Goal: Task Accomplishment & Management: Complete application form

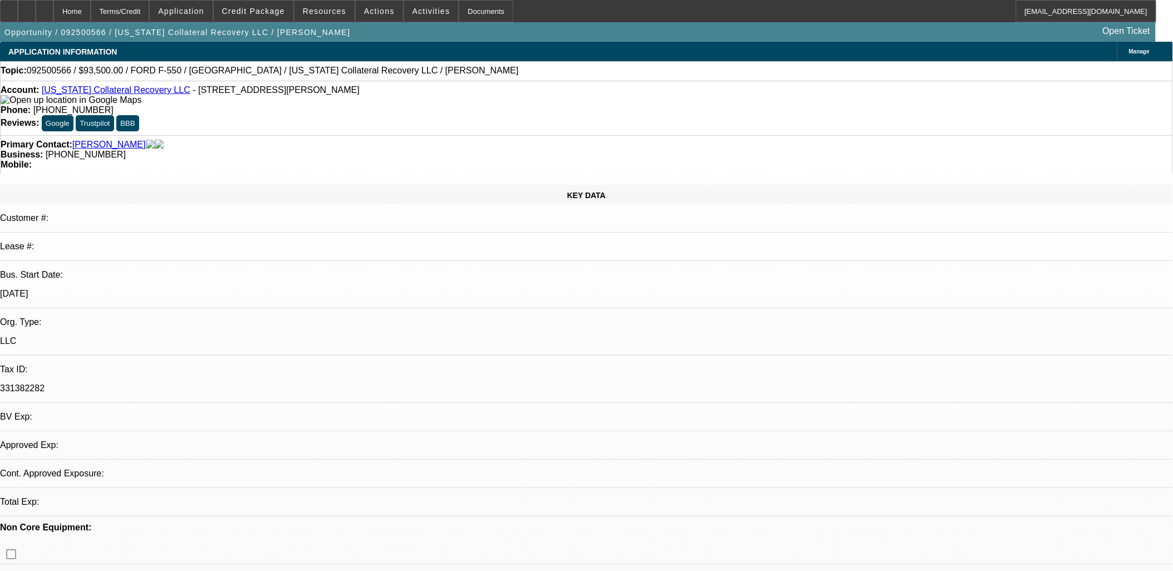
select select "0.15"
select select "2"
select select "0.1"
select select "0"
select select "2"
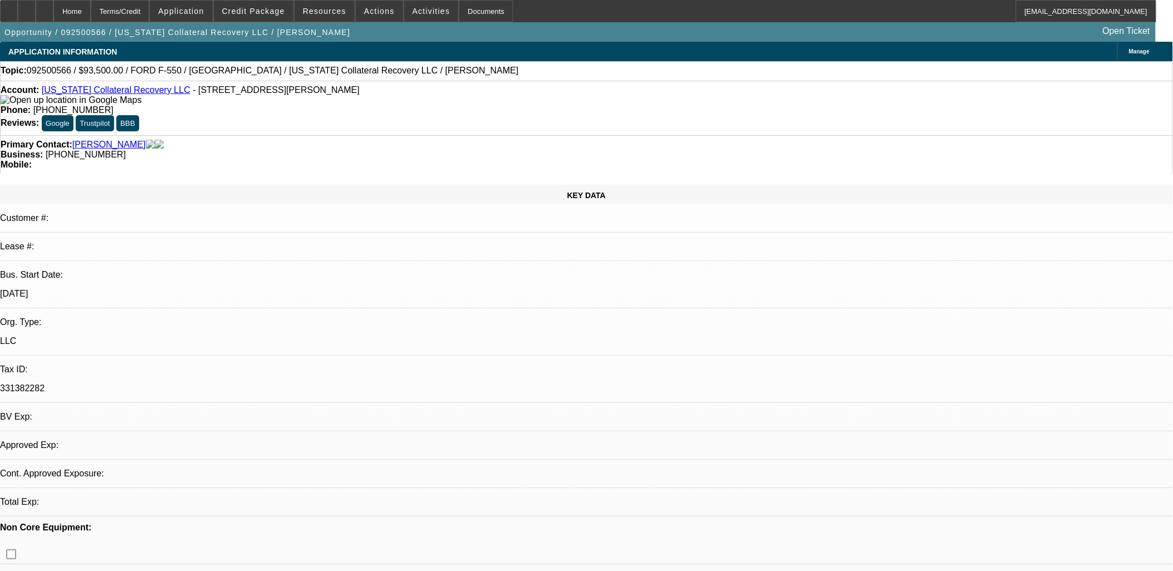
select select "0.1"
select select "2"
select select "0.1"
select select "1"
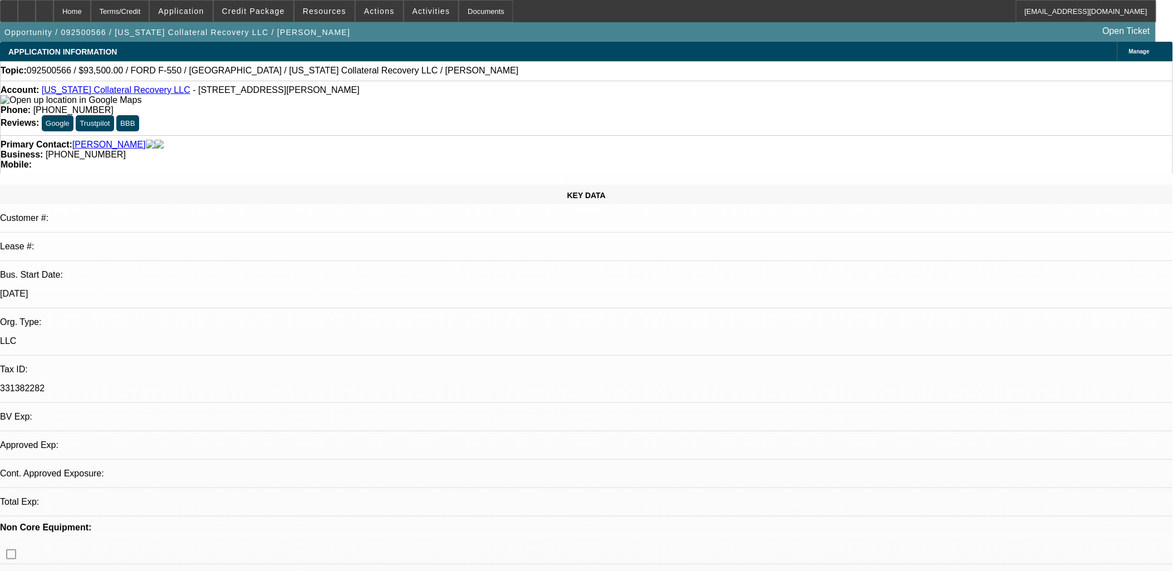
select select "2"
select select "4"
select select "1"
select select "2"
select select "4"
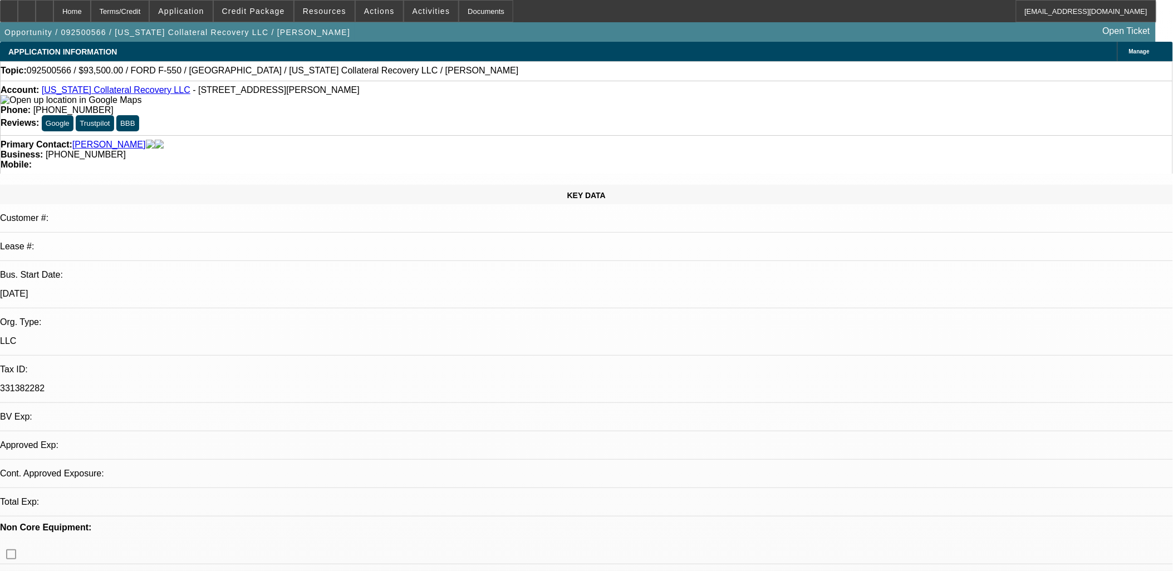
select select "1"
select select "2"
select select "4"
click at [18, 19] on div at bounding box center [9, 11] width 18 height 22
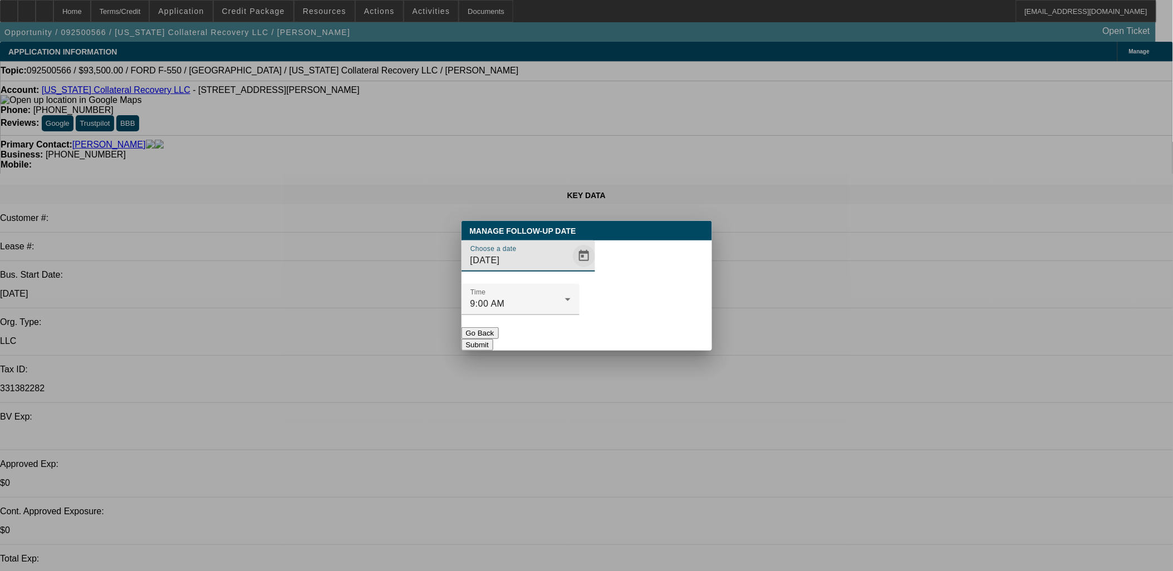
click at [571, 269] on span "Open calendar" at bounding box center [584, 256] width 27 height 27
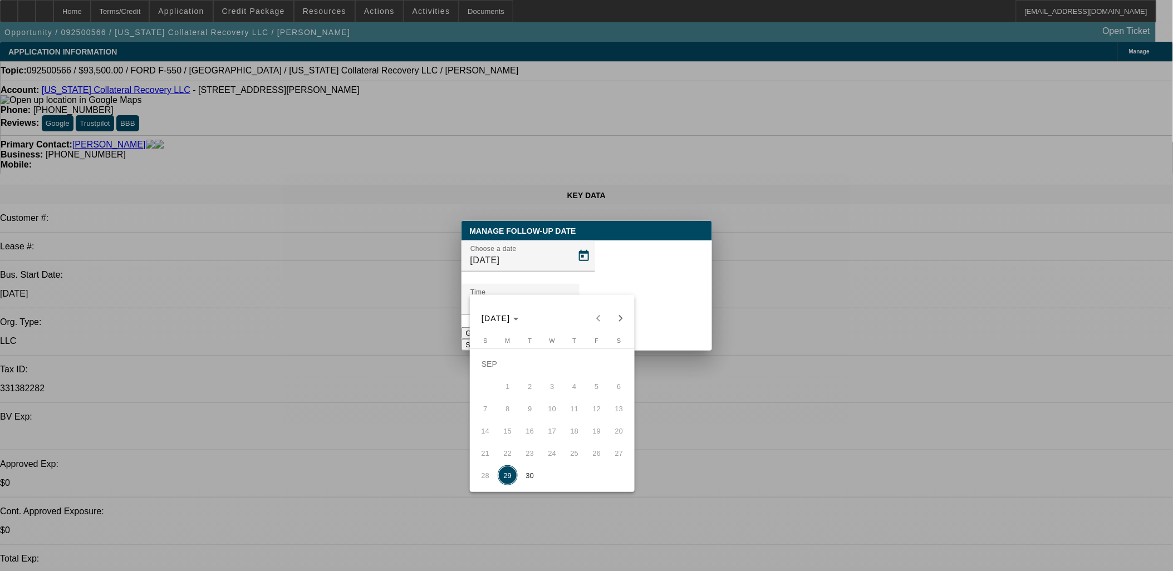
click at [521, 479] on span "30" at bounding box center [530, 475] width 20 height 20
type input "[DATE]"
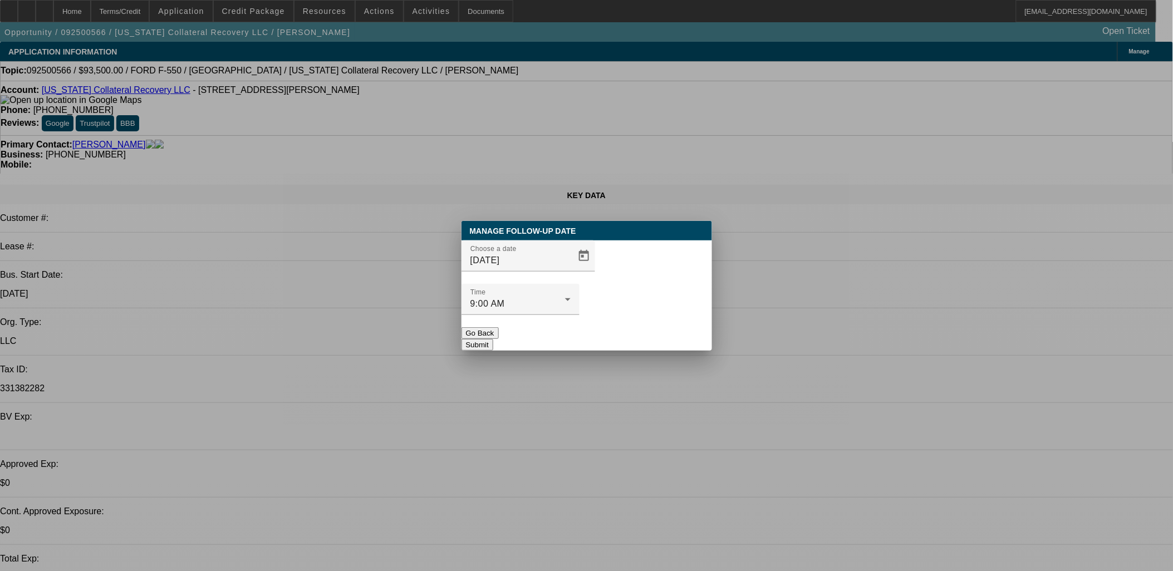
click at [493, 339] on button "Submit" at bounding box center [478, 345] width 32 height 12
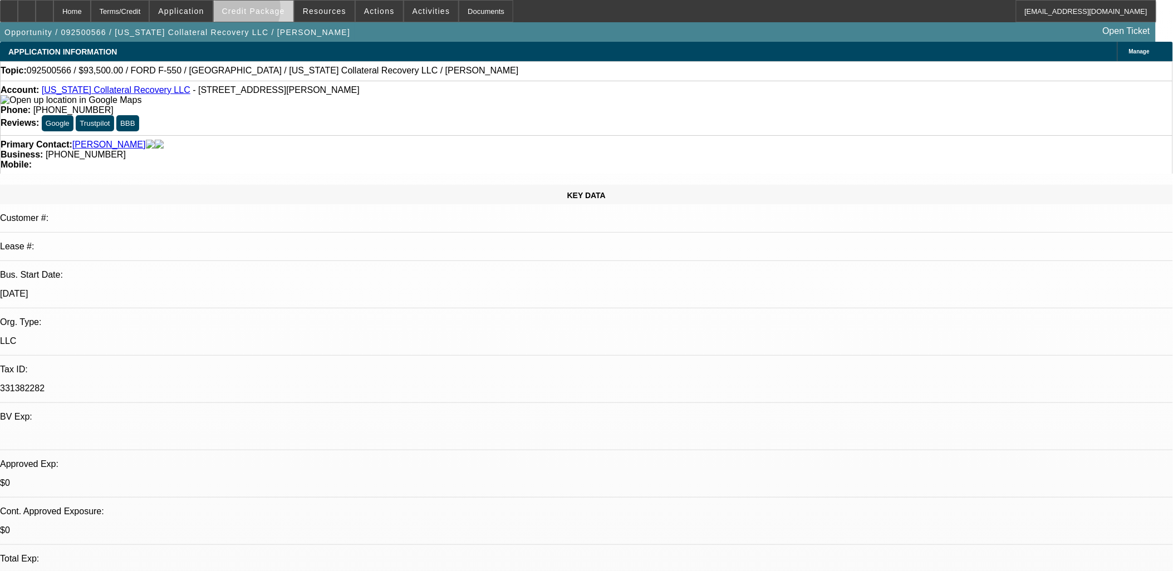
click at [253, 10] on span "Credit Package" at bounding box center [253, 11] width 63 height 9
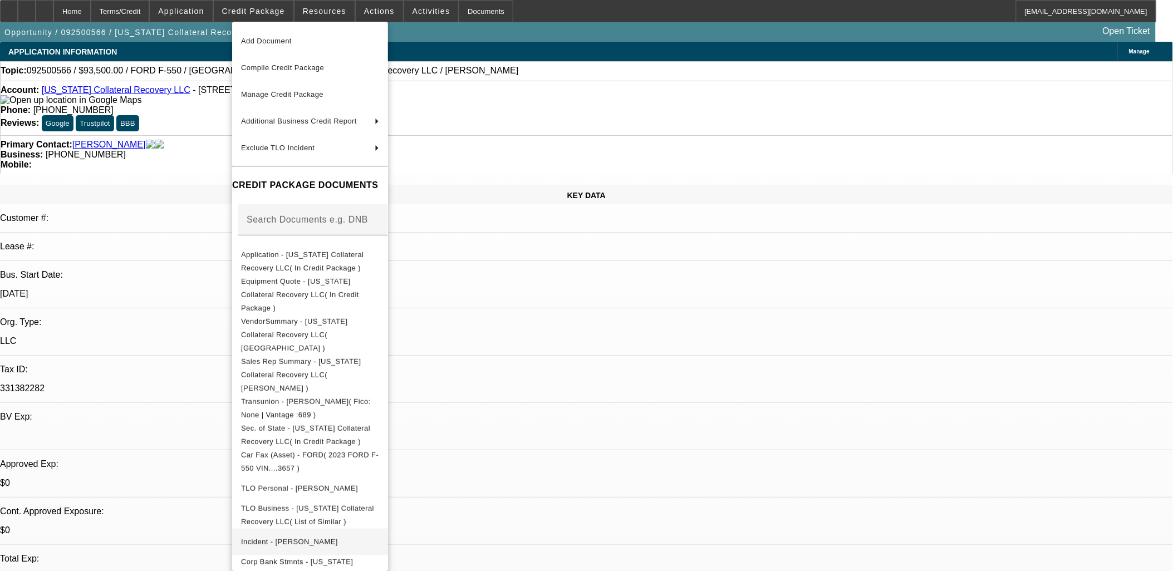
scroll to position [36, 0]
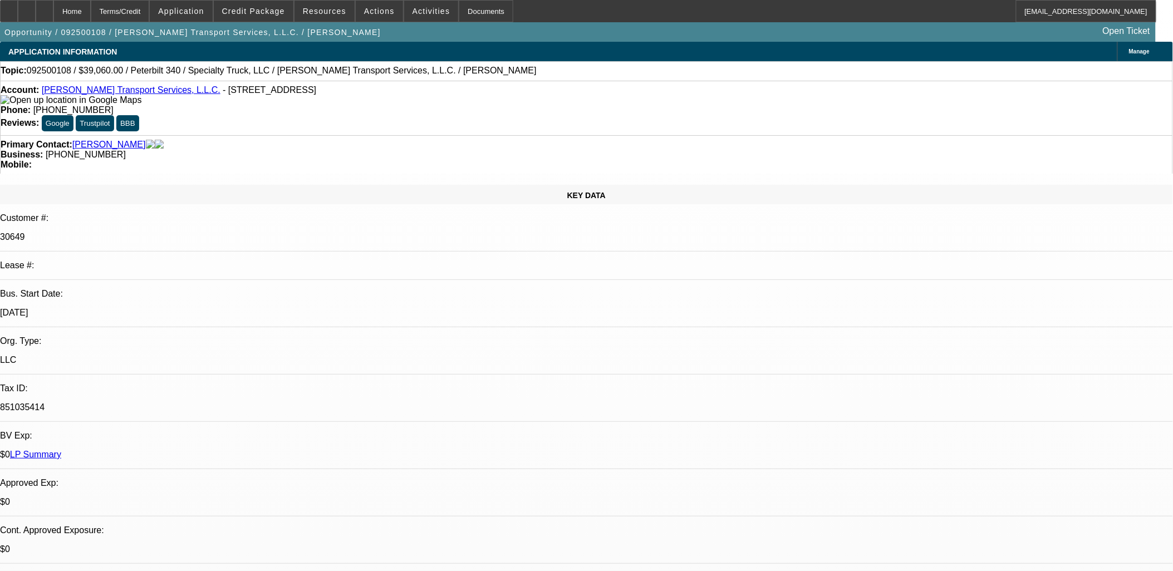
select select "0"
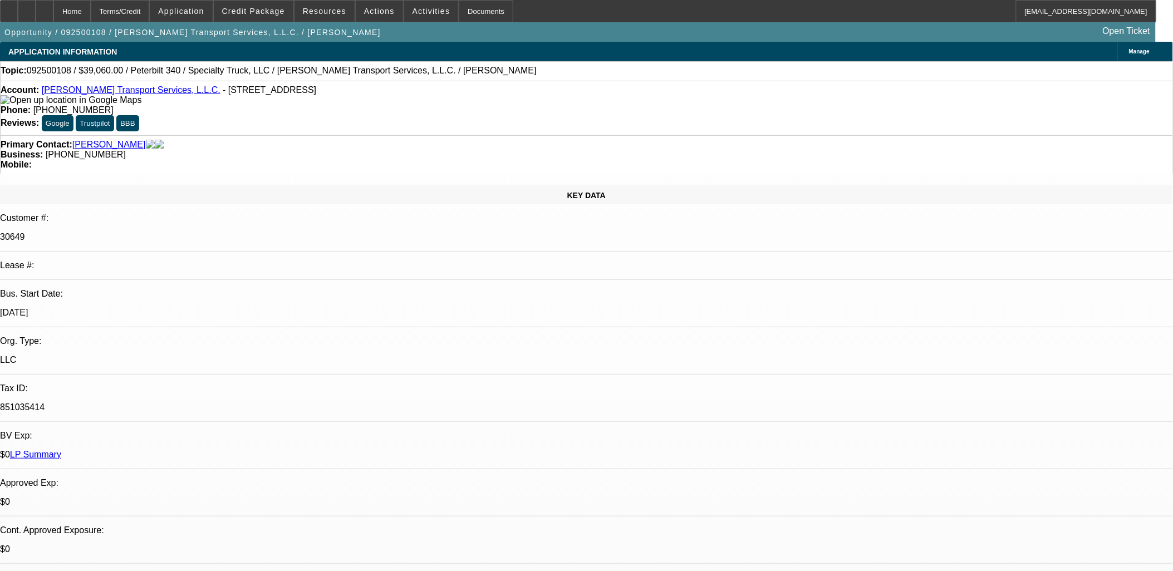
select select "0"
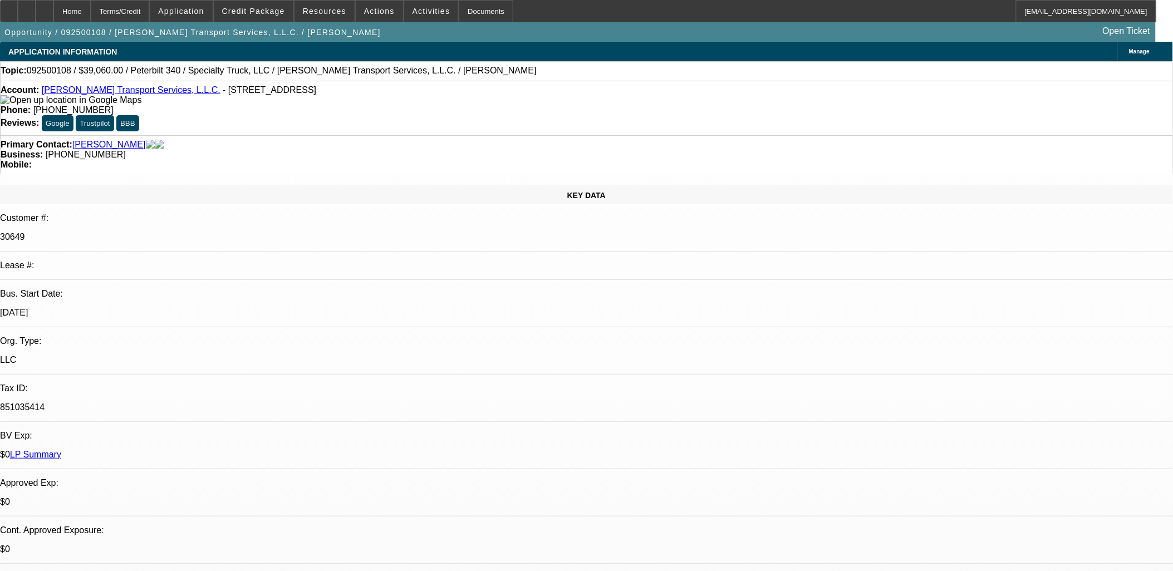
select select "0"
select select "1"
select select "3"
select select "6"
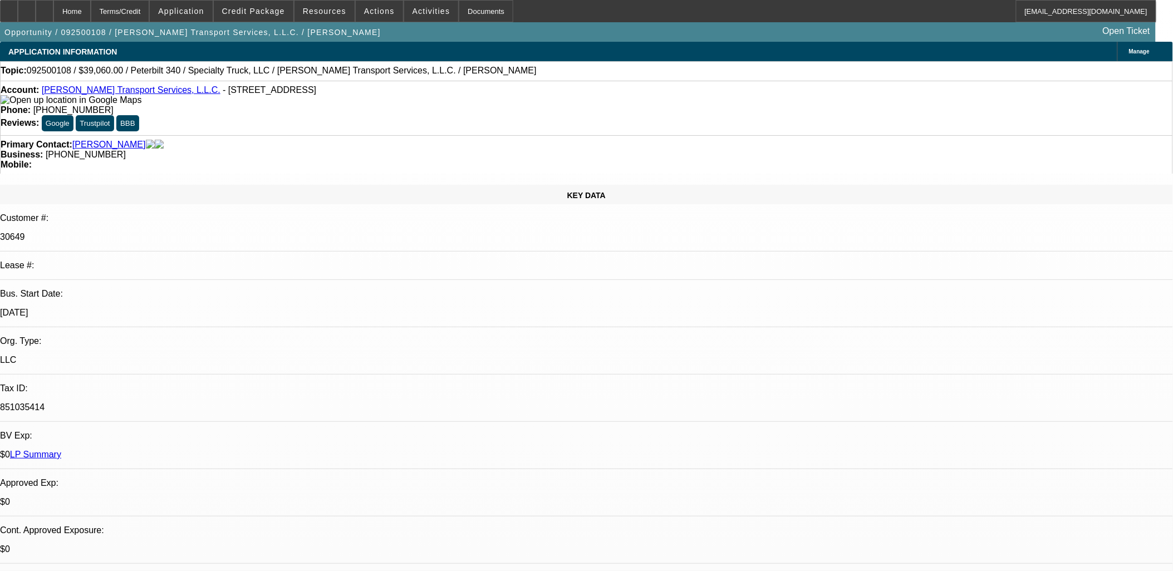
select select "1"
select select "3"
select select "6"
select select "1"
select select "3"
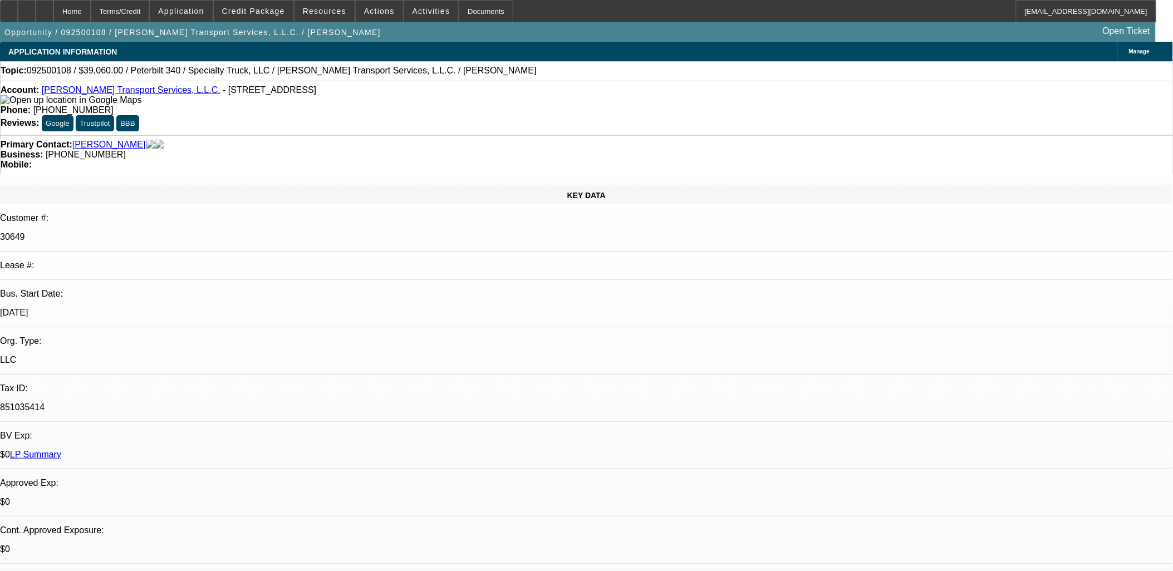
select select "6"
select select "1"
select select "2"
select select "6"
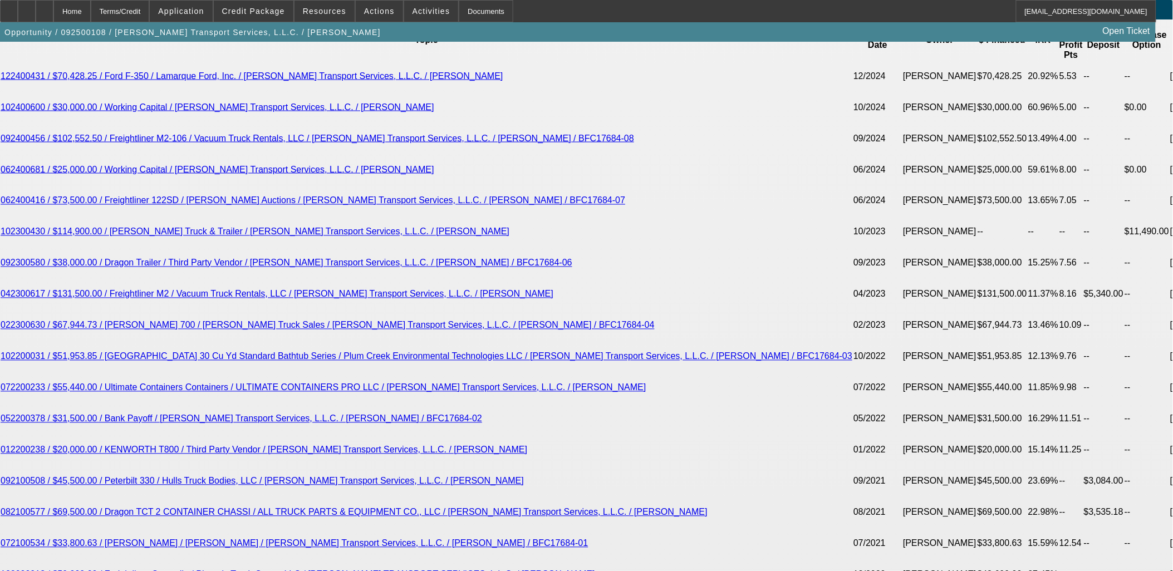
scroll to position [2103, 0]
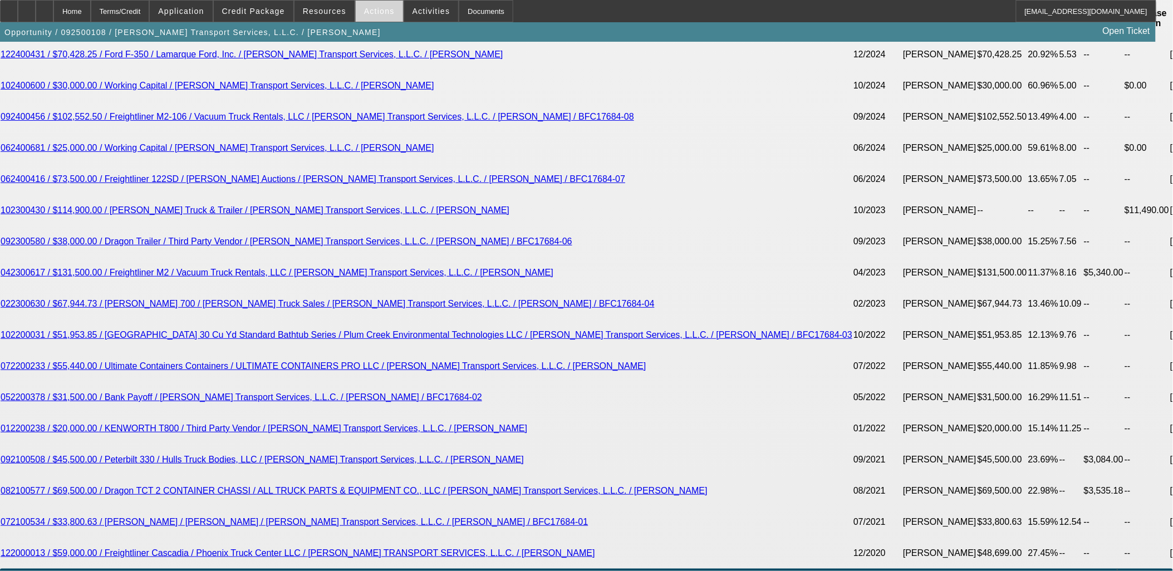
click at [366, 12] on span "Actions" at bounding box center [379, 11] width 31 height 9
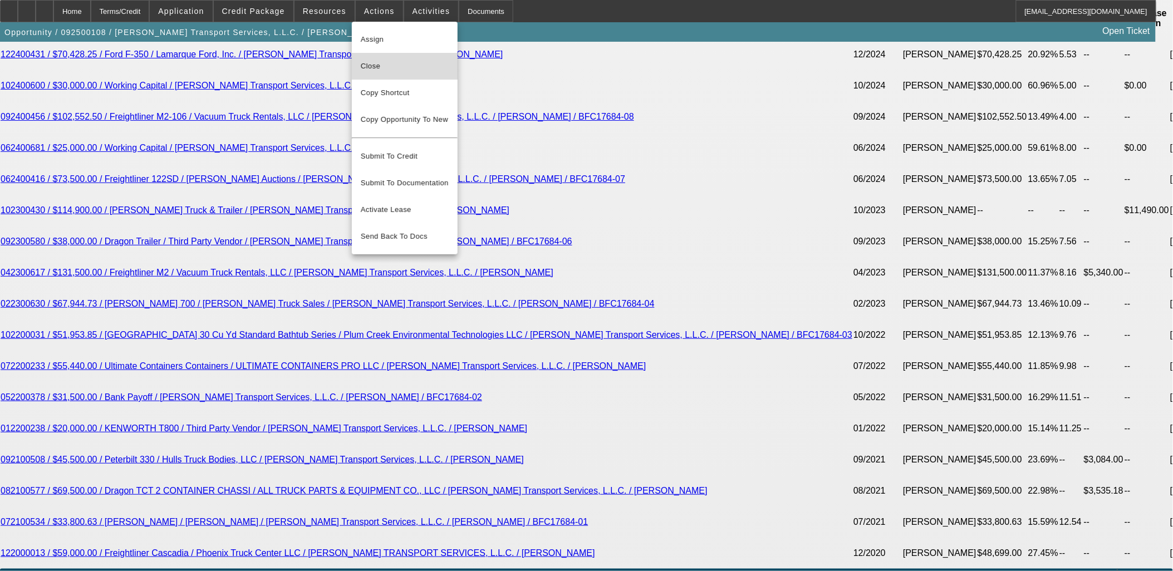
click at [403, 70] on span "Close" at bounding box center [405, 66] width 88 height 13
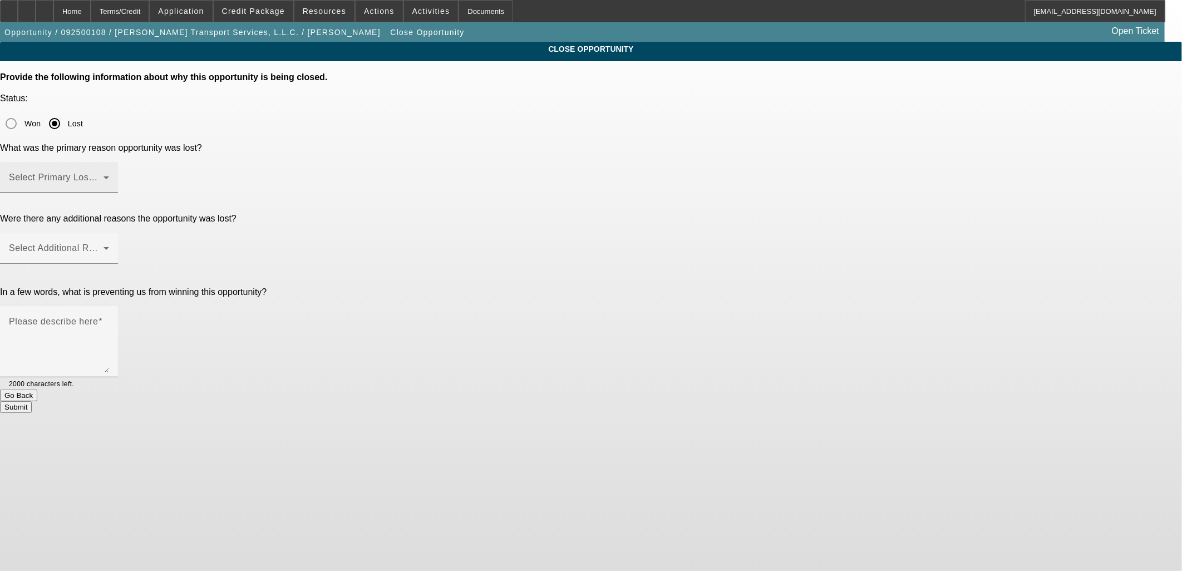
click at [126, 173] on mat-label "Select Primary Lost Reason" at bounding box center [67, 177] width 117 height 9
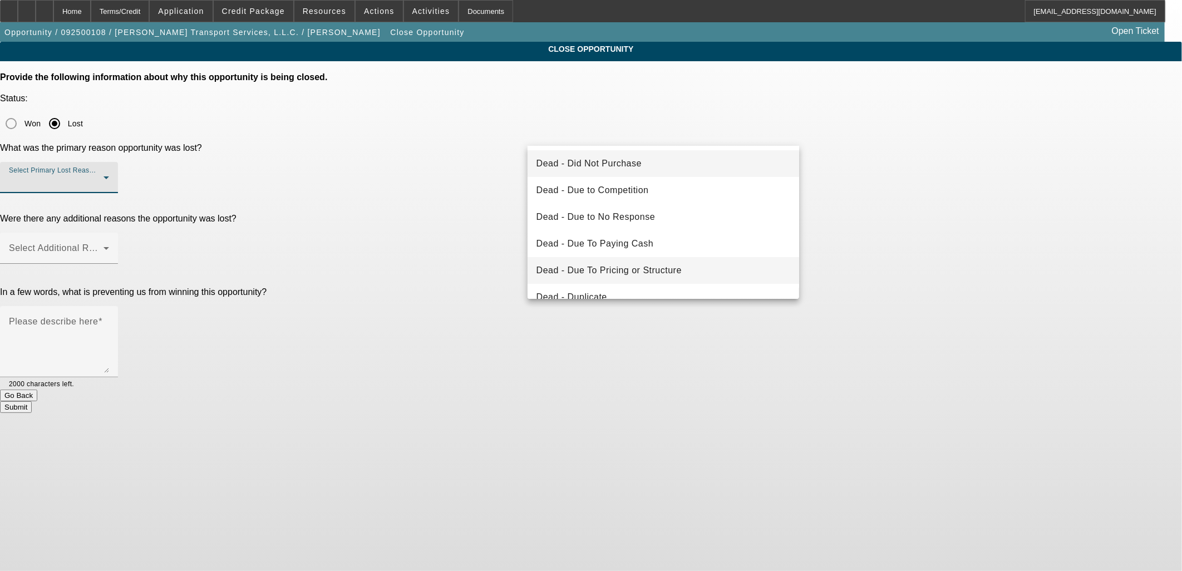
click at [620, 268] on span "Dead - Due To Pricing or Structure" at bounding box center [609, 270] width 145 height 13
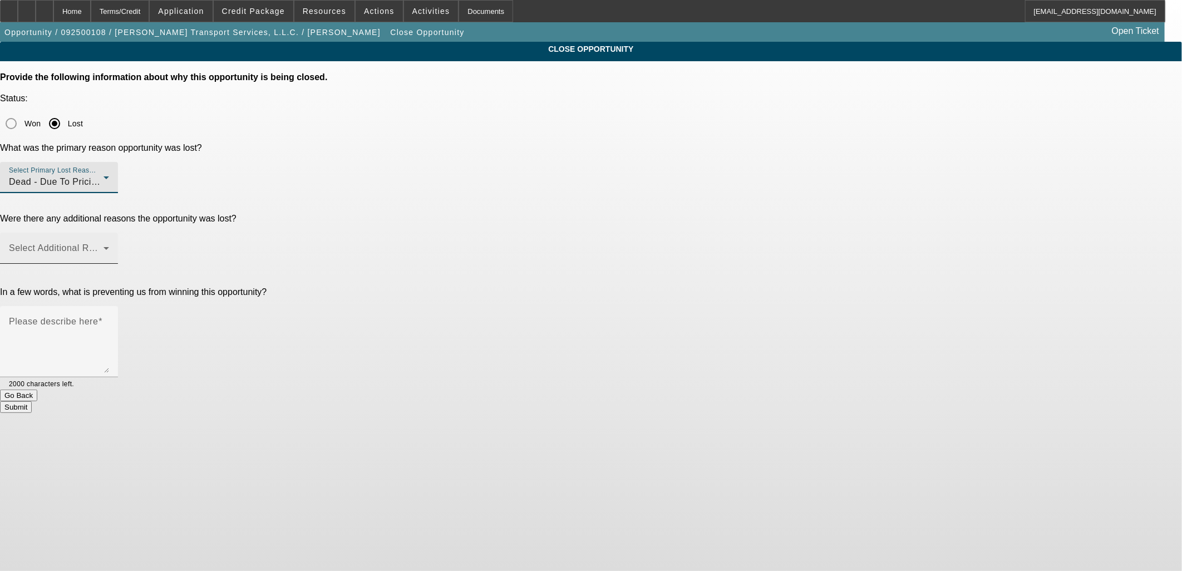
click at [104, 246] on span at bounding box center [56, 252] width 95 height 13
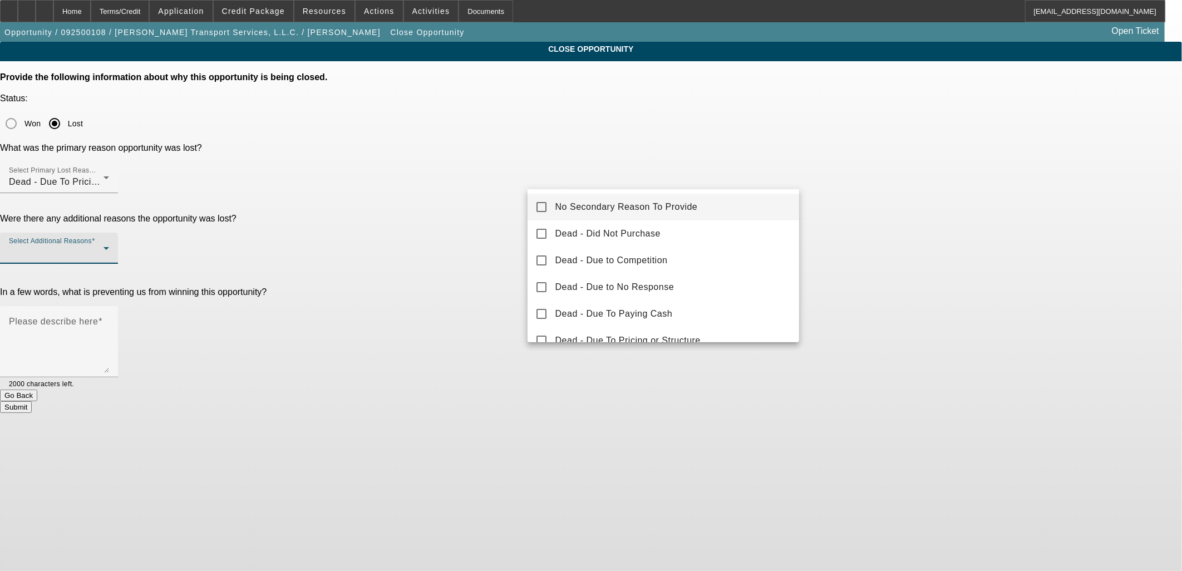
click at [579, 212] on span "No Secondary Reason To Provide" at bounding box center [627, 206] width 143 height 13
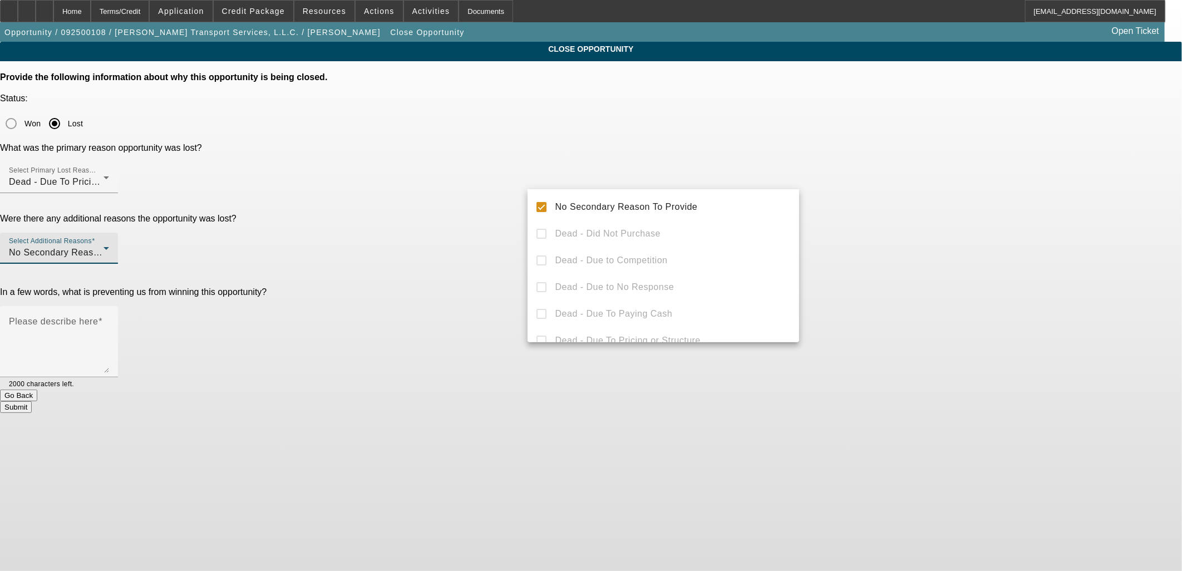
click at [454, 200] on div at bounding box center [591, 285] width 1182 height 571
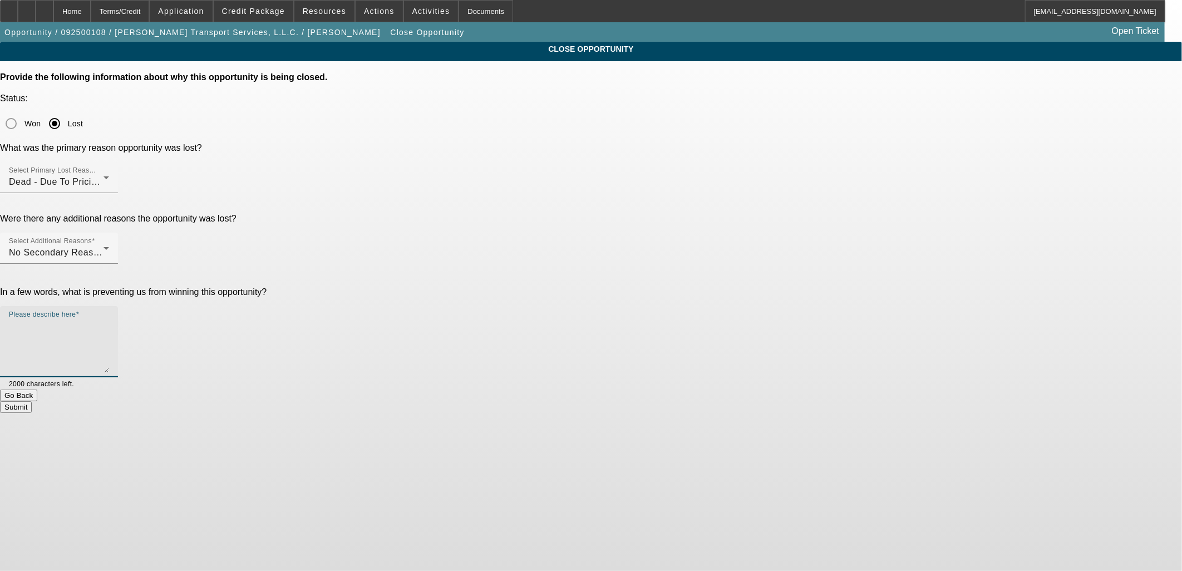
click at [109, 320] on textarea "Please describe here" at bounding box center [59, 346] width 100 height 53
type textarea "He wanted me to go to 13% and"
drag, startPoint x: 537, startPoint y: 221, endPoint x: 268, endPoint y: 217, distance: 268.9
click at [269, 215] on div "CLOSE OPPORTUNITY Provide the following information about why this opportunity …" at bounding box center [591, 227] width 1182 height 371
click at [37, 390] on button "Go Back" at bounding box center [18, 396] width 37 height 12
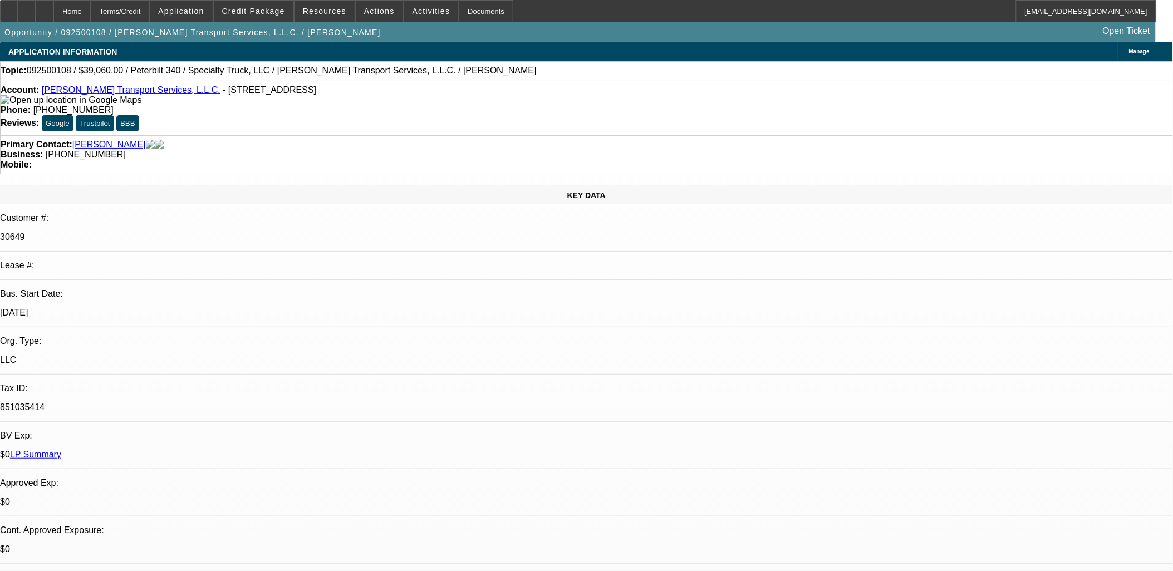
select select "0"
select select "3"
select select "0"
select select "6"
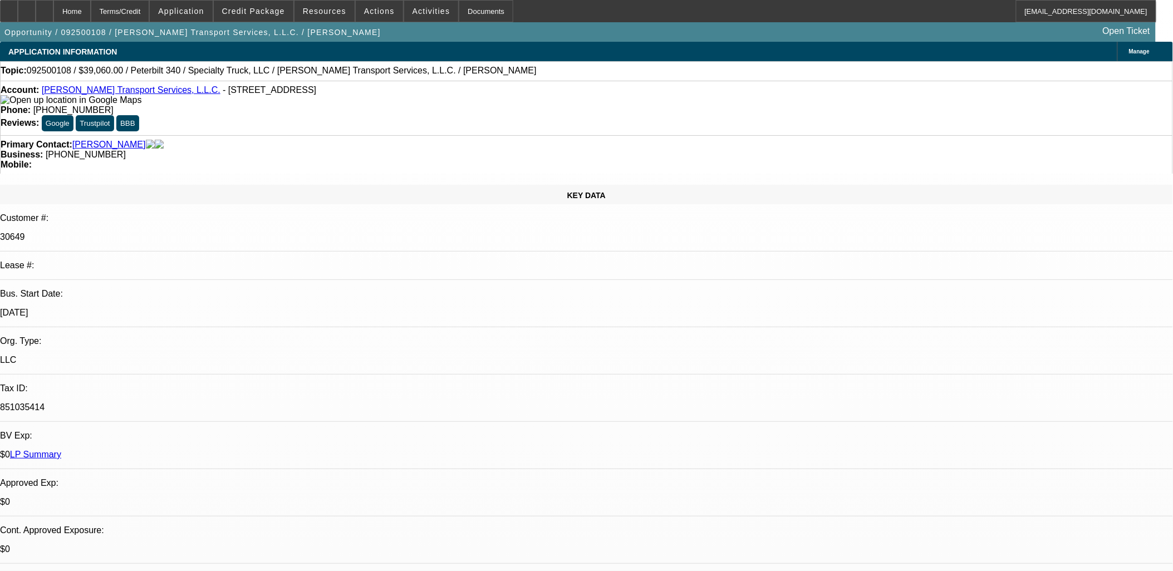
select select "0"
select select "3"
select select "0"
select select "6"
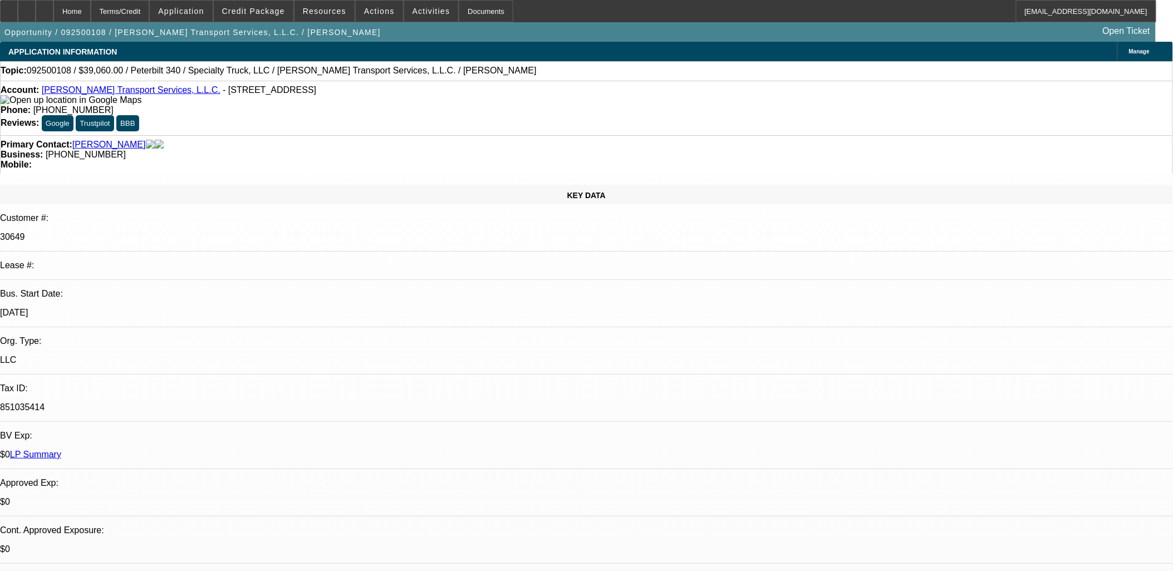
select select "0"
select select "3"
select select "0"
select select "6"
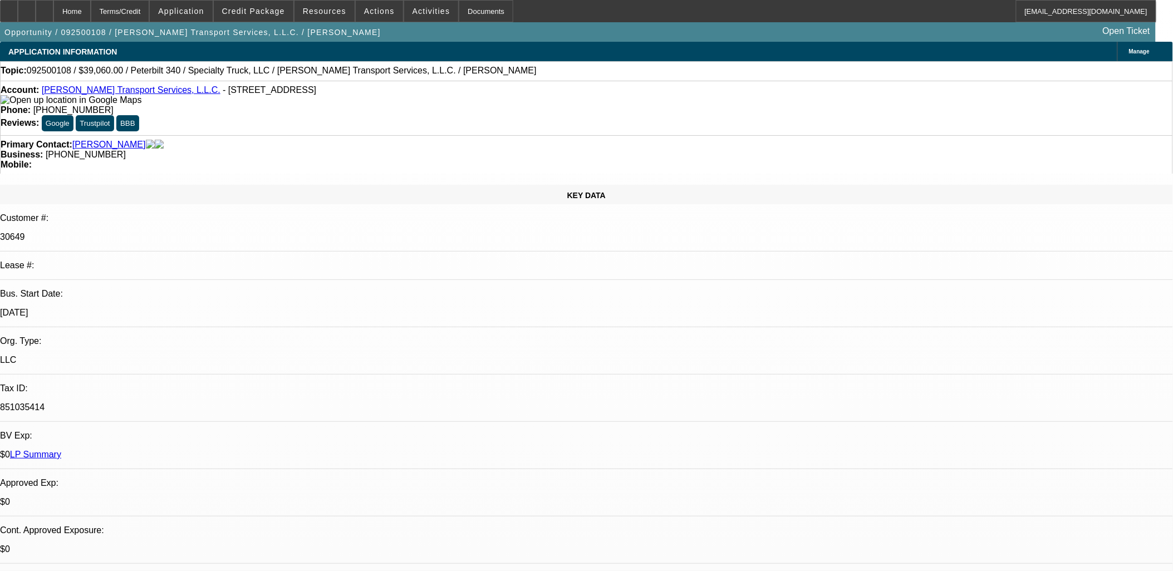
select select "0"
select select "2"
select select "0"
select select "6"
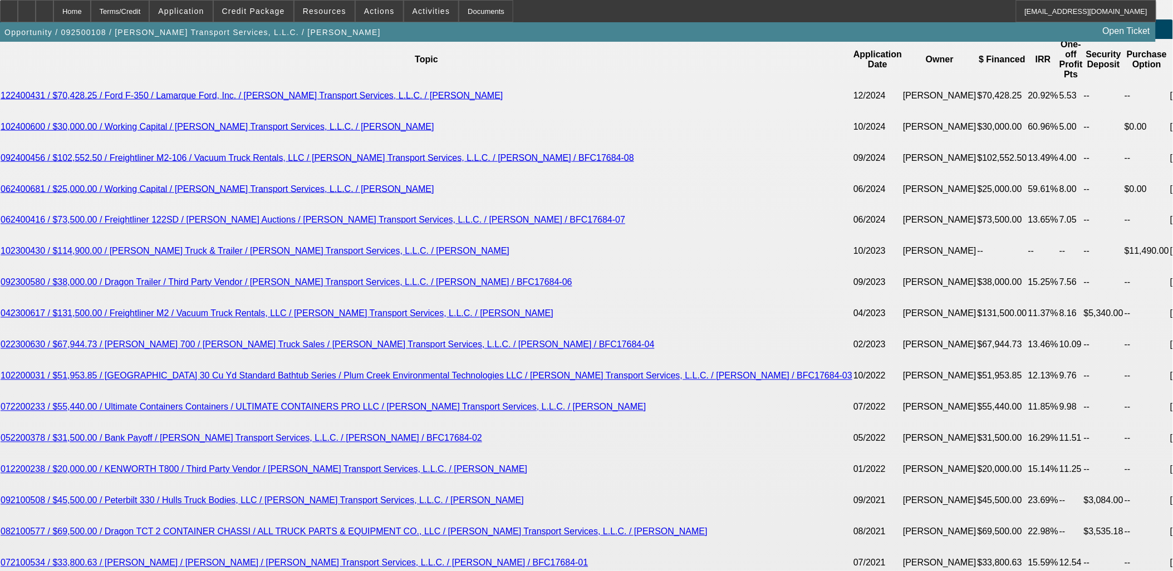
scroll to position [2090, 0]
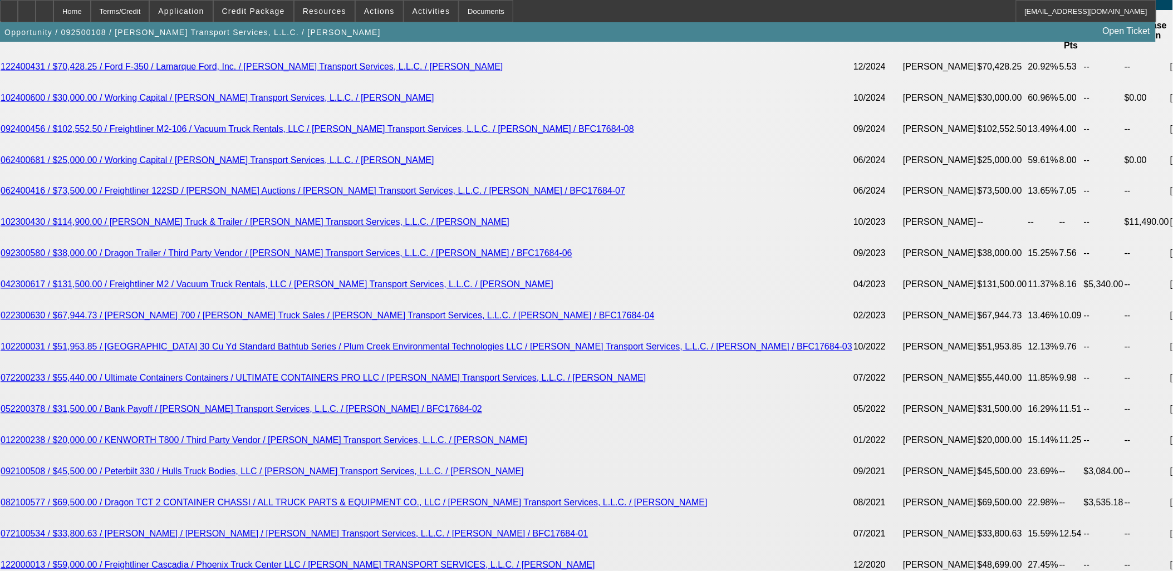
type input "3906"
type input "UNKNOWN"
type input "$0.00"
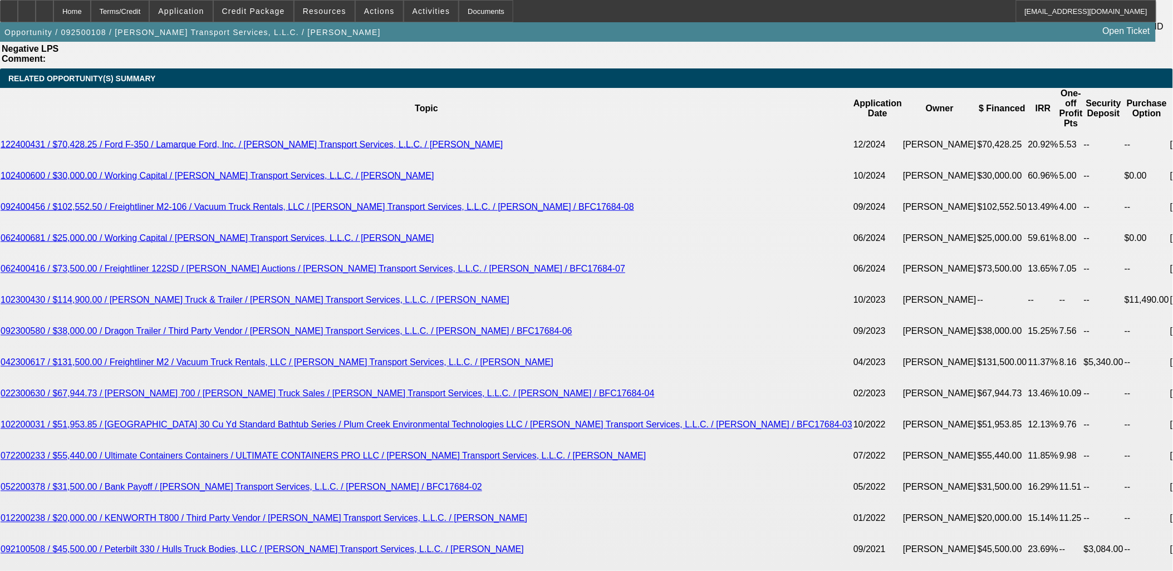
scroll to position [1967, 0]
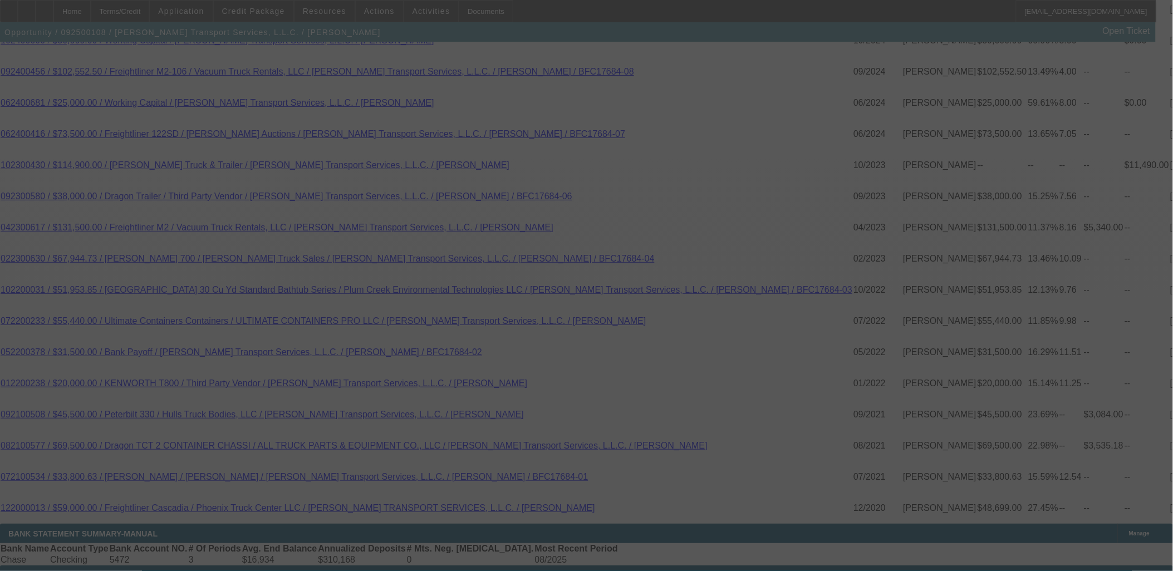
scroll to position [2152, 0]
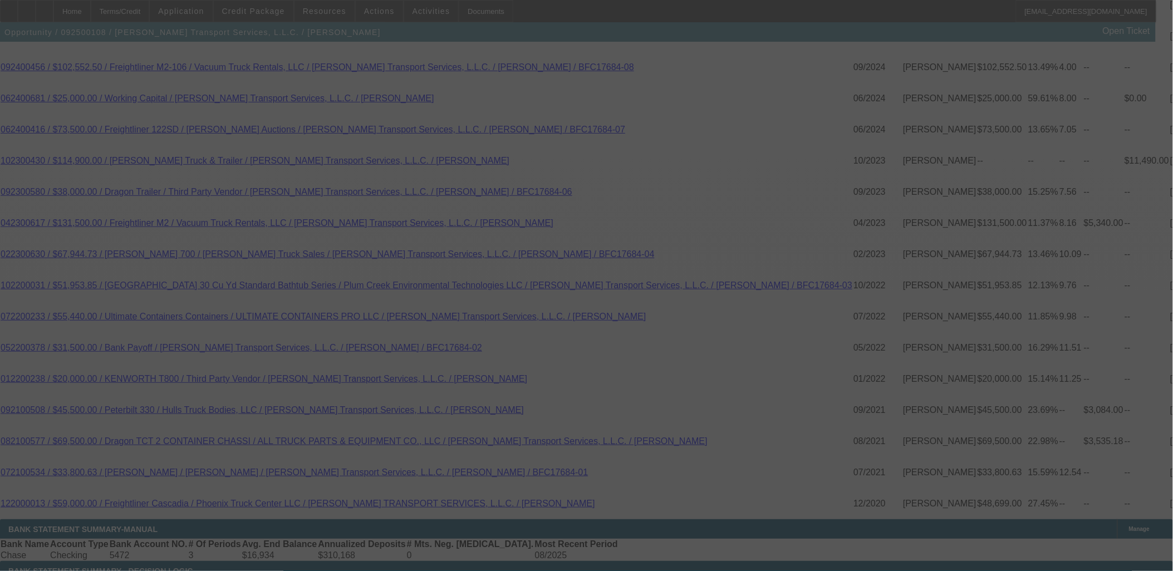
select select "0"
select select "3"
select select "0"
select select "6"
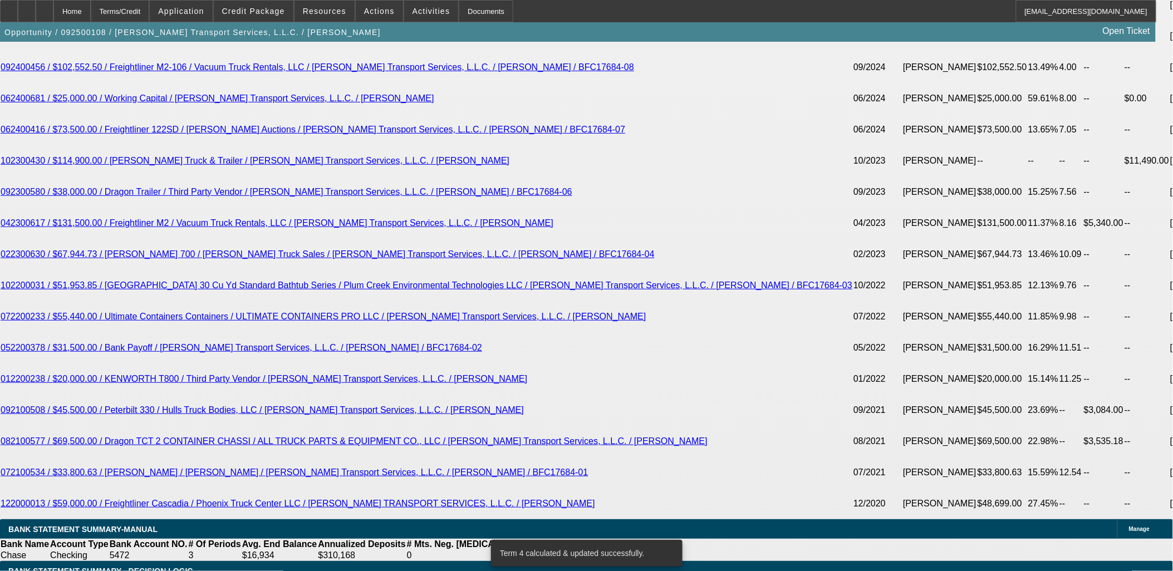
select select "2"
type input "UNKNOWN"
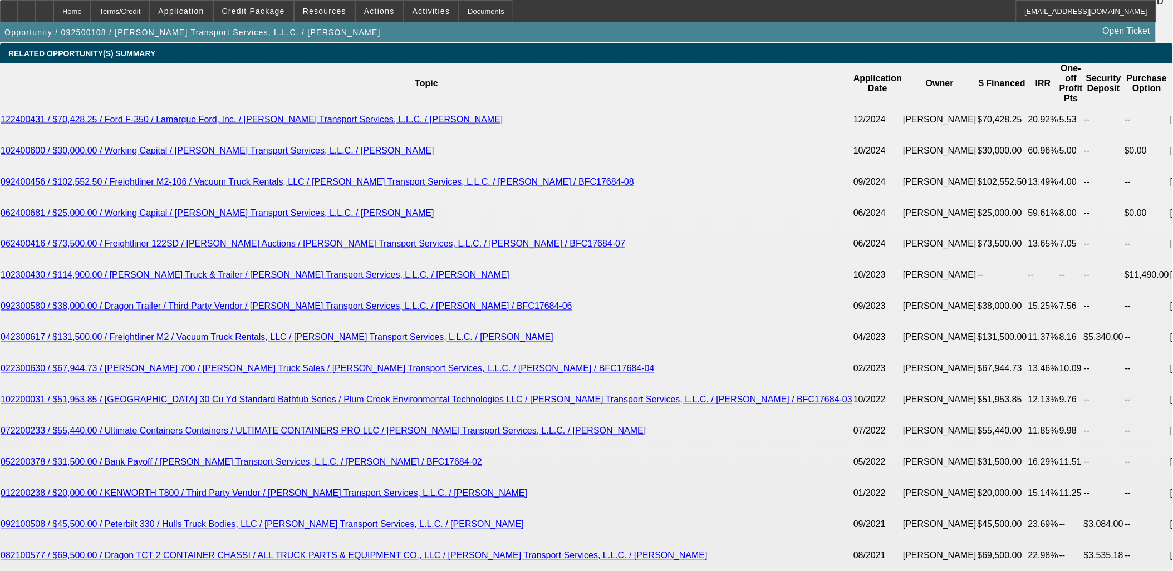
scroll to position [2029, 0]
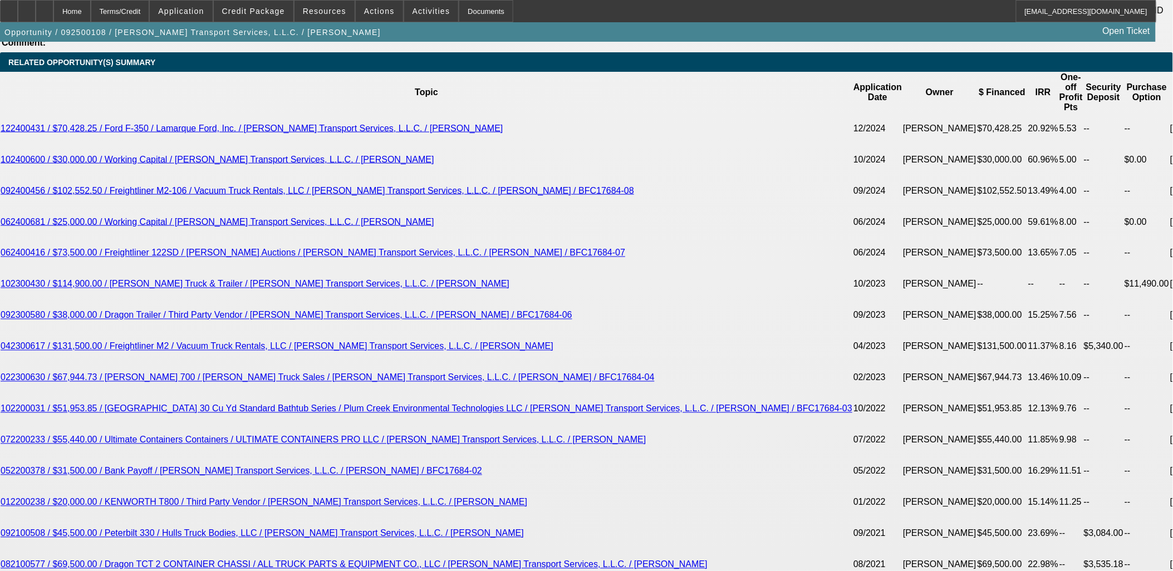
type input "36"
type input "$1,332.66"
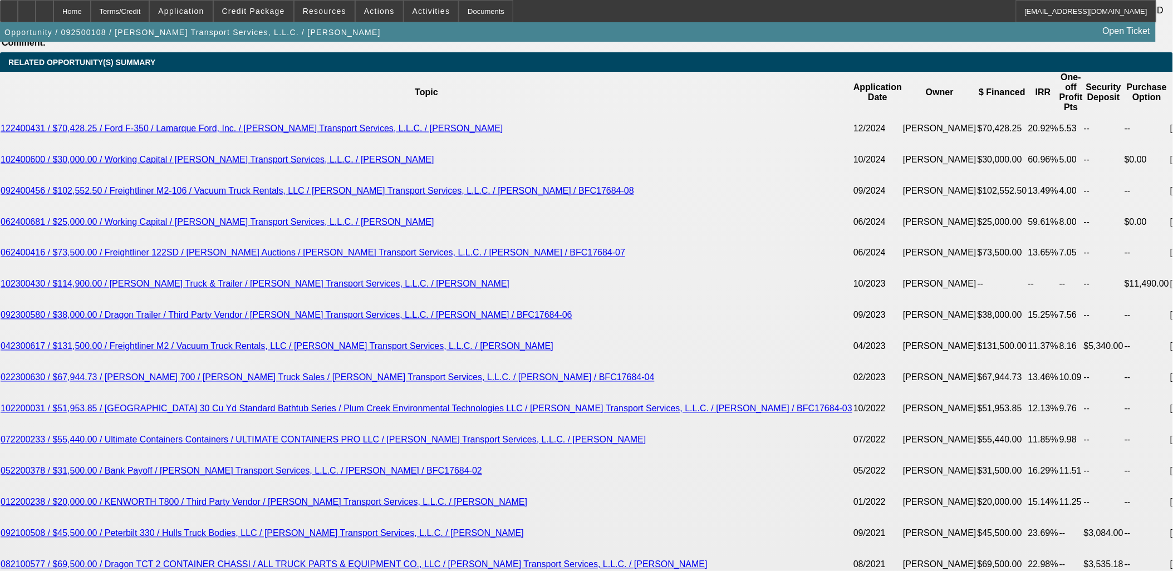
type input "36"
type input "12"
type input "1250"
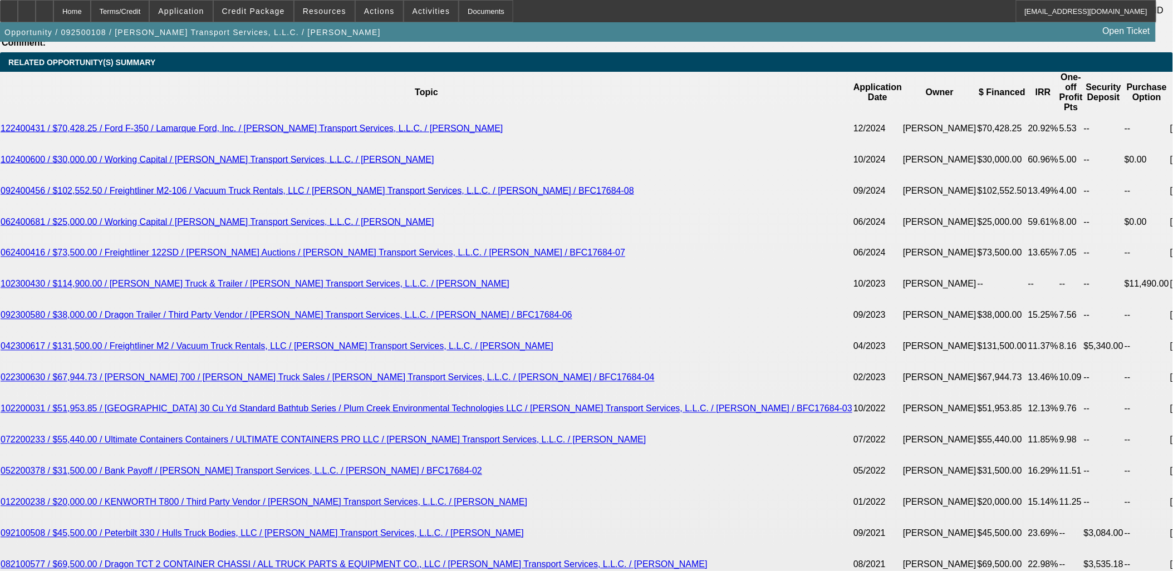
type input "9.4"
type input "$1,250.00"
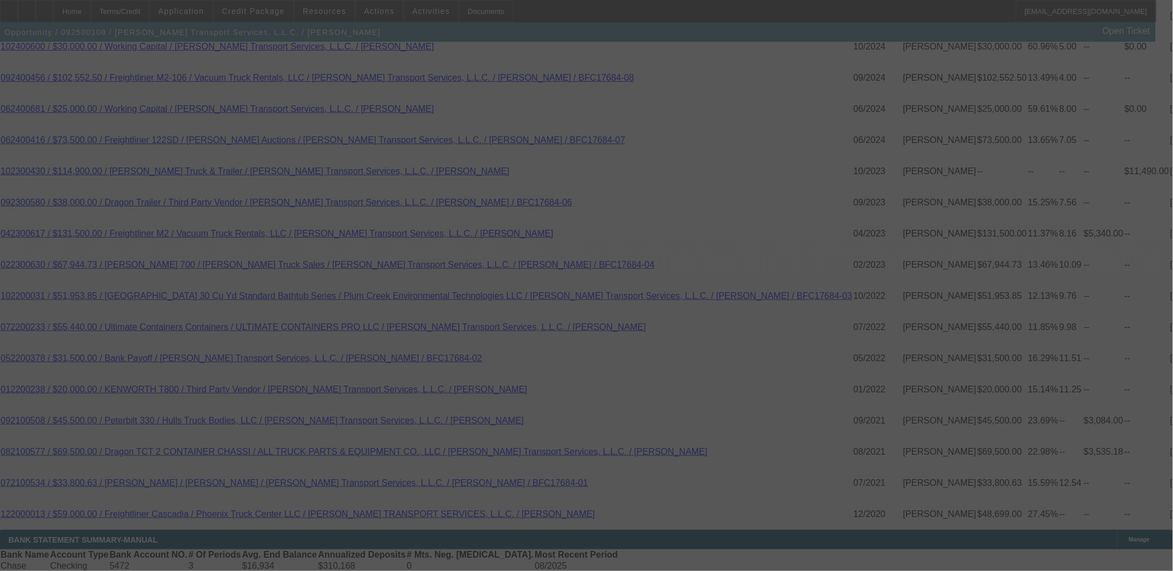
scroll to position [2152, 0]
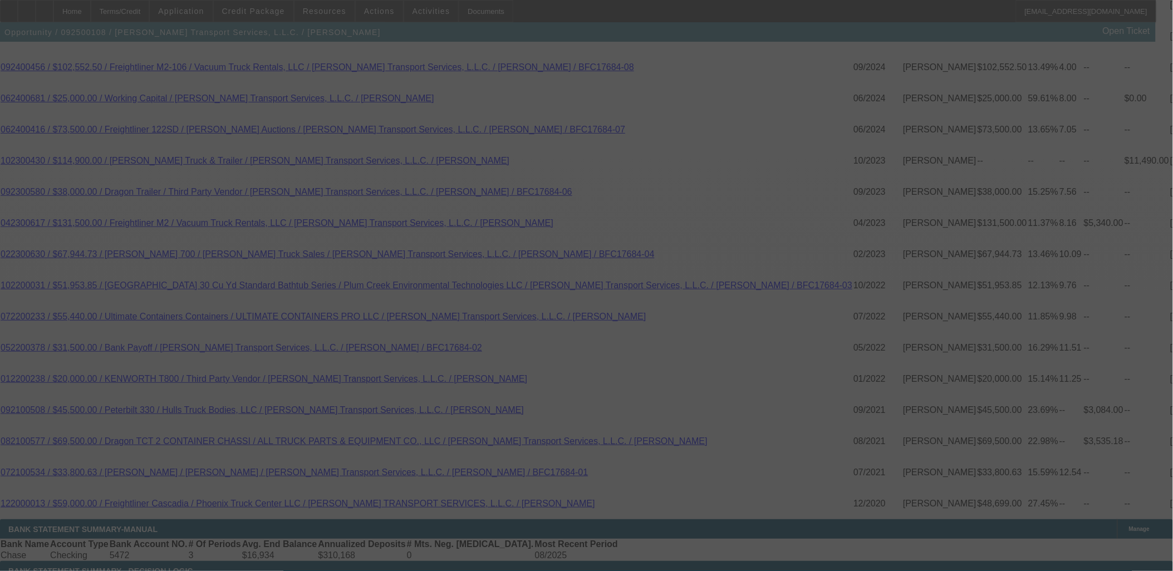
select select "0"
select select "2"
select select "0"
select select "6"
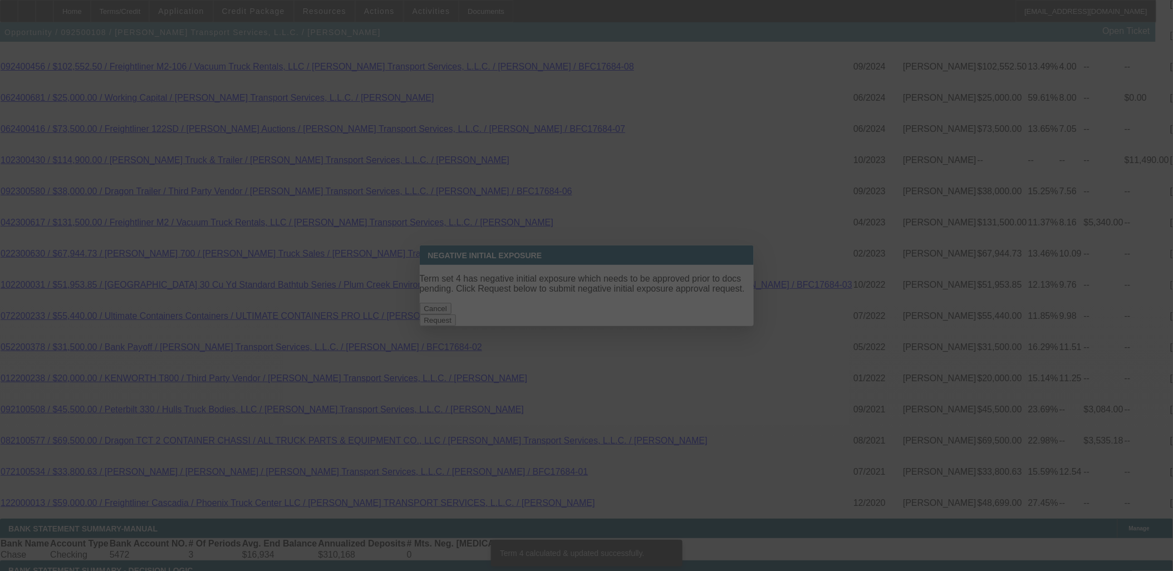
scroll to position [0, 0]
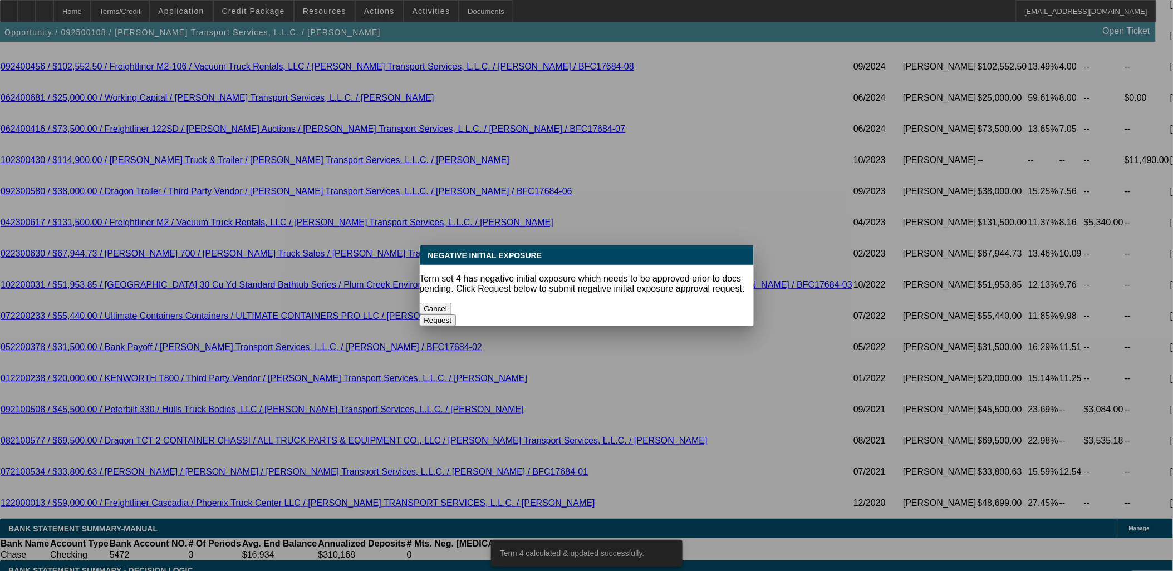
click at [452, 303] on button "Cancel" at bounding box center [436, 309] width 32 height 12
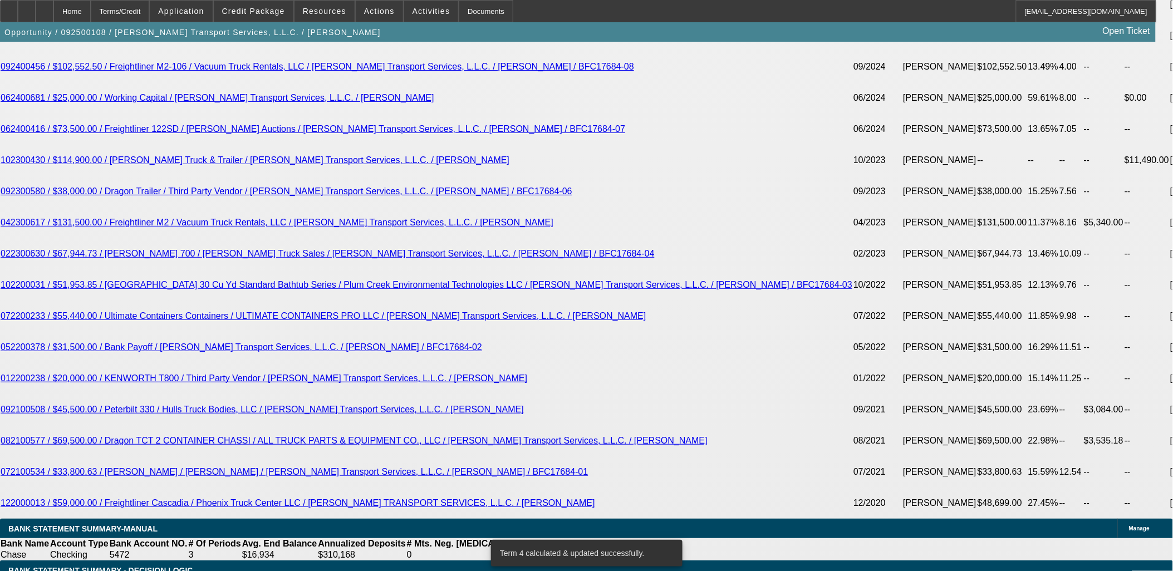
scroll to position [2152, 0]
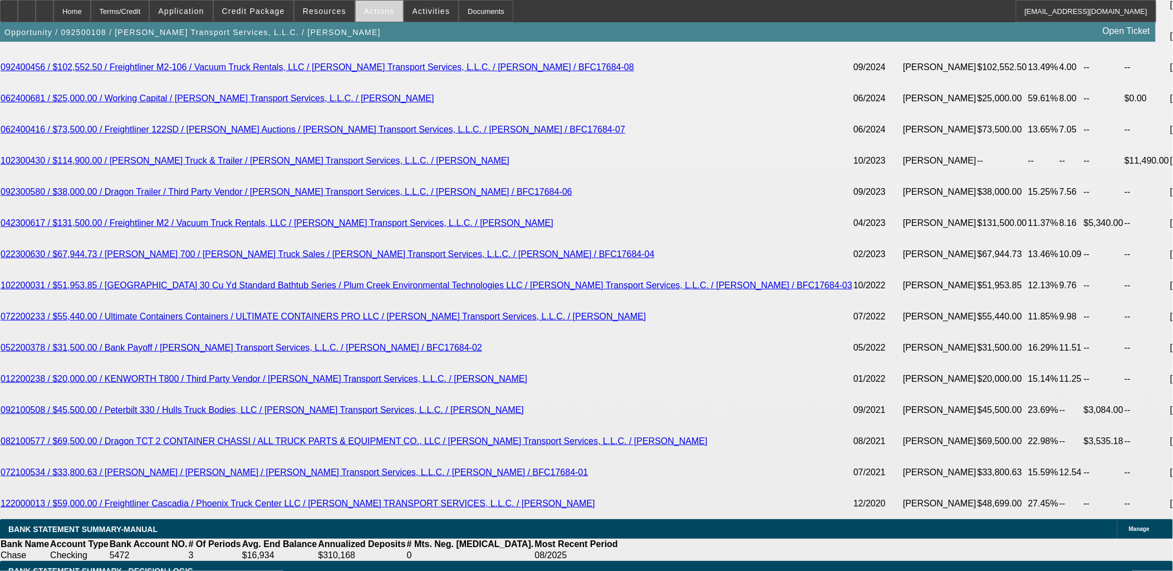
click at [380, 11] on span "Actions" at bounding box center [379, 11] width 31 height 9
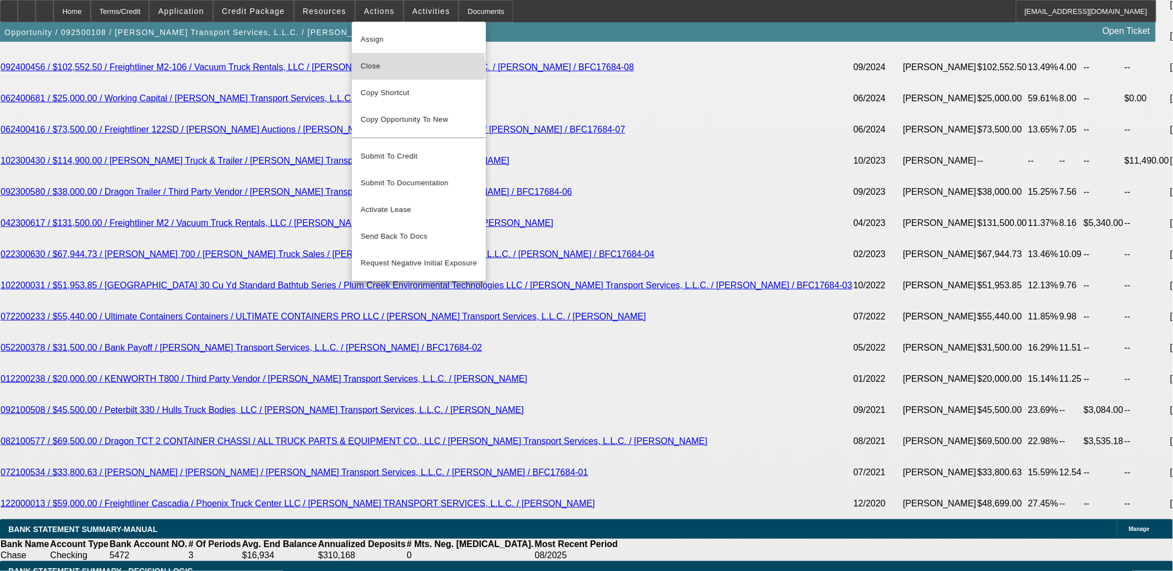
click at [376, 68] on span "Close" at bounding box center [419, 66] width 116 height 13
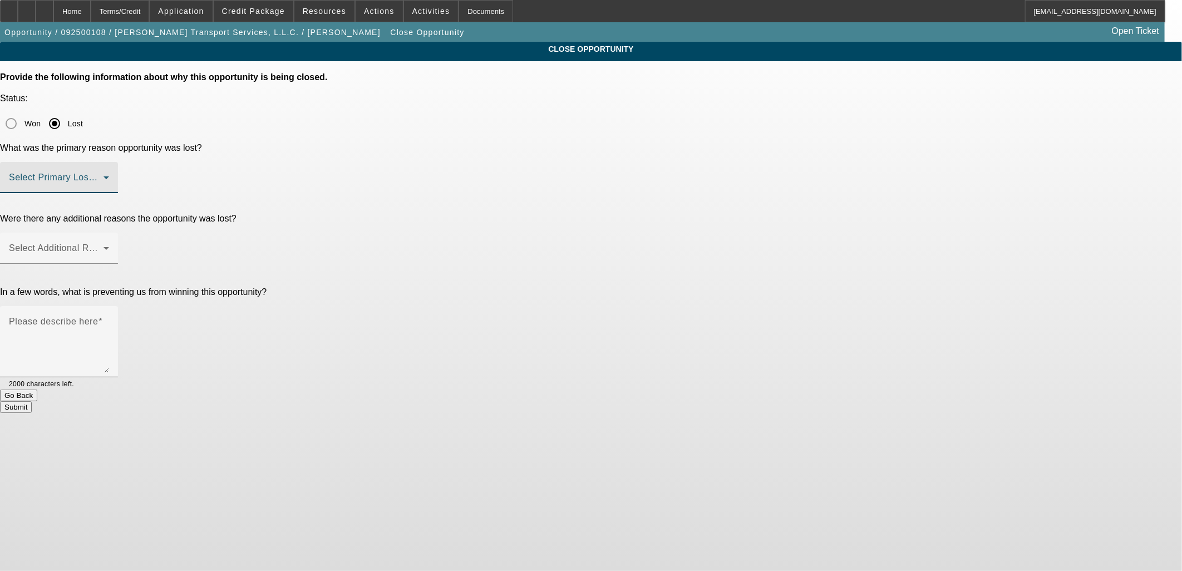
click at [104, 175] on span at bounding box center [56, 181] width 95 height 13
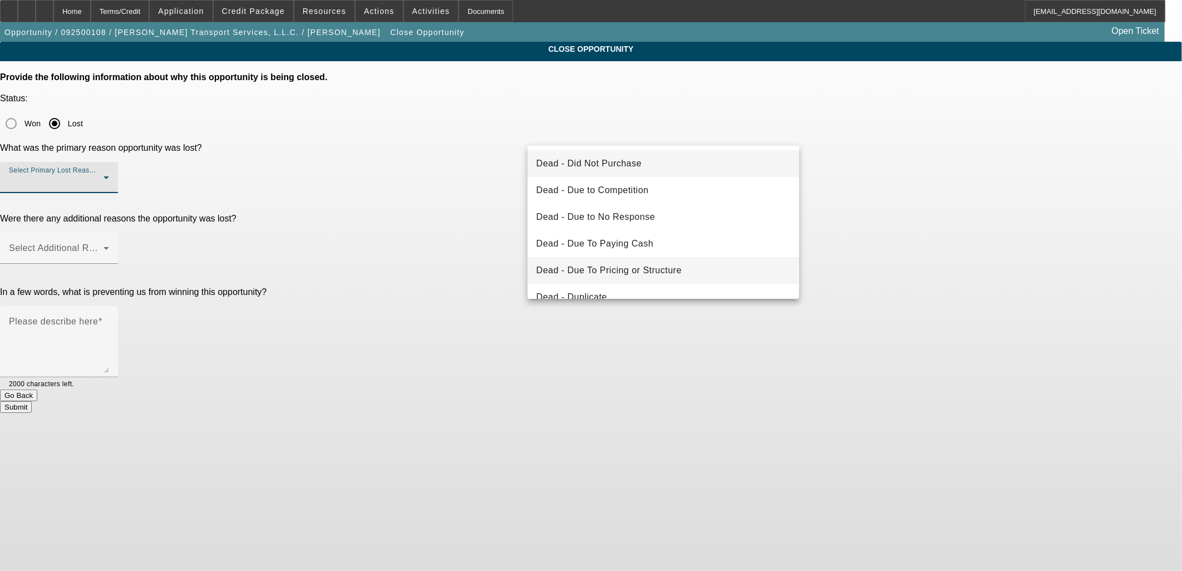
click at [601, 261] on mat-option "Dead - Due To Pricing or Structure" at bounding box center [664, 270] width 272 height 27
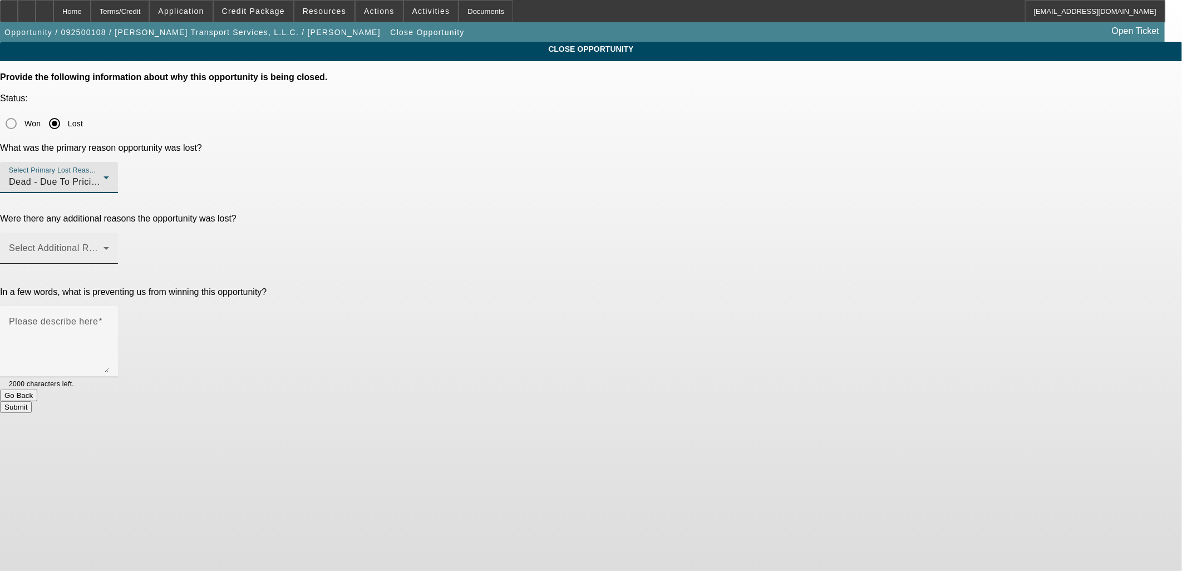
click at [104, 246] on span at bounding box center [56, 252] width 95 height 13
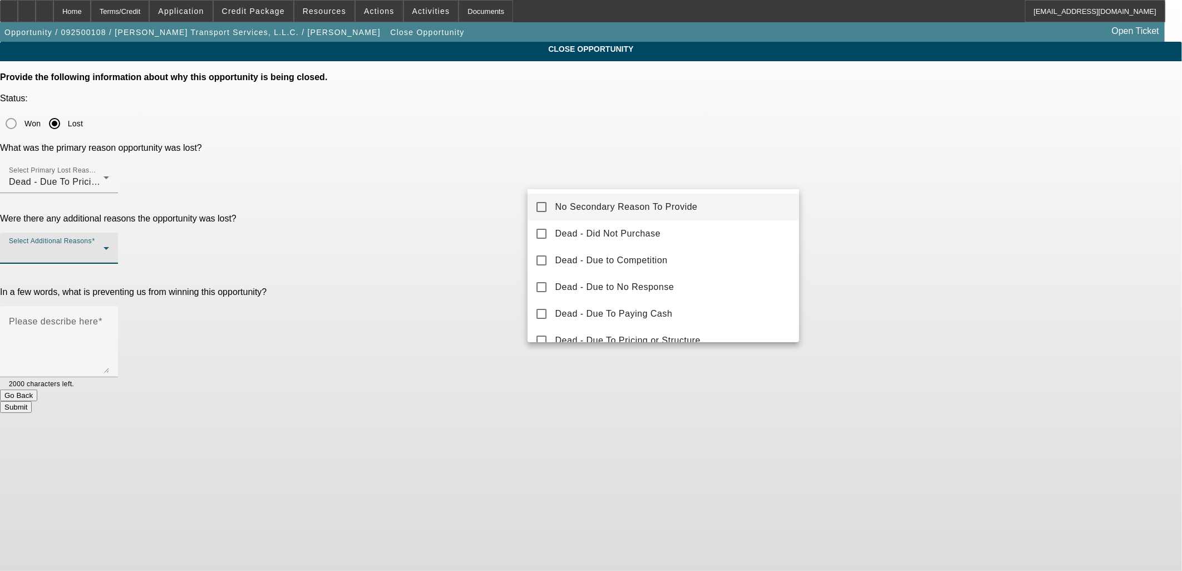
click at [564, 207] on span "No Secondary Reason To Provide" at bounding box center [627, 206] width 143 height 13
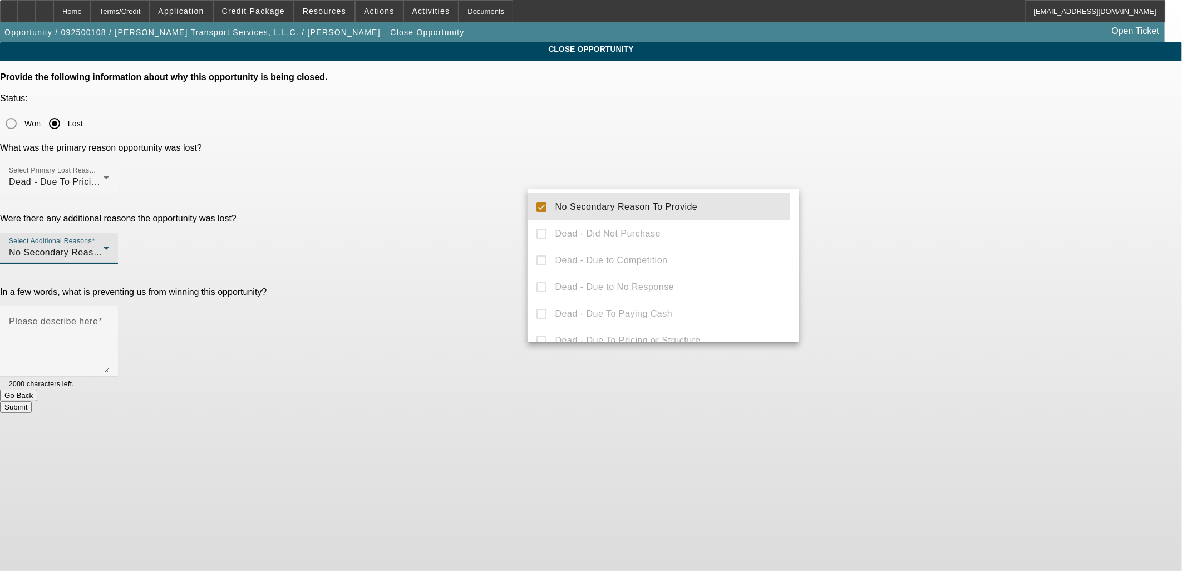
click at [467, 203] on div at bounding box center [591, 285] width 1182 height 571
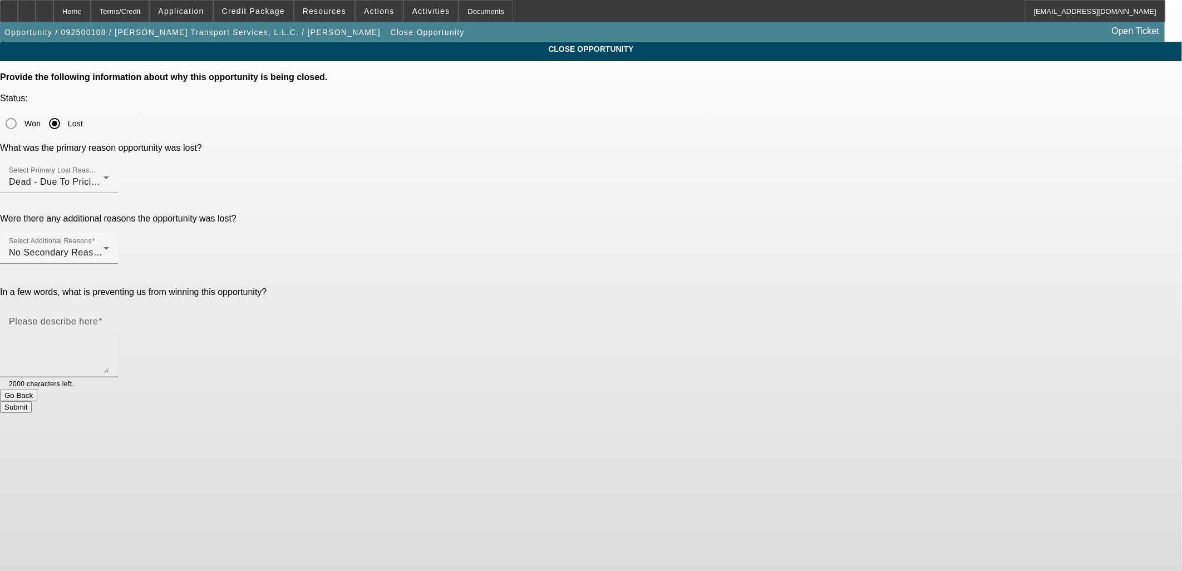
click at [109, 320] on textarea "Please describe here" at bounding box center [59, 346] width 100 height 53
click at [109, 320] on textarea "Customer wanted 9.4% run rate at 36 months and doesn't qualify for it. Asset an…" at bounding box center [59, 346] width 100 height 53
drag, startPoint x: 610, startPoint y: 233, endPoint x: 562, endPoint y: 235, distance: 47.9
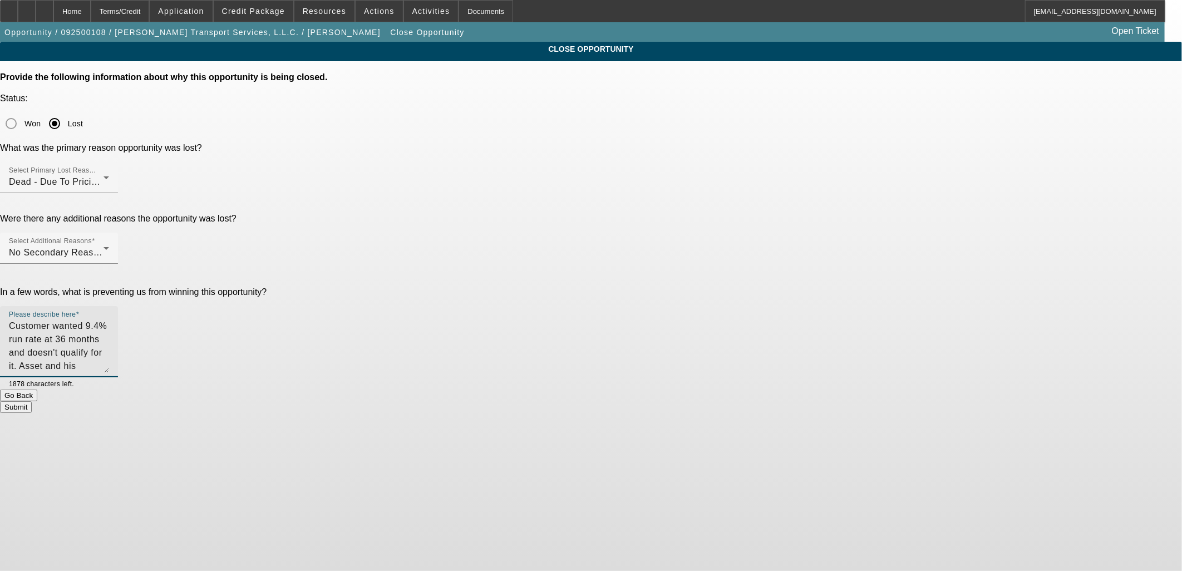
click at [109, 320] on textarea "Customer wanted 9.4% run rate at 36 months and doesn't qualify for it. Asset an…" at bounding box center [59, 346] width 100 height 53
type textarea "Customer wanted 9.4% run rate at 36 months and doesn't qualify for it. Asset an…"
click at [32, 401] on button "Submit" at bounding box center [16, 407] width 32 height 12
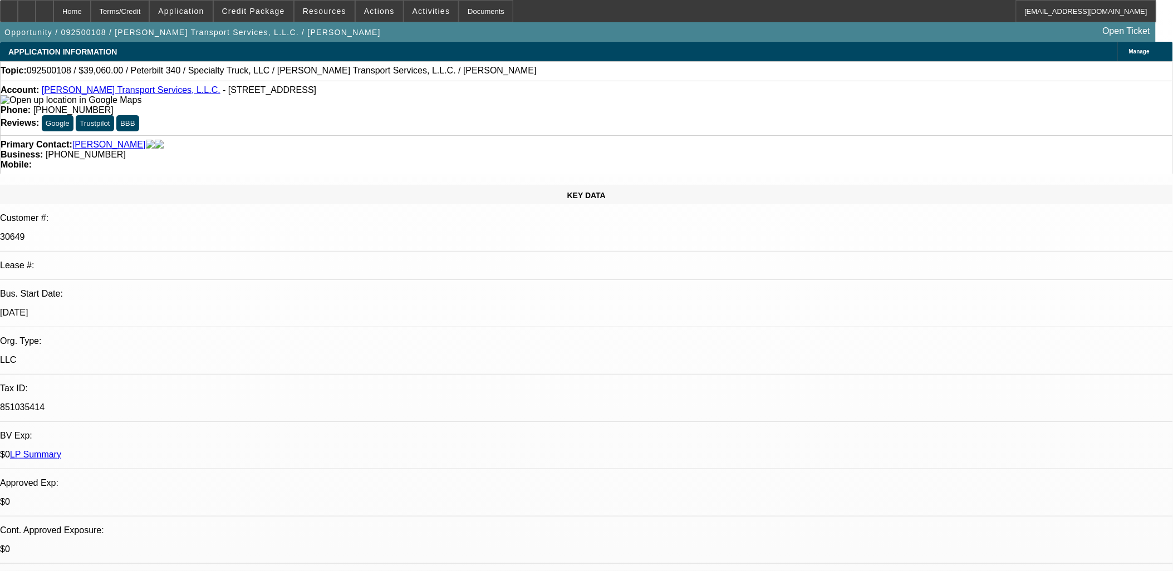
select select "0"
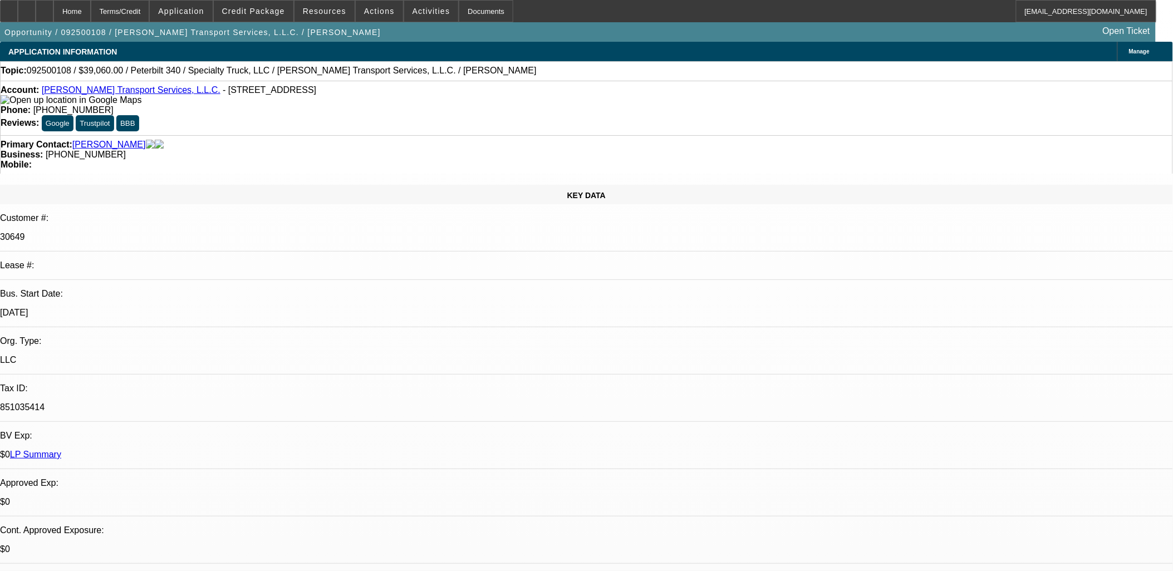
select select "0"
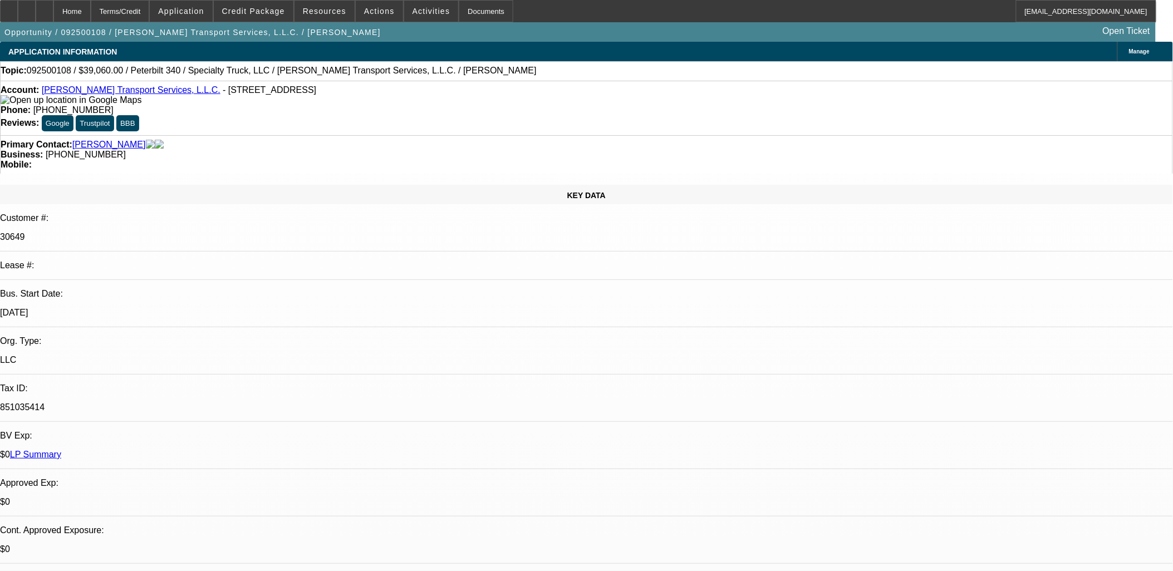
select select "0"
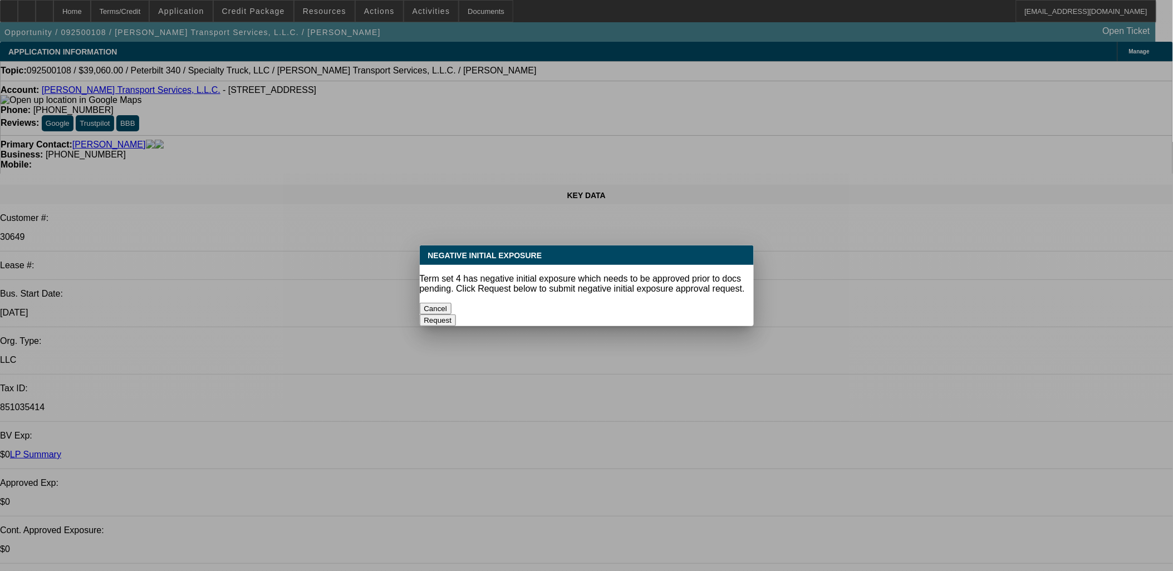
select select "1"
select select "2"
select select "6"
select select "1"
select select "3"
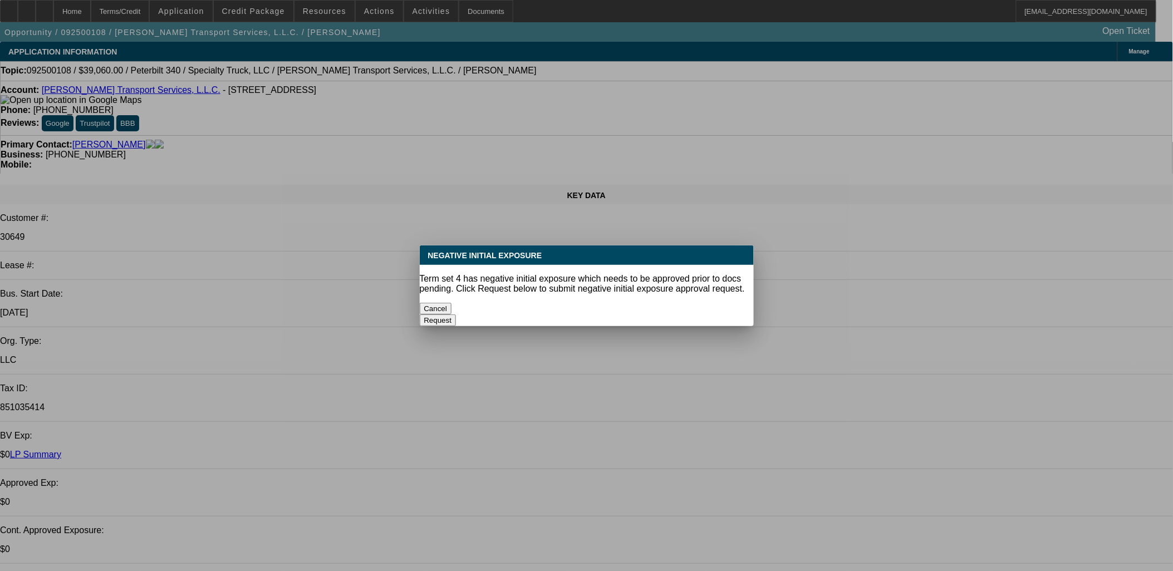
select select "6"
select select "1"
select select "3"
select select "6"
select select "1"
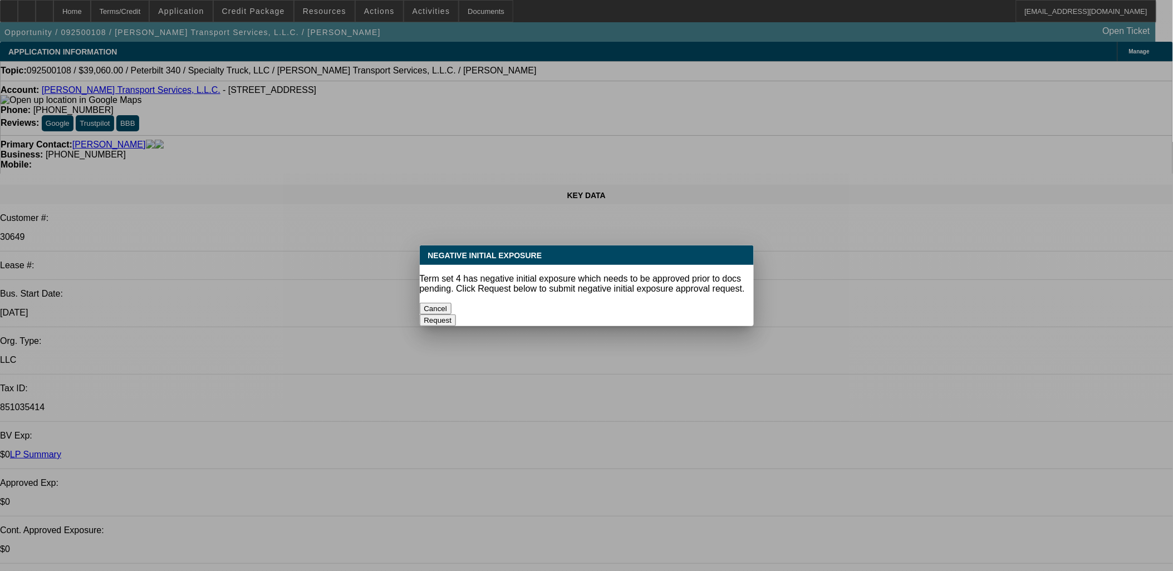
select select "2"
select select "6"
click at [452, 303] on button "Cancel" at bounding box center [436, 309] width 32 height 12
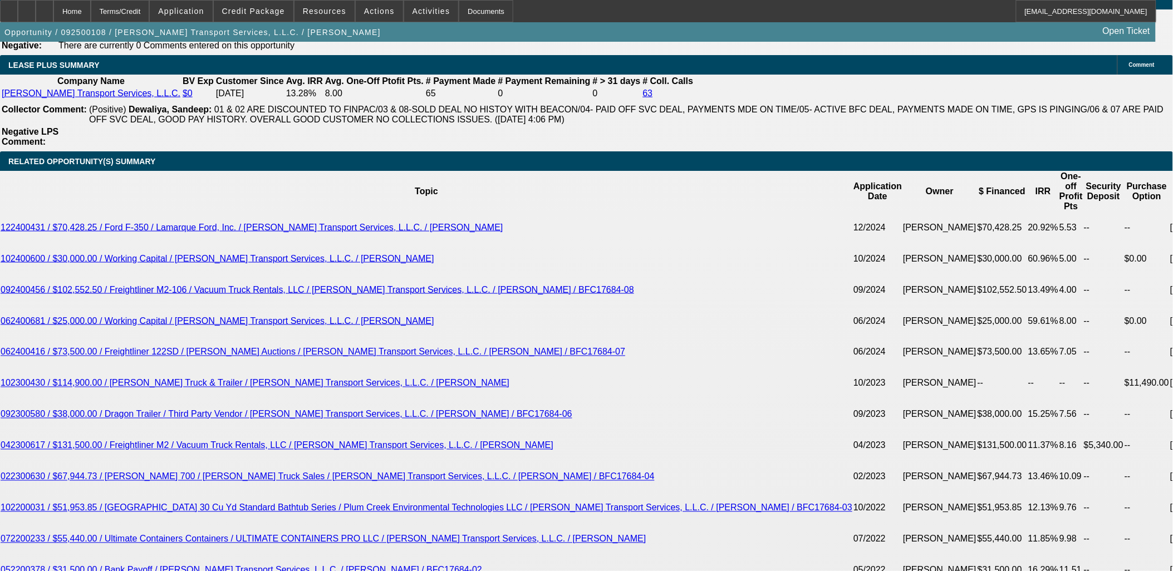
scroll to position [2164, 0]
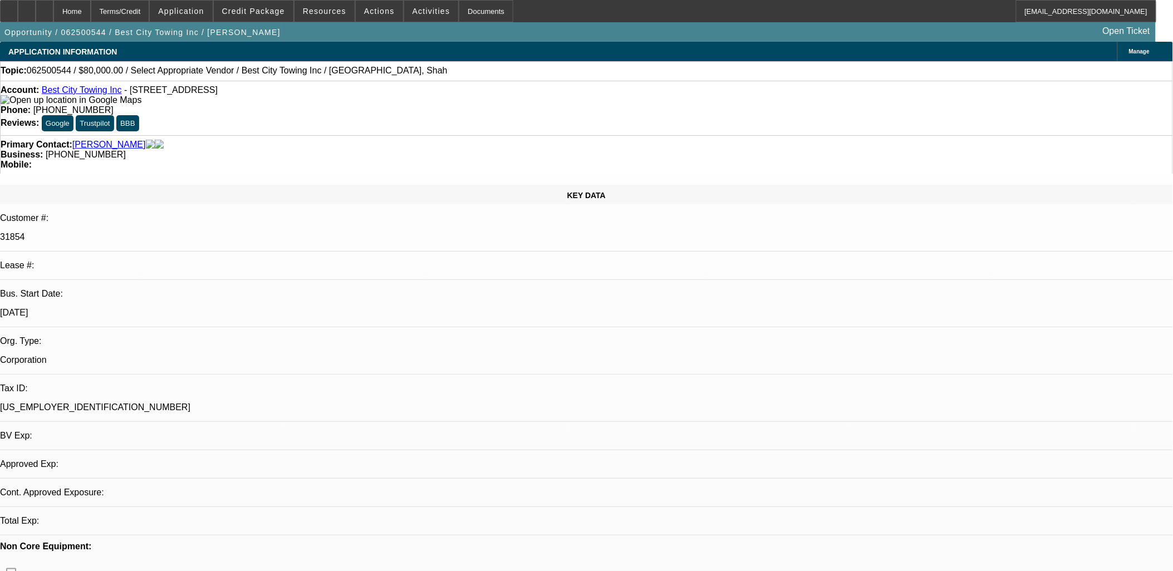
select select "0"
select select "2"
select select "0.1"
select select "2"
select select "4"
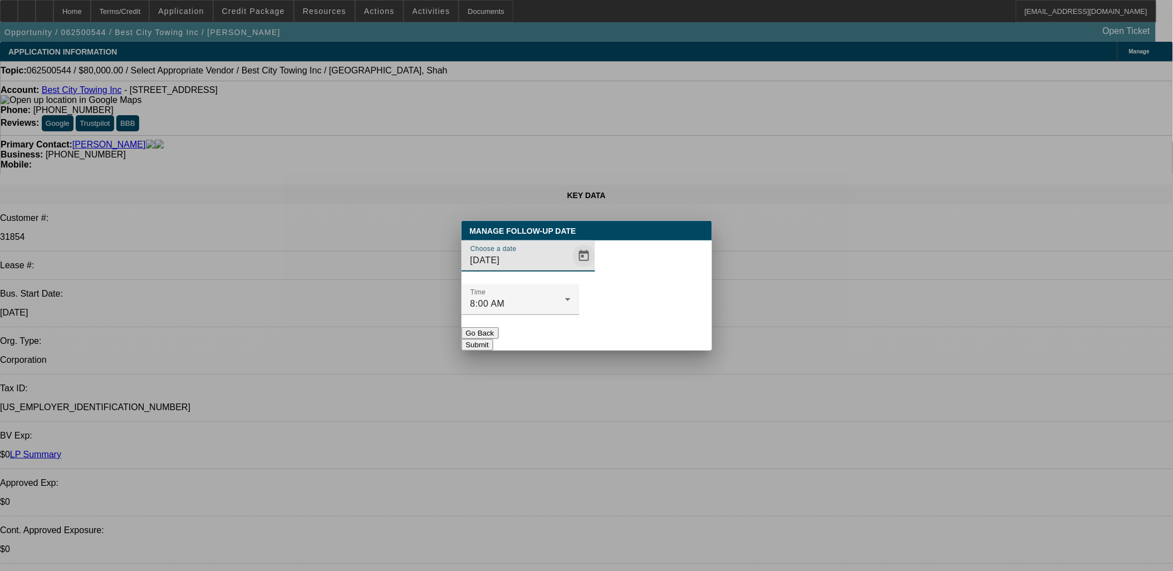
click at [575, 269] on span "Open calendar" at bounding box center [584, 256] width 27 height 27
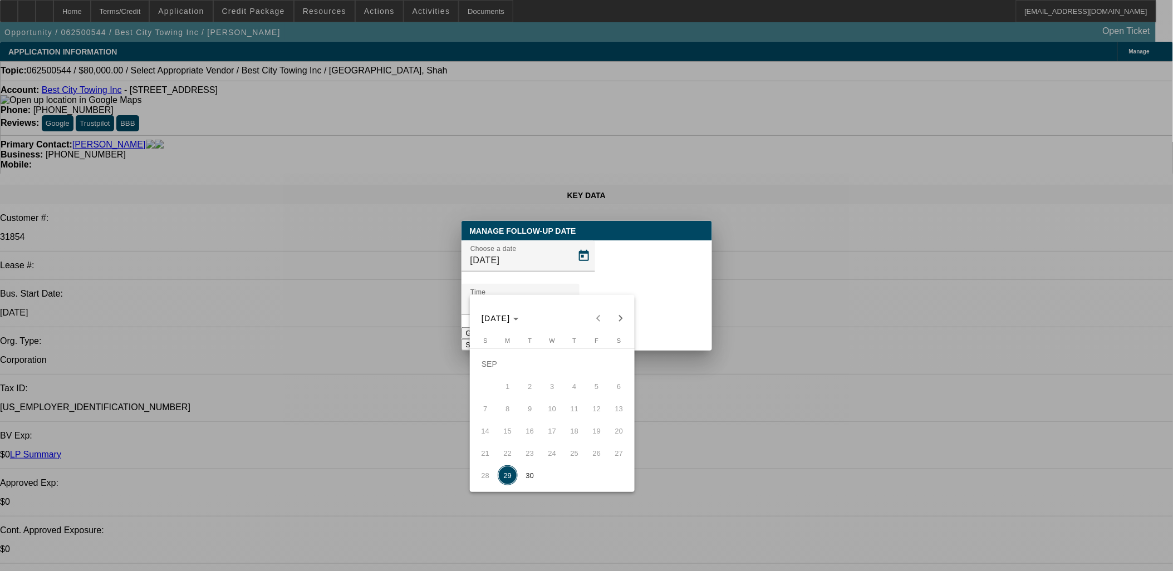
click at [526, 481] on span "30" at bounding box center [530, 475] width 20 height 20
type input "[DATE]"
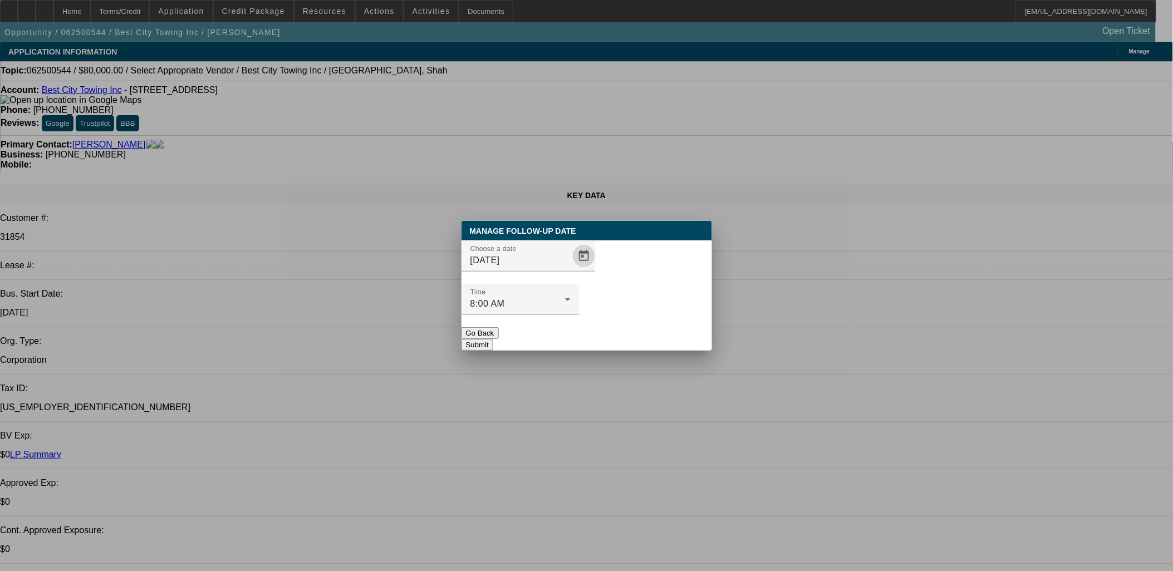
click at [493, 339] on button "Submit" at bounding box center [478, 345] width 32 height 12
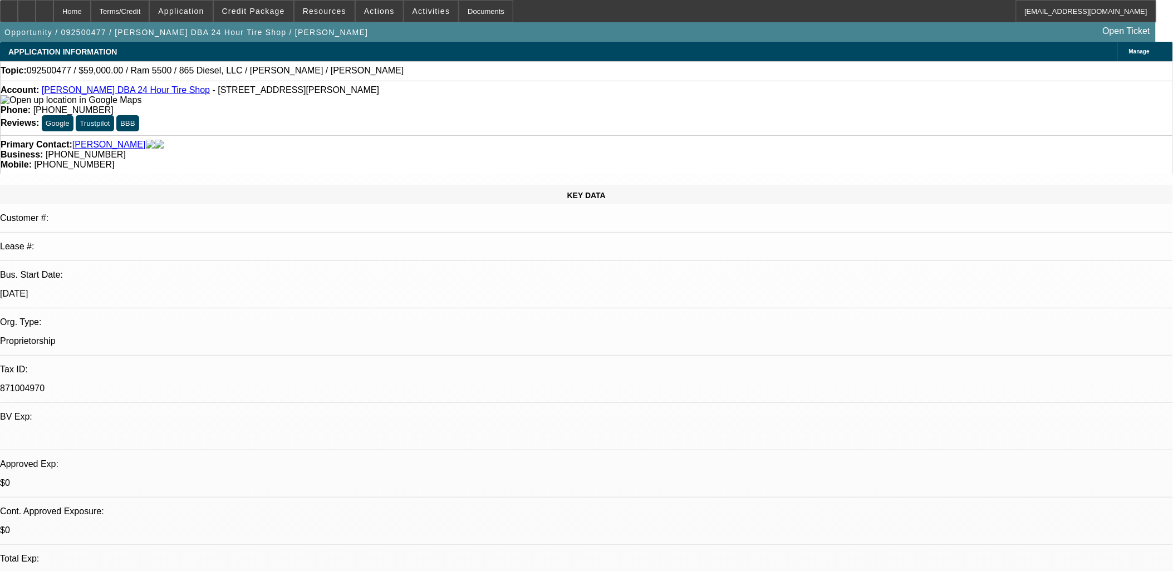
select select "0"
select select "3"
select select "0"
select select "6"
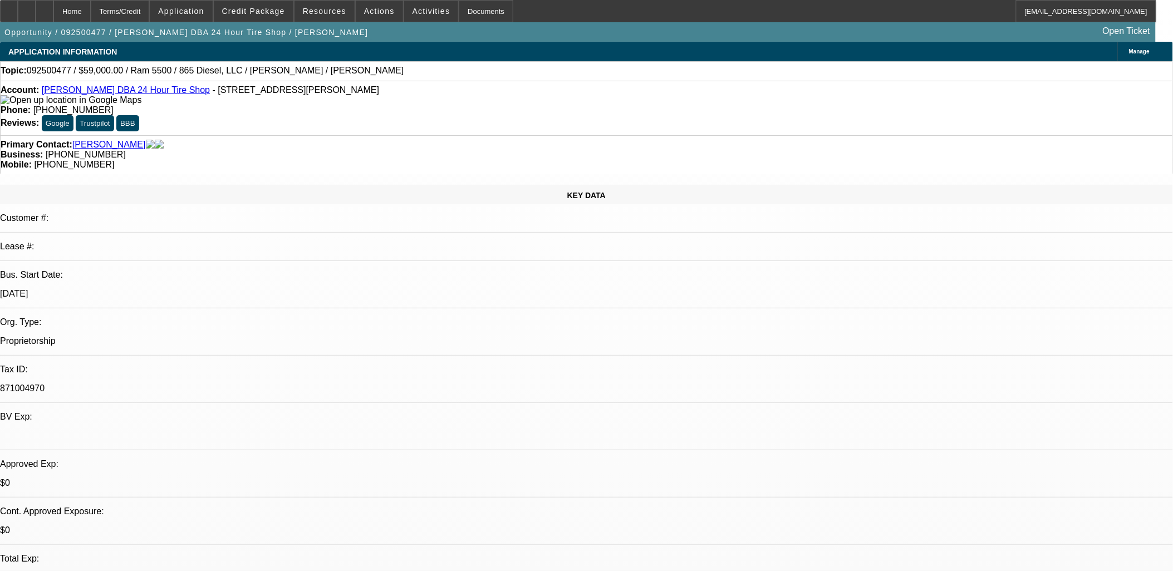
select select "0.1"
select select "0"
select select "2"
select select "0"
select select "6"
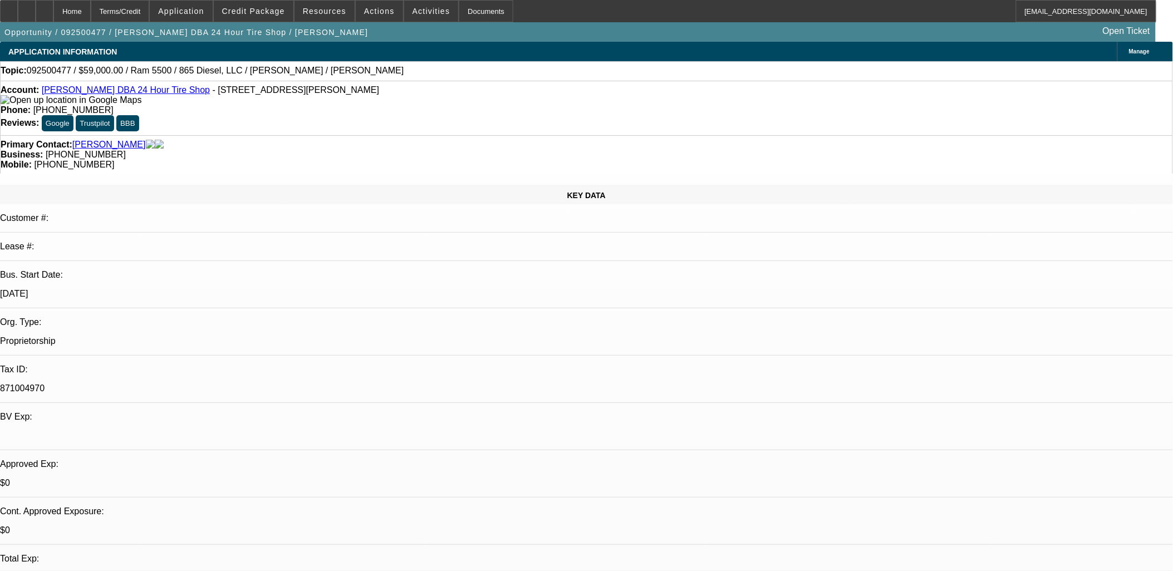
scroll to position [62, 0]
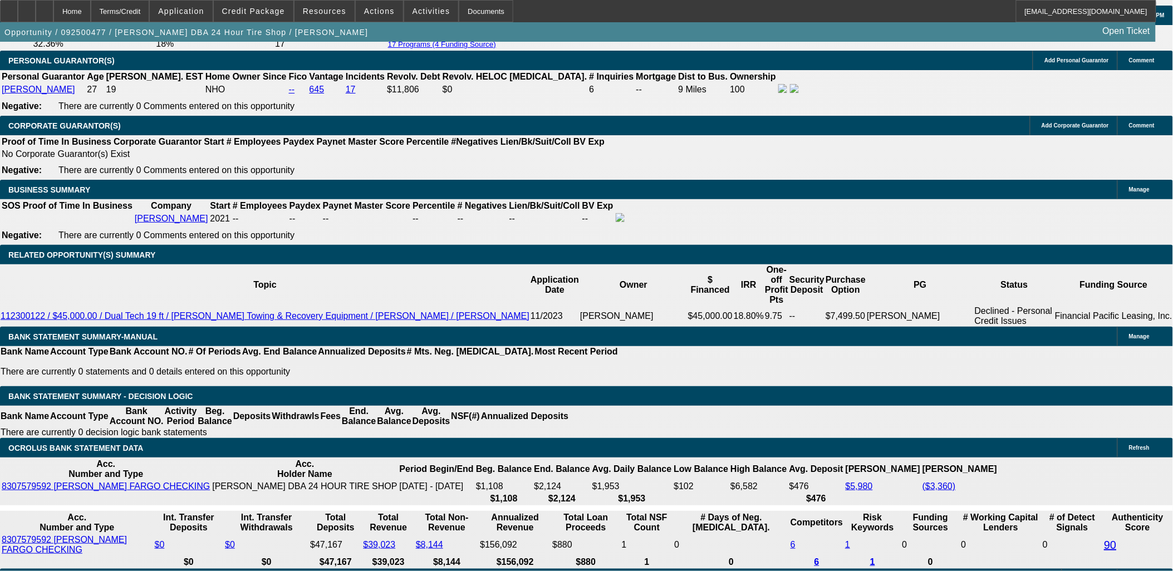
scroll to position [1794, 0]
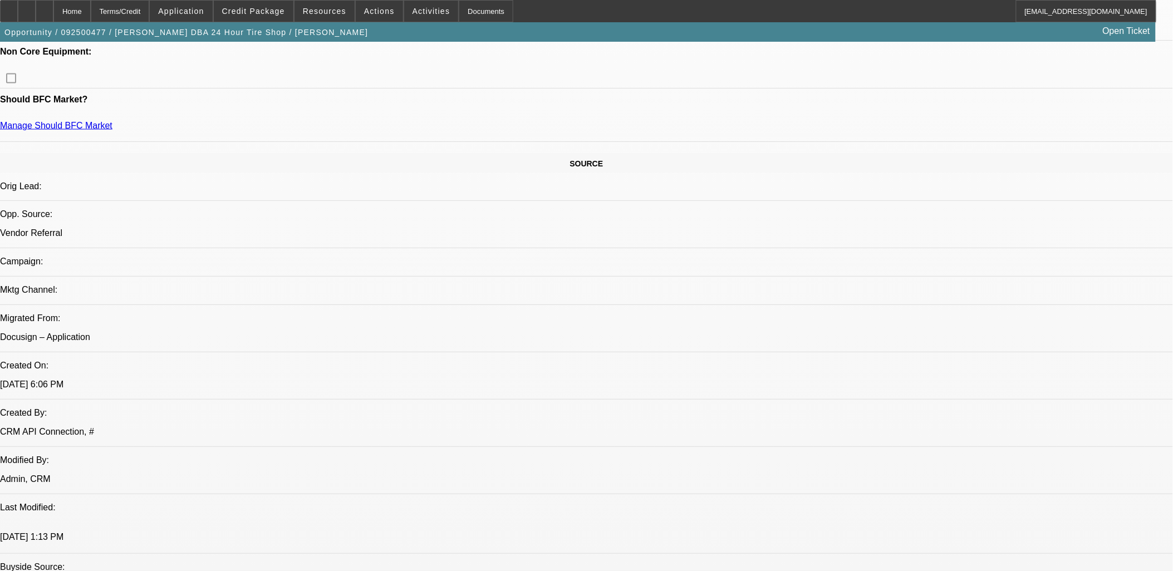
scroll to position [309, 0]
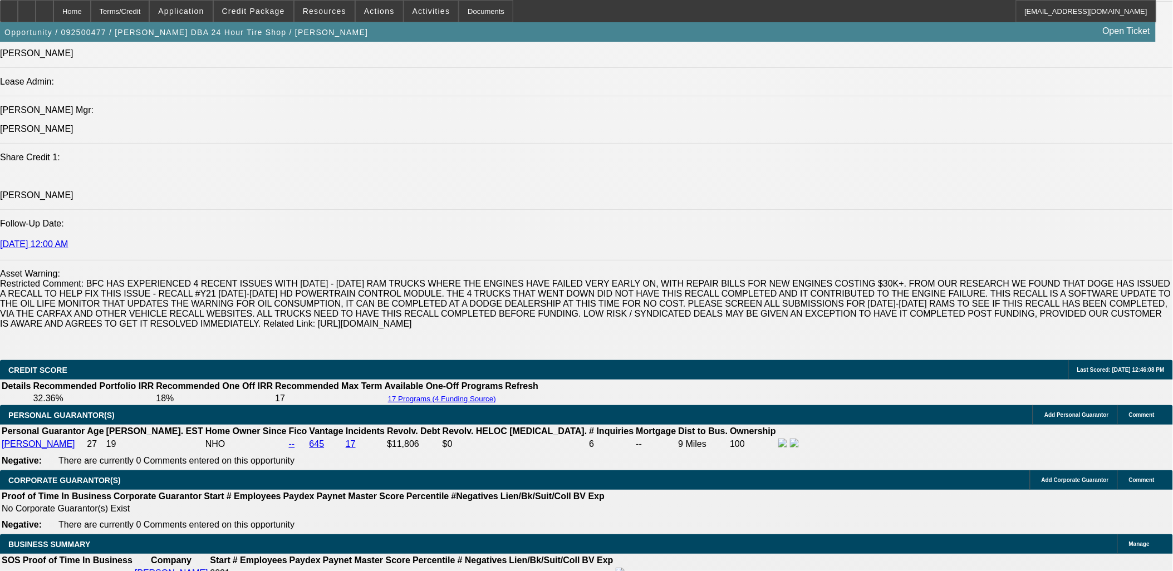
scroll to position [1670, 0]
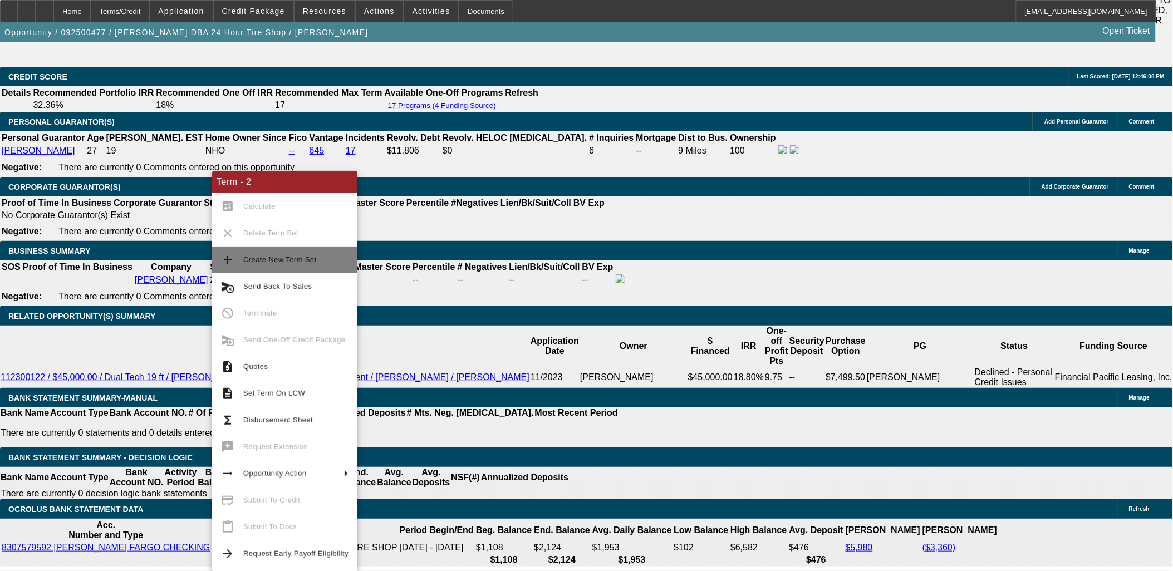
click at [254, 251] on button "add Create New Term Set" at bounding box center [284, 260] width 145 height 27
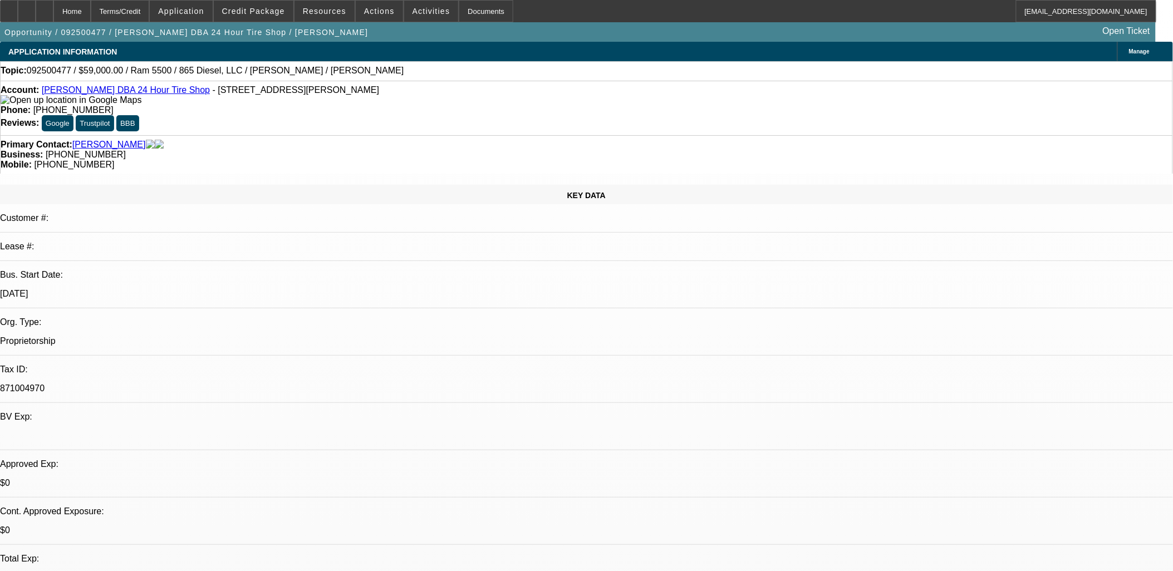
select select "0"
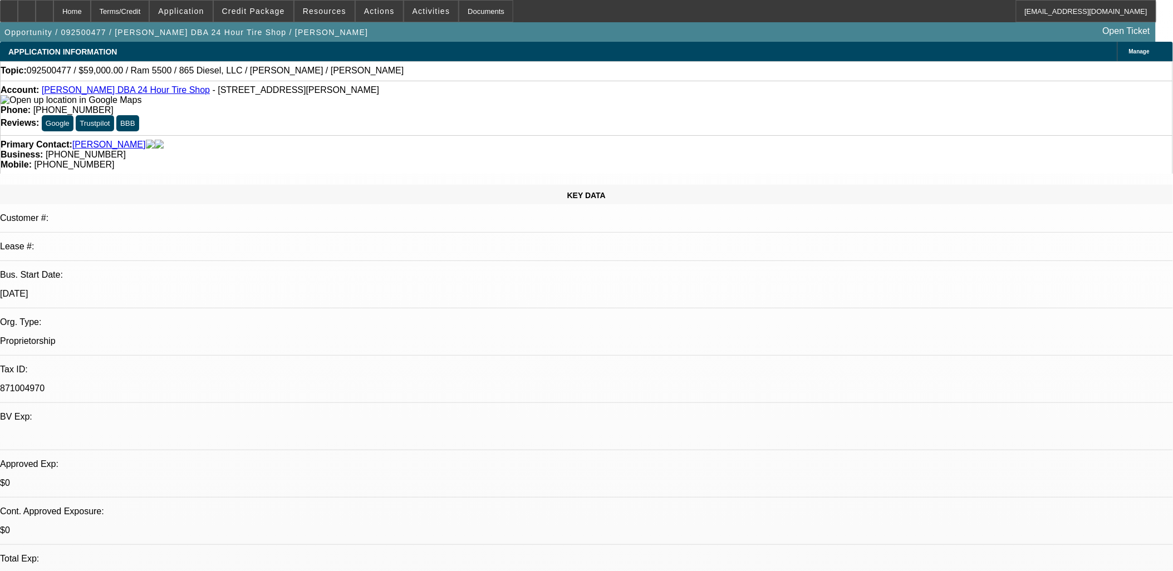
select select "0"
select select "0.1"
select select "0"
select select "1"
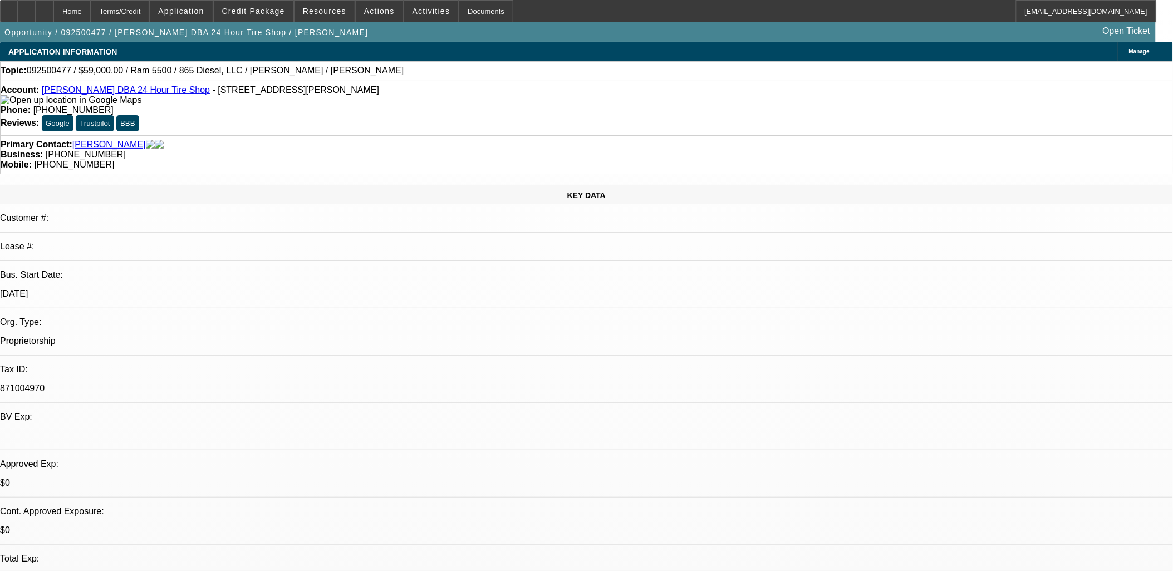
select select "3"
select select "6"
select select "1"
select select "3"
select select "6"
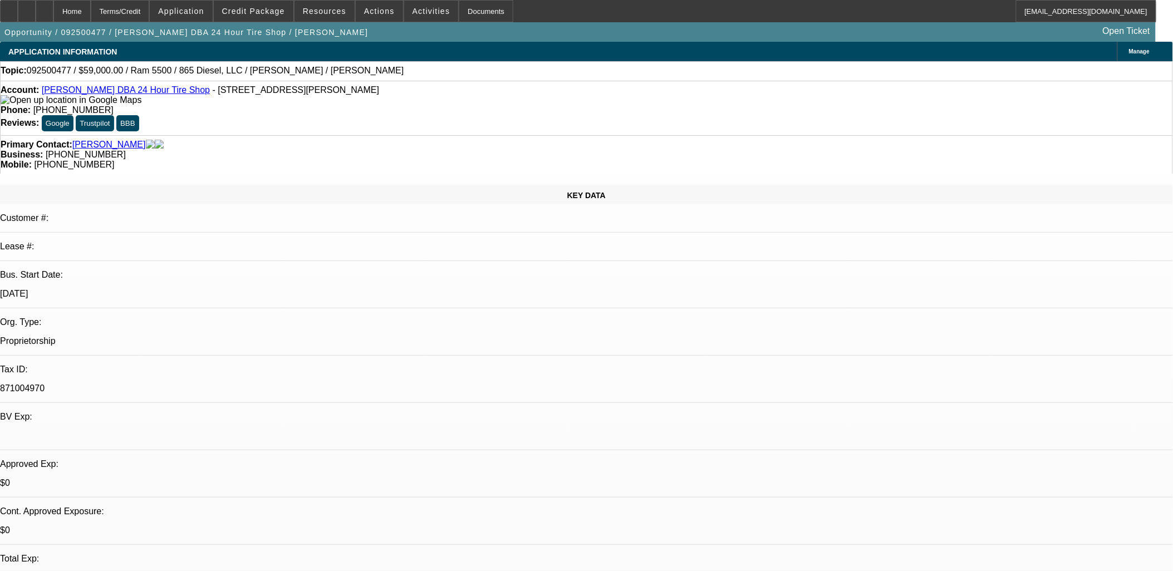
select select "1"
select select "2"
select select "6"
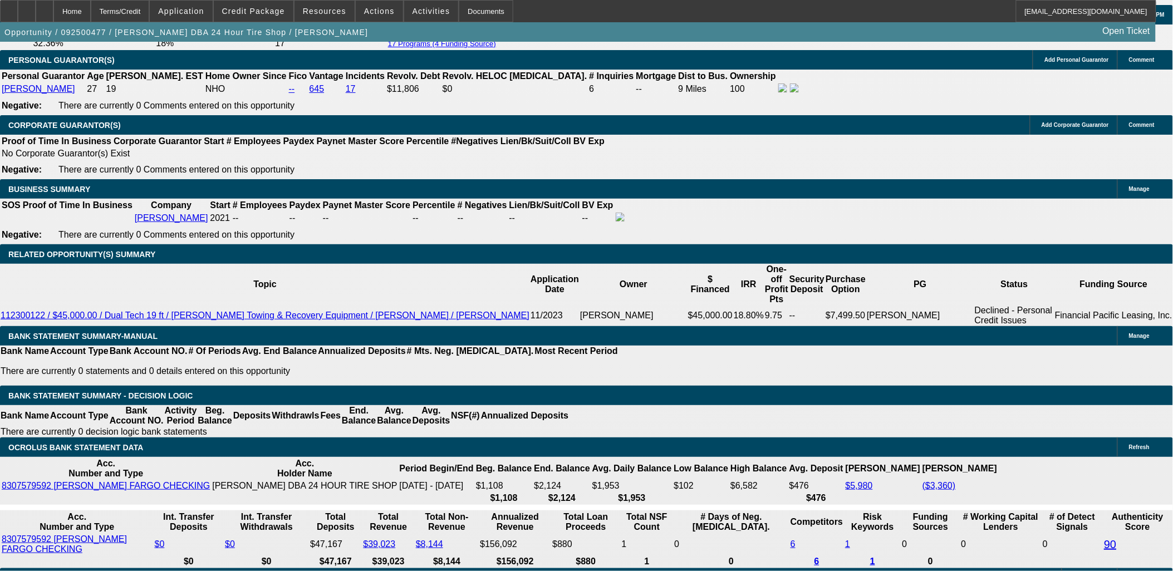
scroll to position [1765, 0]
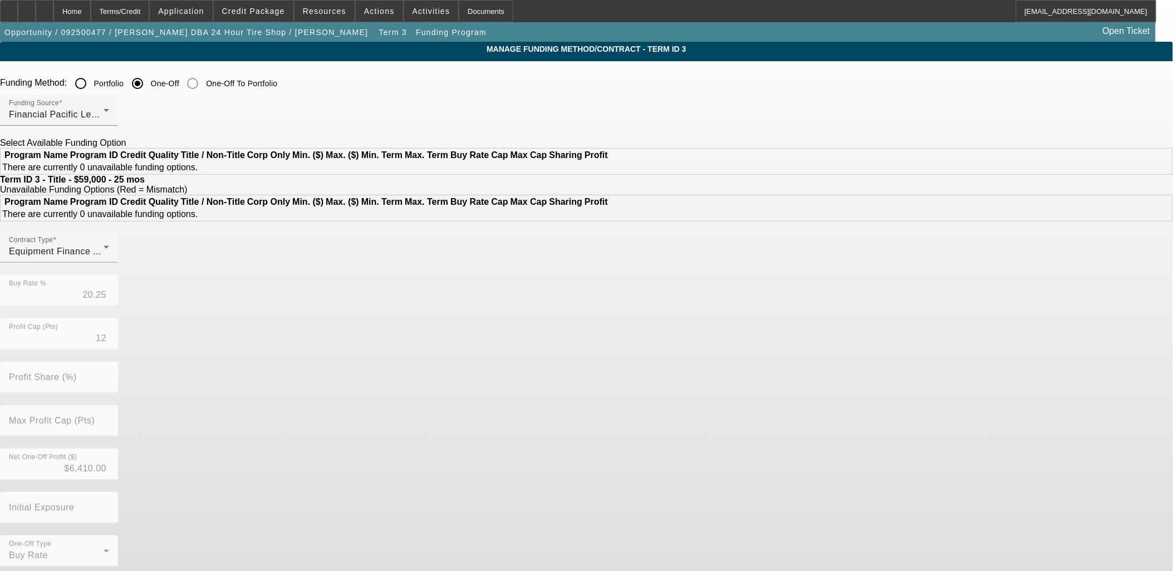
click at [92, 81] on input "Portfolio" at bounding box center [81, 83] width 22 height 22
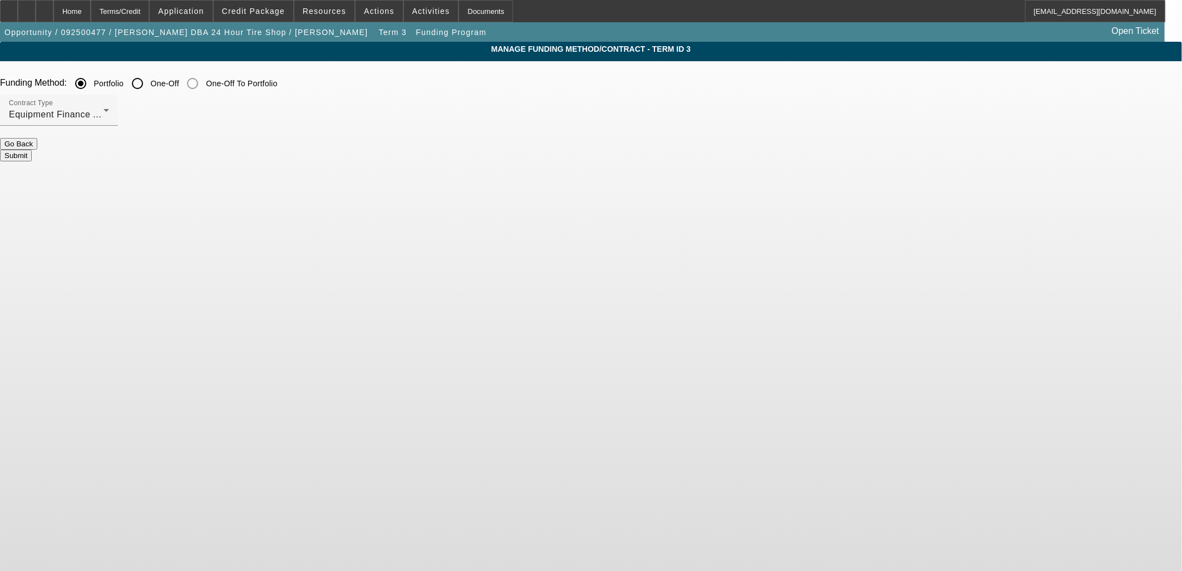
click at [32, 150] on button "Submit" at bounding box center [16, 156] width 32 height 12
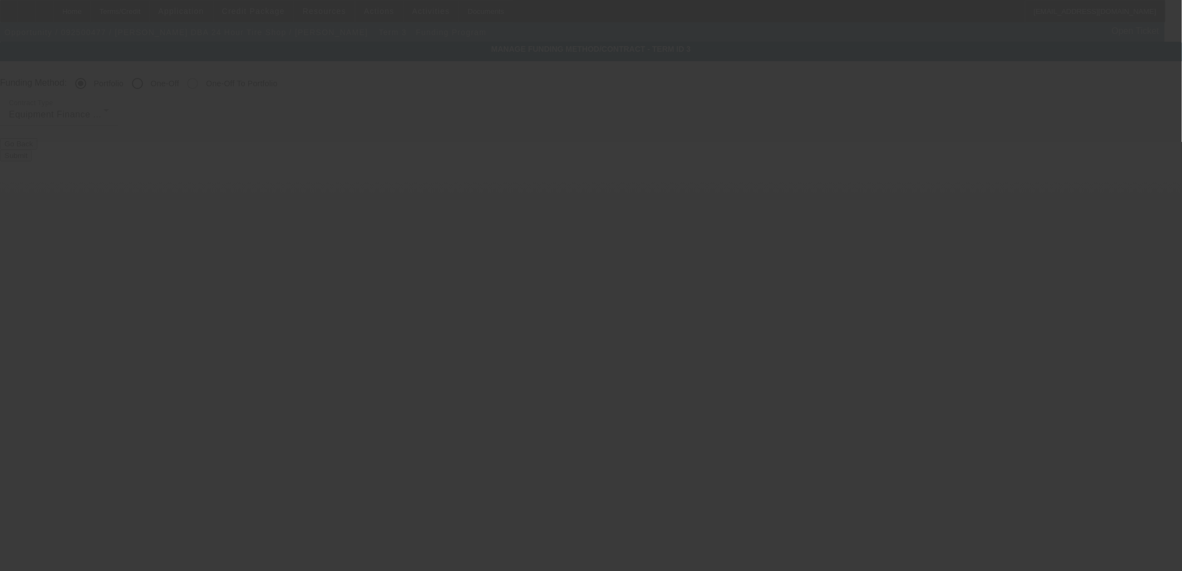
radio input "false"
radio input "true"
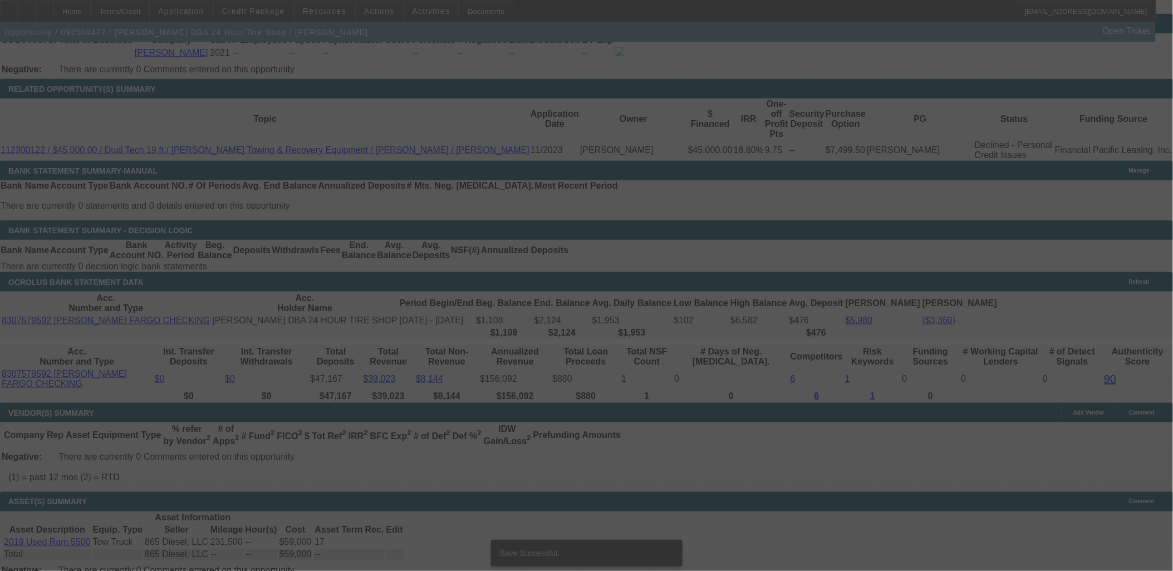
scroll to position [1922, 0]
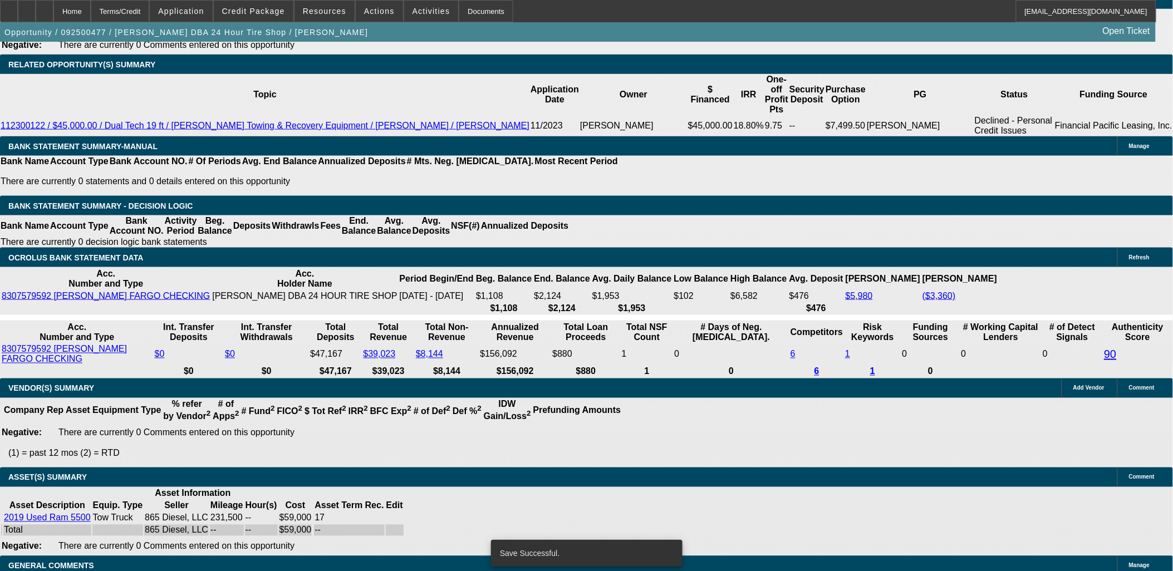
select select "0"
select select "3"
select select "0"
select select "6"
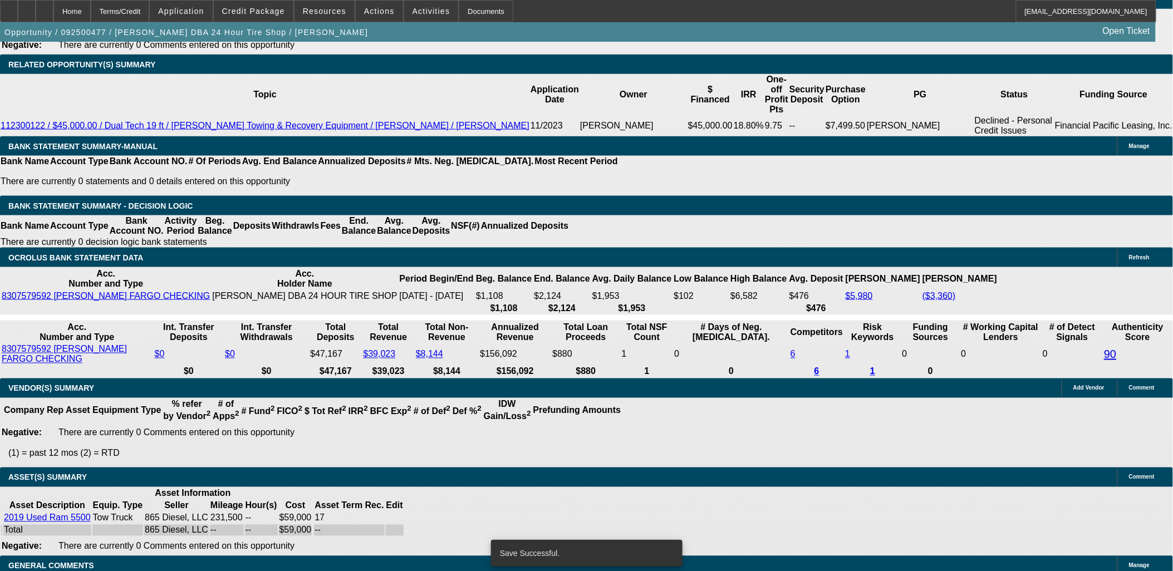
select select "0"
select select "3"
select select "0"
select select "6"
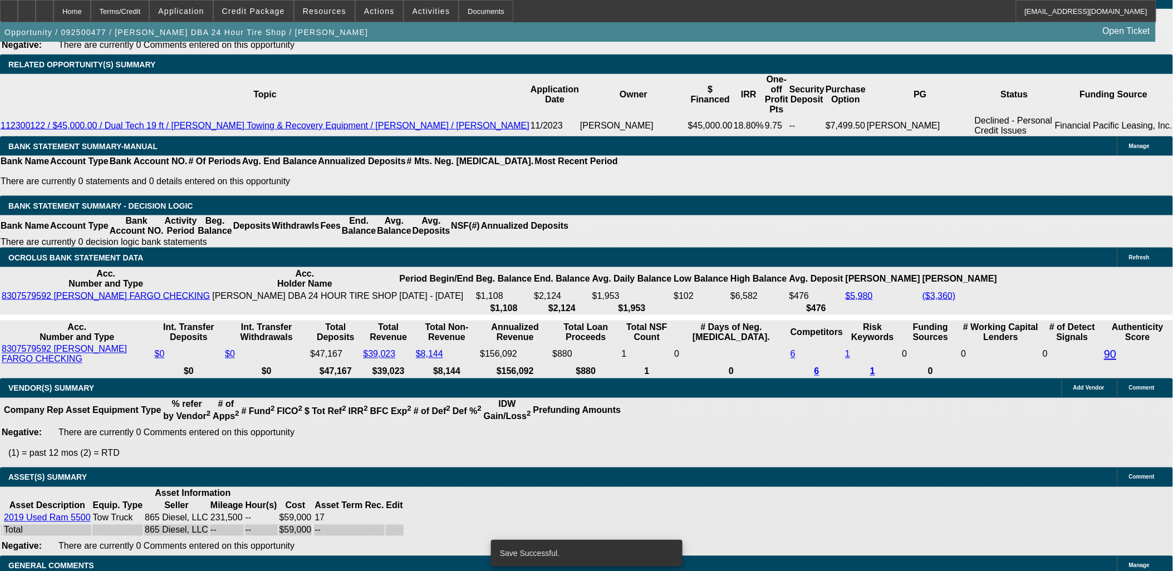
select select "0.1"
select select "0"
select select "2"
select select "0"
select select "6"
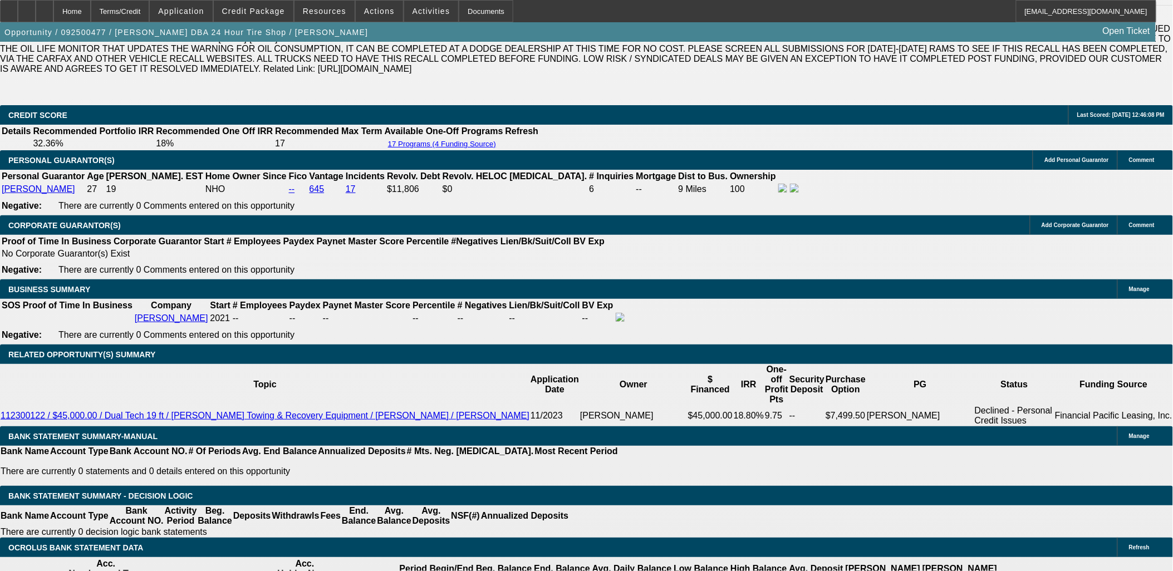
scroll to position [1627, 0]
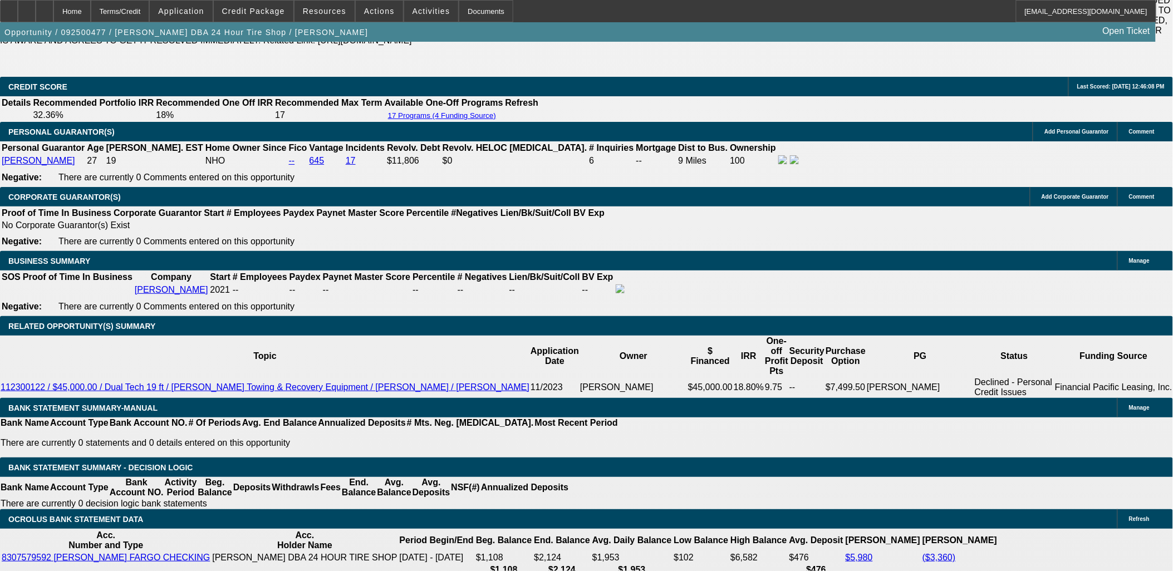
type input "$5,900.00"
select select "0.2"
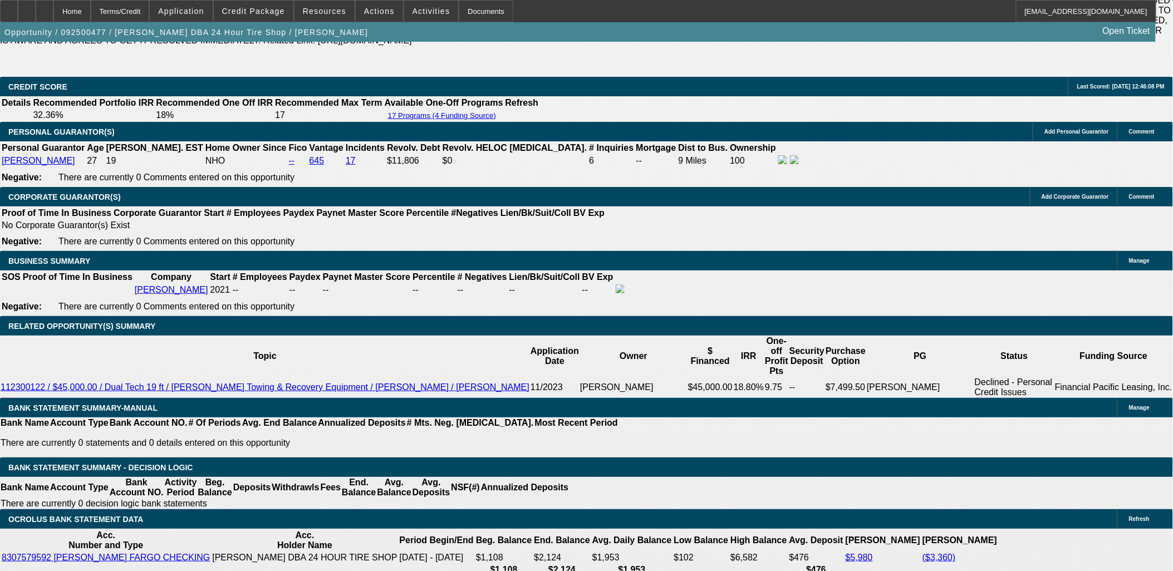
type input "$11,800.00"
type input "UNKNOWN"
type input "$2,490.57"
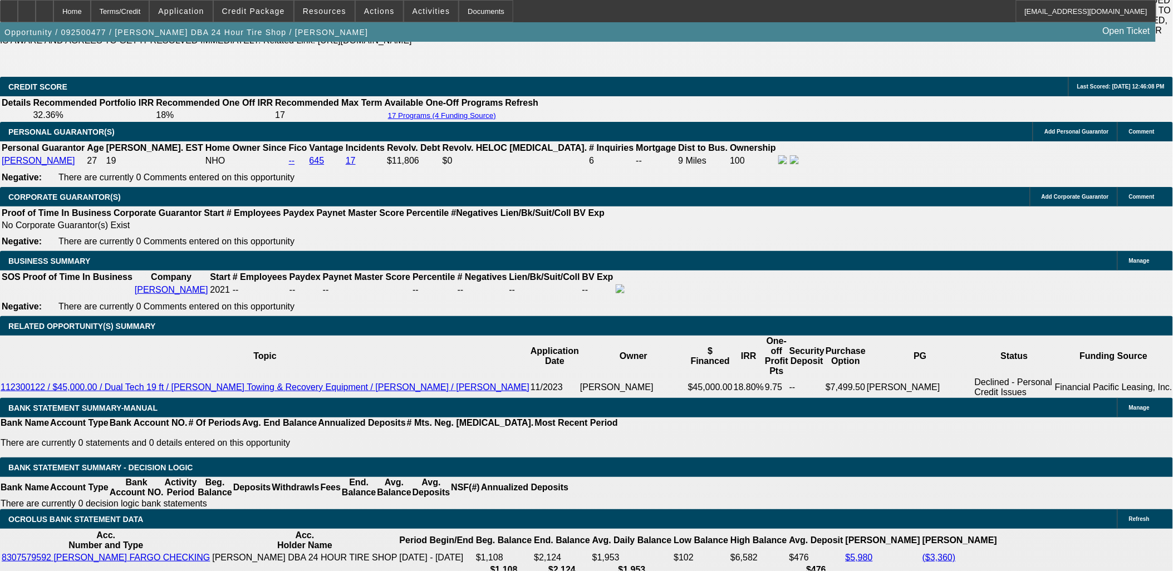
type input "$16,700.00"
click at [125, 234] on body "Home Terms/Credit Application Credit Package Resources Actions Activities Docum…" at bounding box center [586, 530] width 1173 height 4380
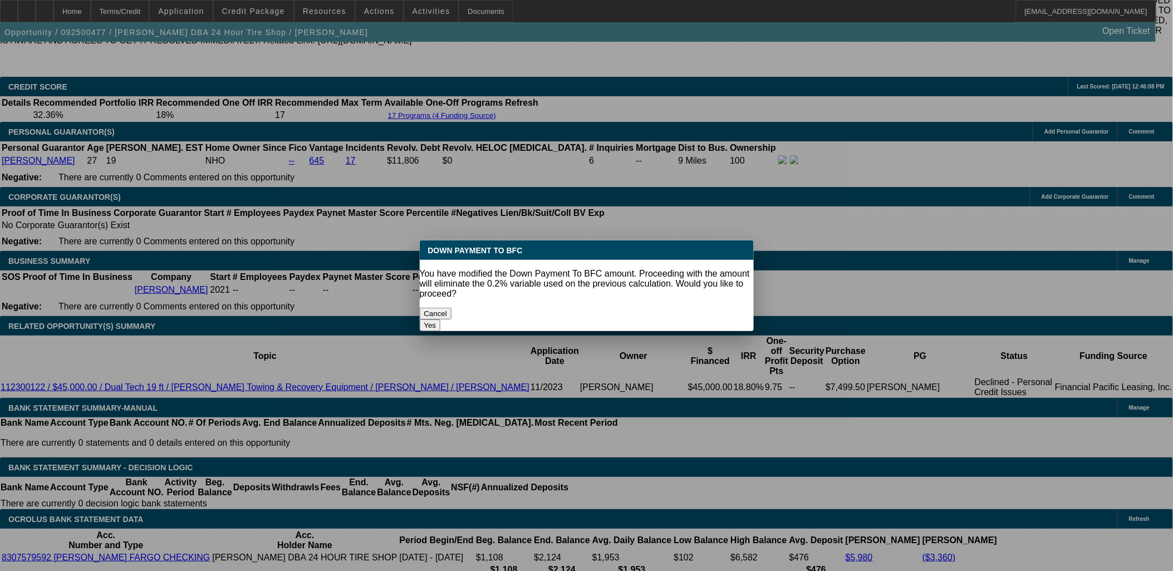
scroll to position [0, 0]
click at [441, 320] on button "Yes" at bounding box center [430, 326] width 21 height 12
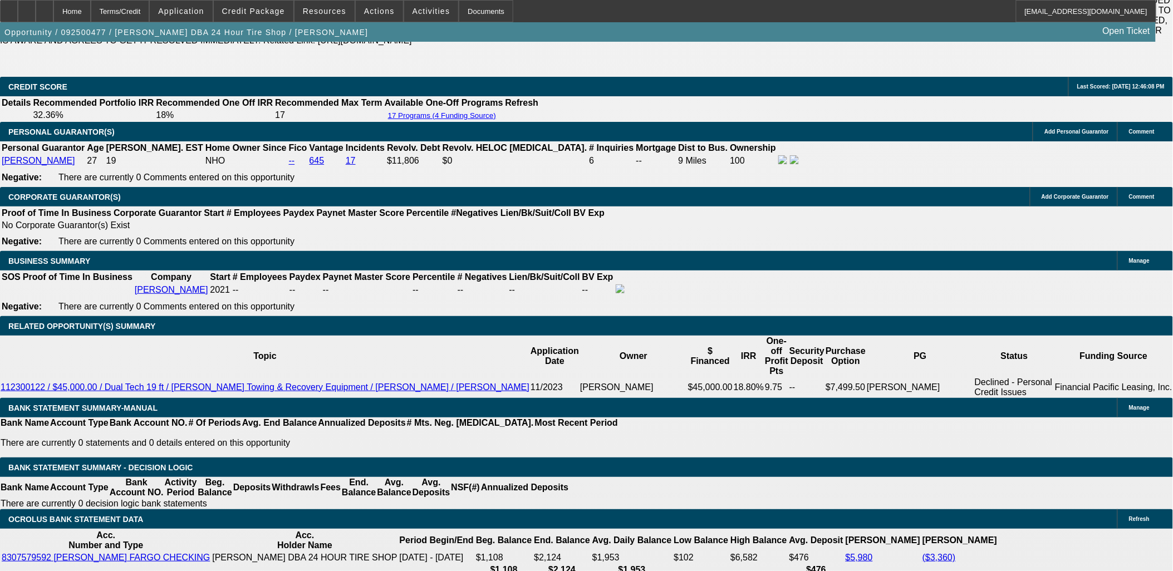
select select "0"
type input "22"
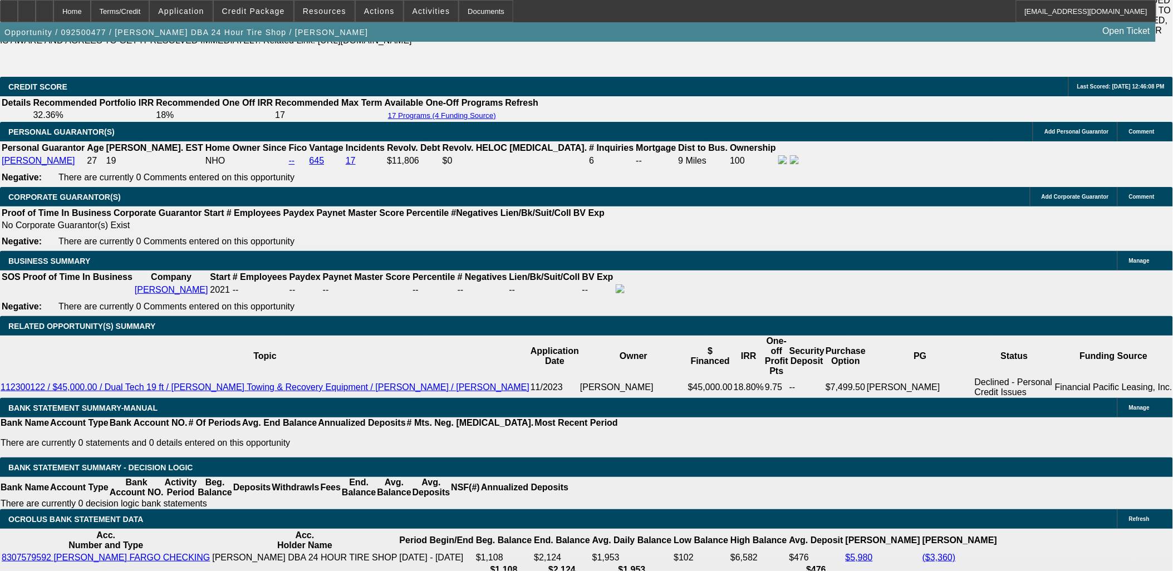
type input "2200"
type input "22.3"
type input "$2,200.00"
select select "2"
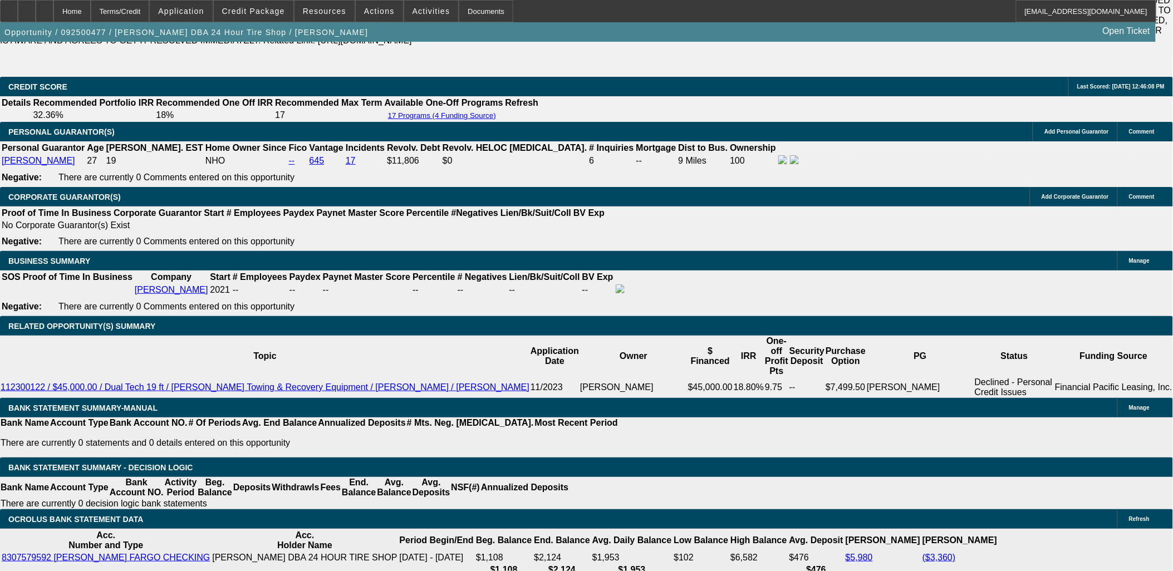
select select "2"
type input "$4,400.00"
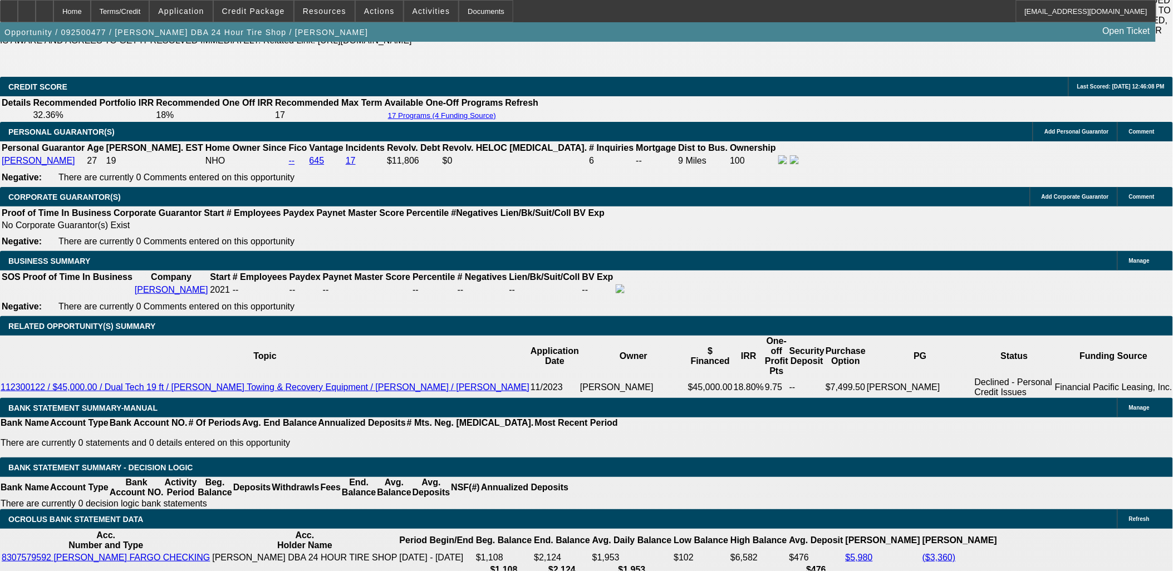
type input "20"
type input "$40.00"
type input "$2,000.00"
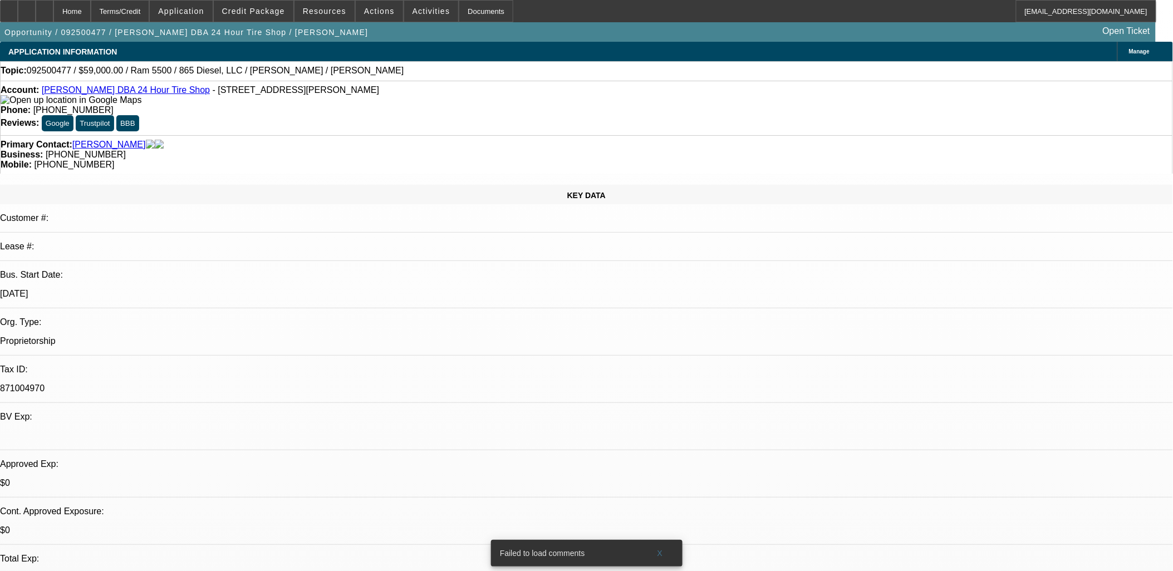
select select "0"
select select "3"
select select "0"
select select "6"
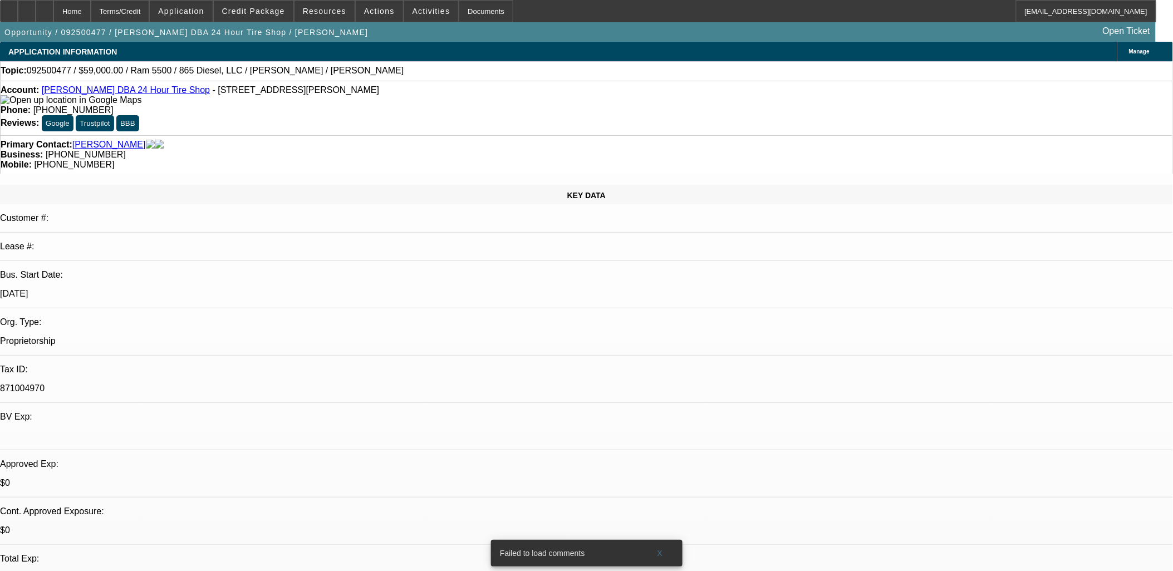
select select "0"
select select "3"
select select "0"
select select "6"
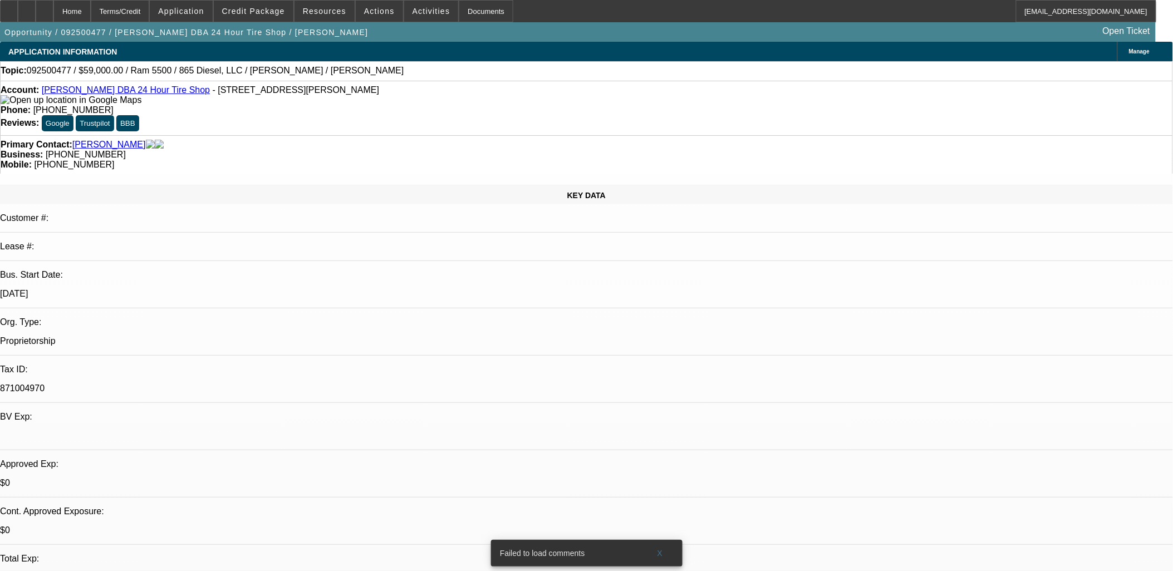
select select "0.1"
select select "0"
select select "2"
select select "0"
select select "6"
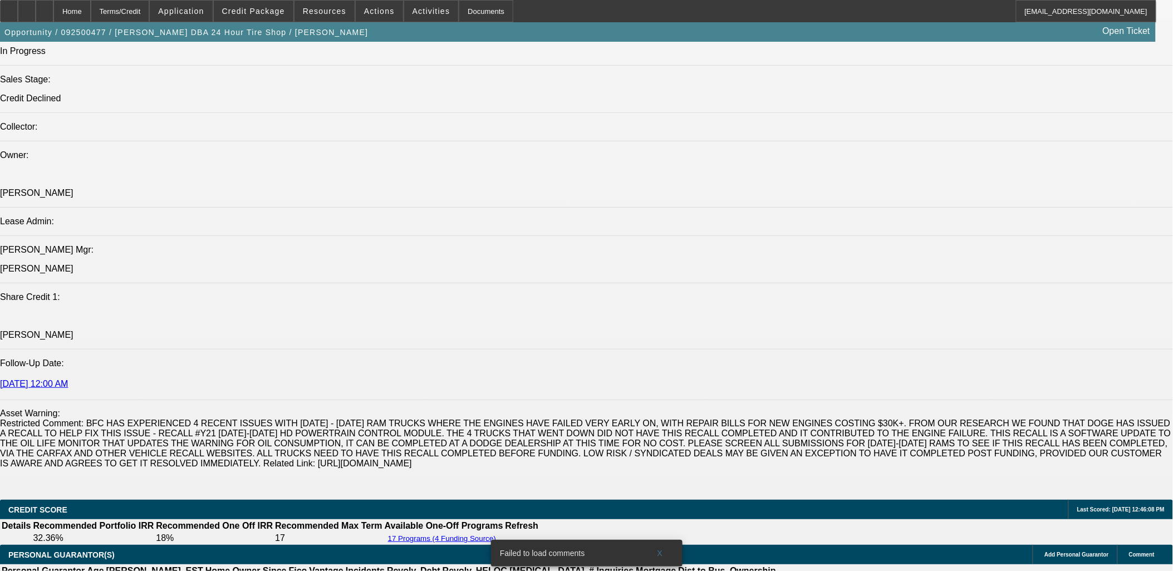
scroll to position [1608, 0]
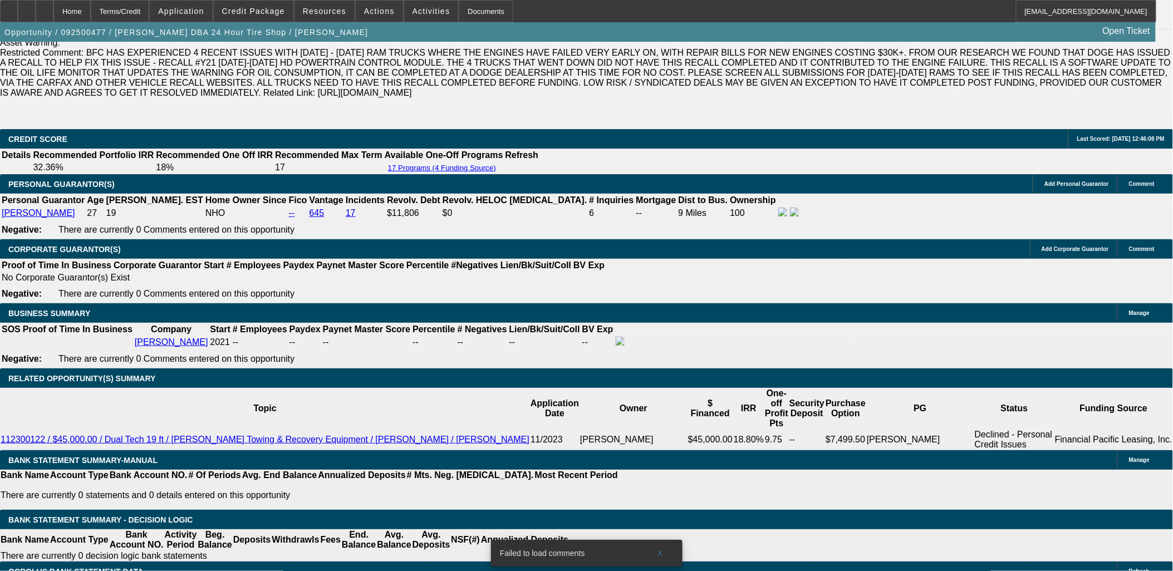
select select "2"
type input "UNKNOWN"
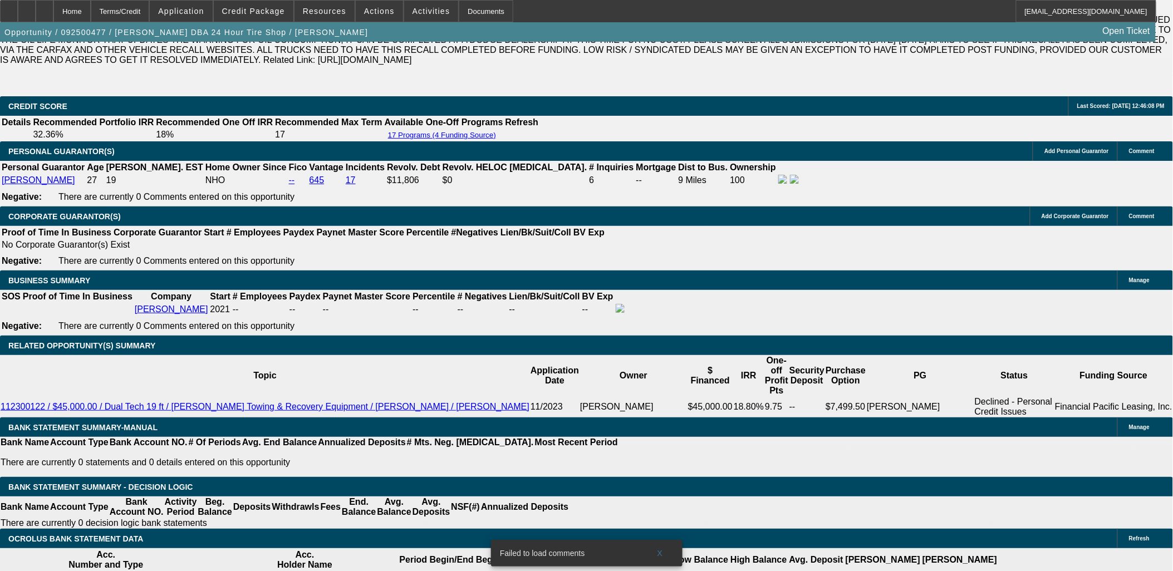
select select "2"
type input "$4,000.00"
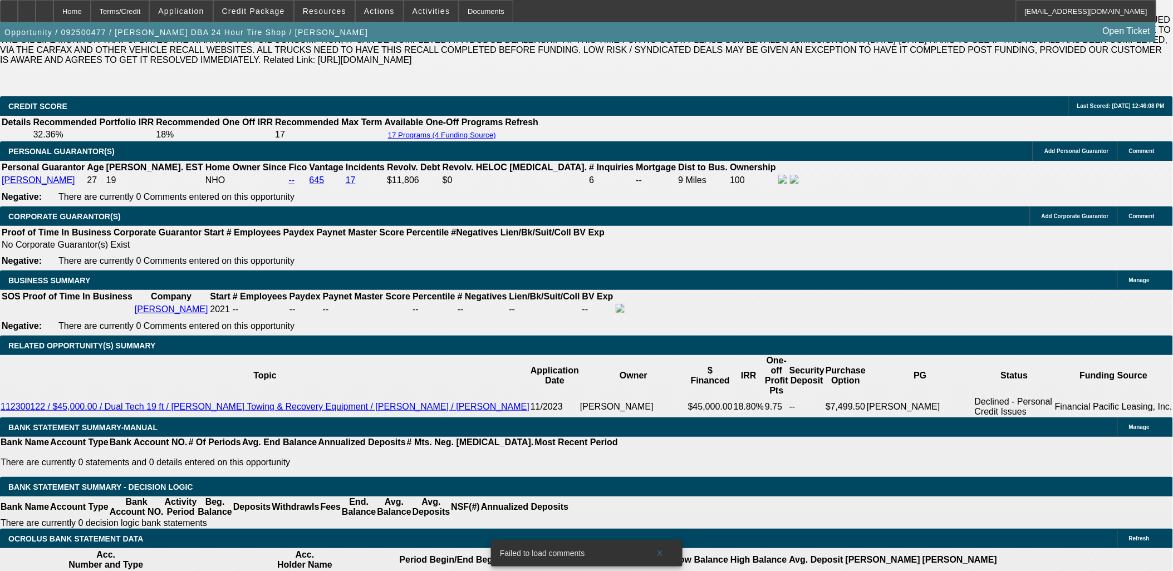
type input "18"
type input "$120,339.36"
type input "$60,169.68"
type input "$7,858.74"
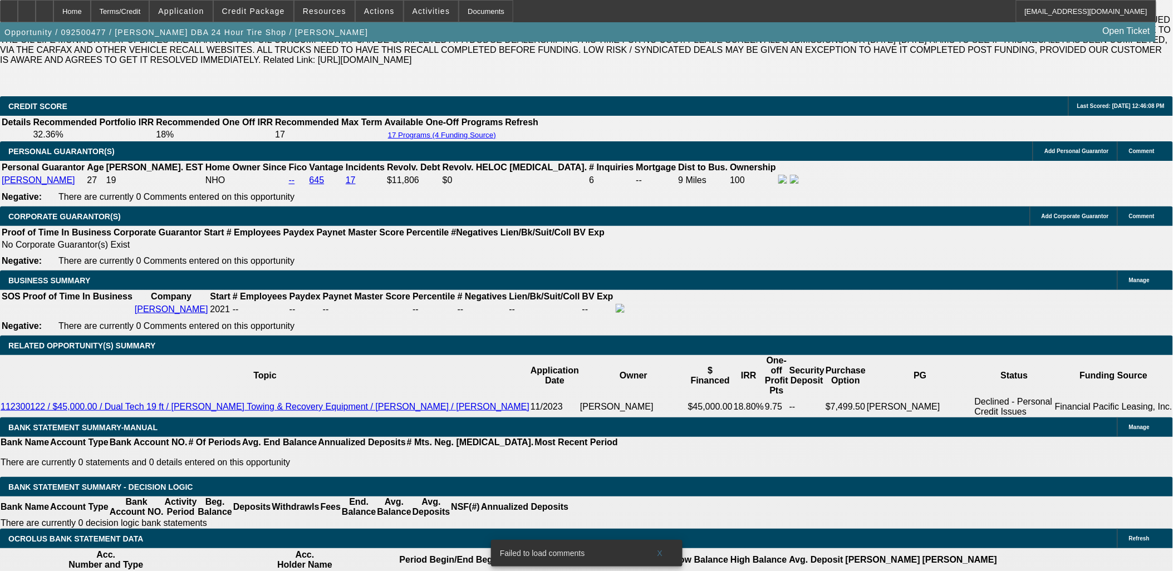
type input "$3,929.37"
type input "18"
type input "35"
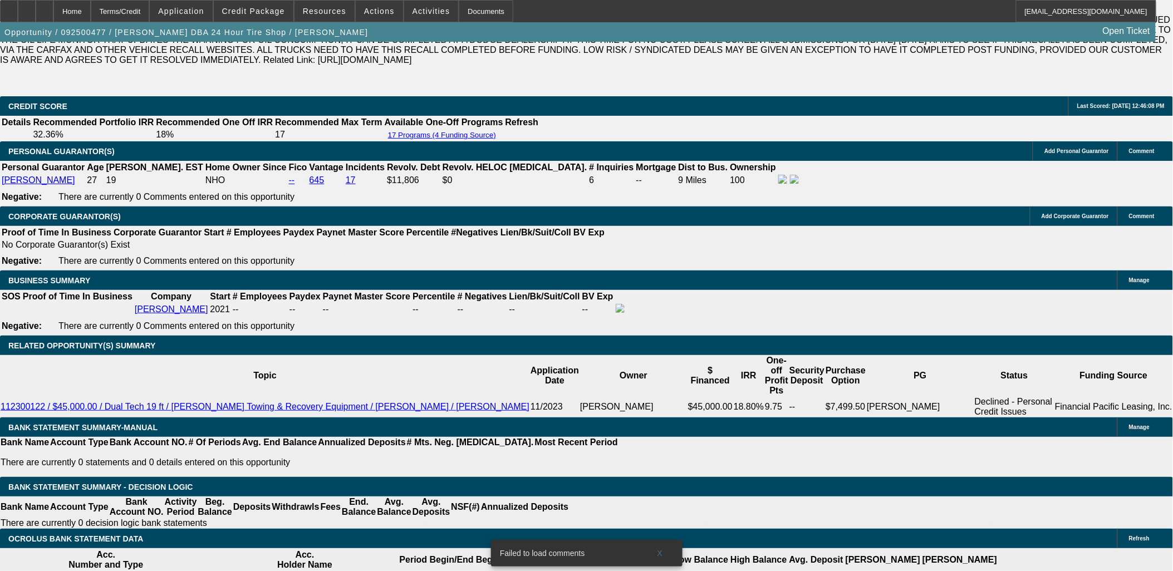
type input "$70.00"
type input "3500"
type input "$7,000.00"
type input "8.4"
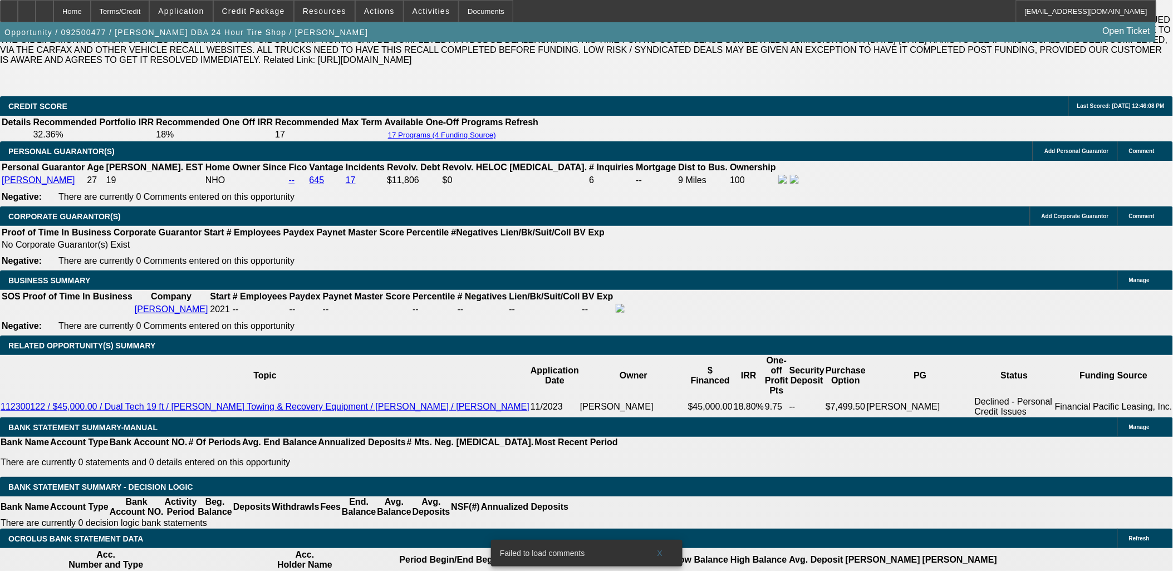
drag, startPoint x: 207, startPoint y: 365, endPoint x: 213, endPoint y: 359, distance: 8.3
type input "3"
type input "$72.00"
type input "36"
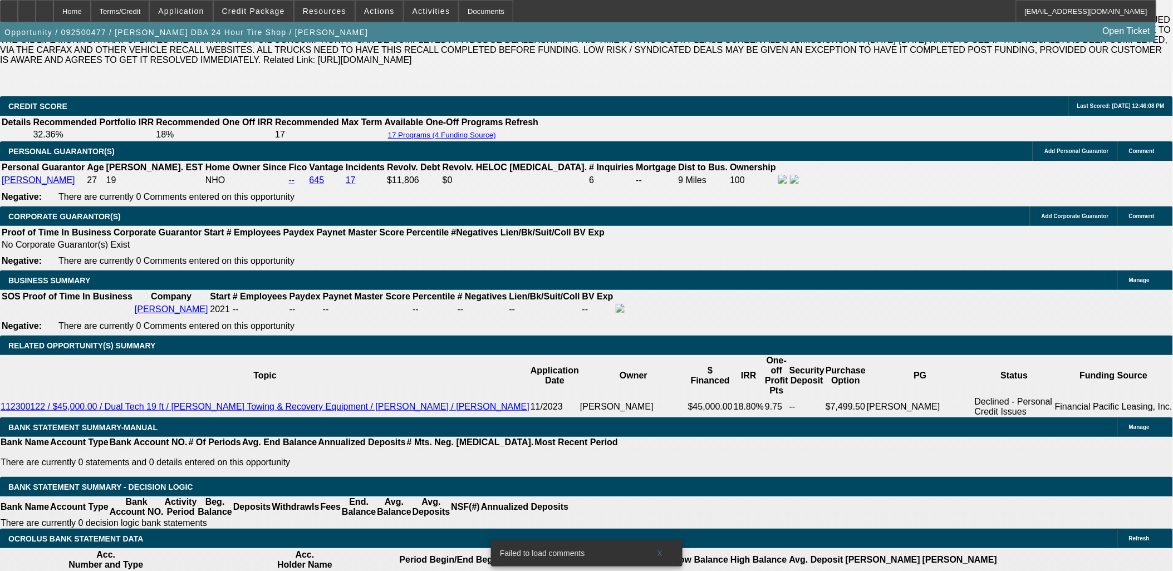
type input "3600"
type input "$7,200.00"
type input "12.1"
type input "$3,600.00"
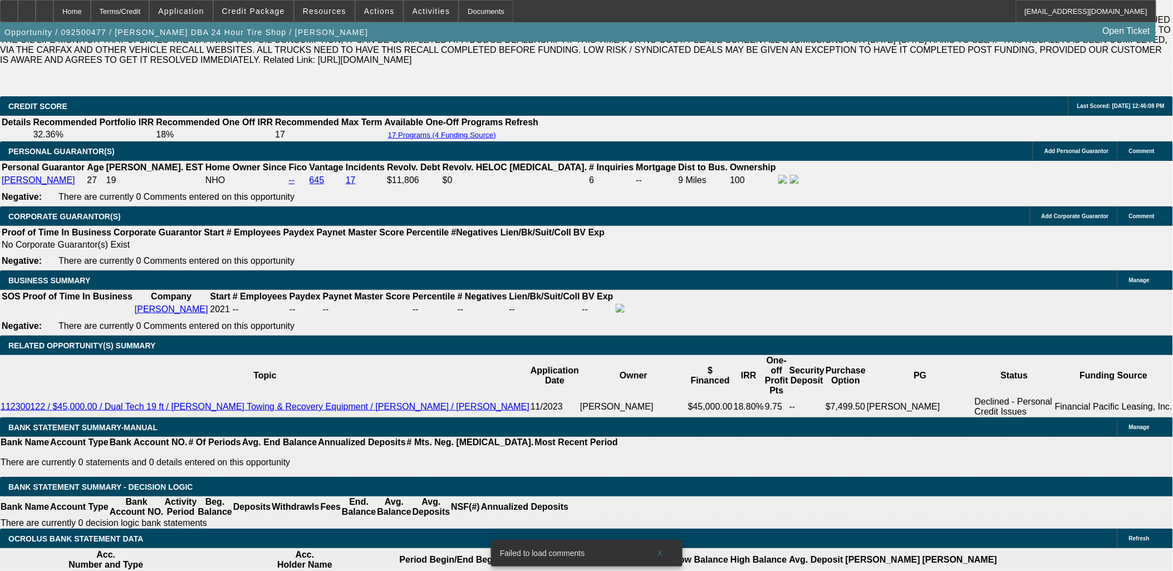
select select "0.2"
type input "$11,800.00"
type input "$5,760.00"
type input "$2,880.00"
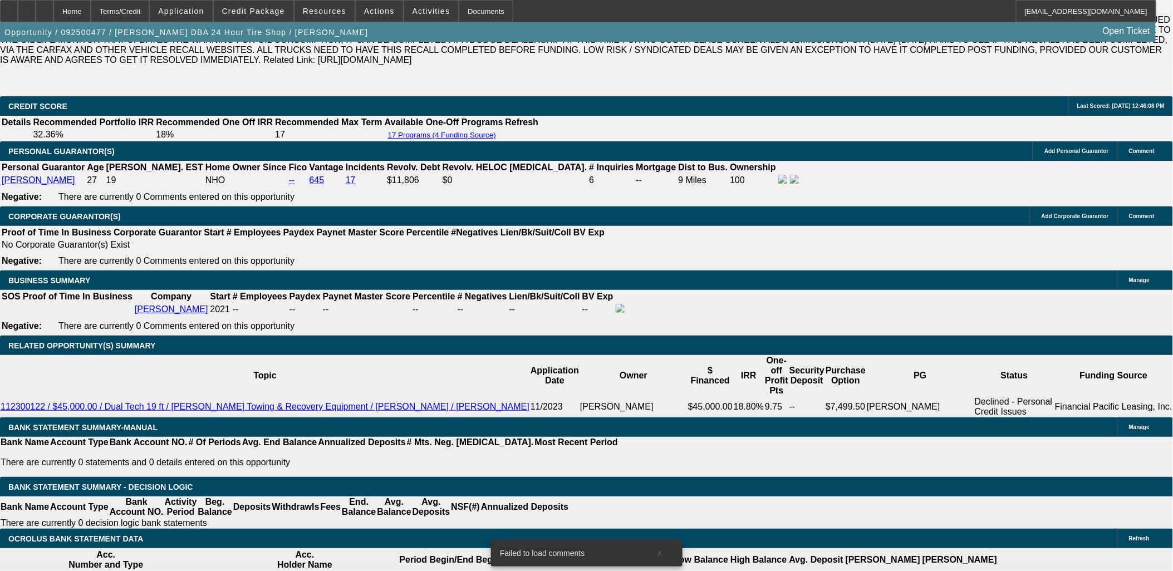
type input "$15,000.00"
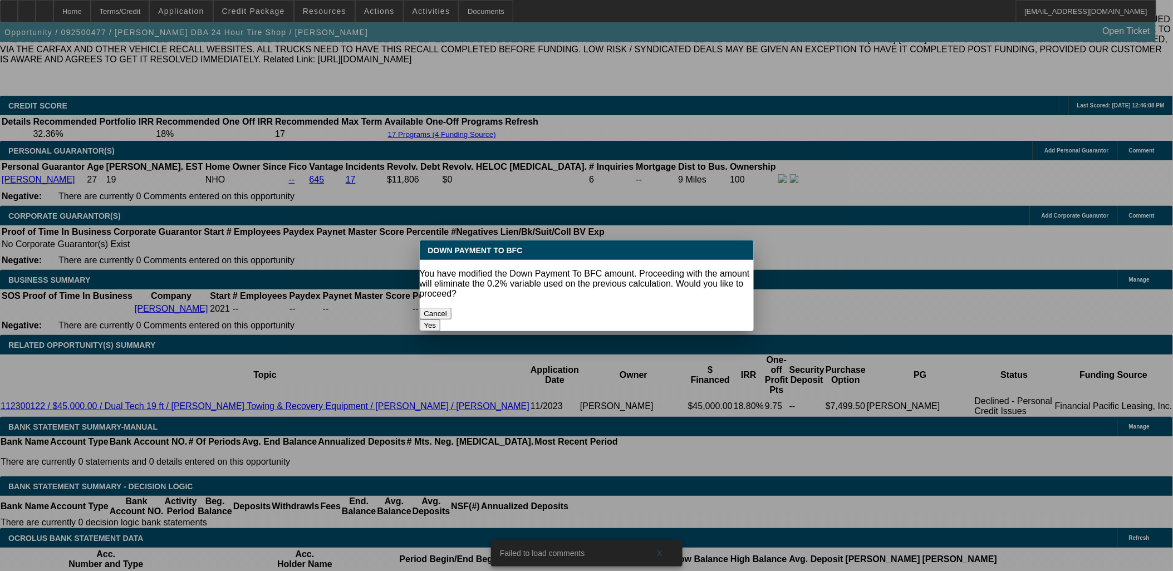
scroll to position [0, 0]
click at [129, 213] on body "Home Terms/Credit Application Credit Package Resources Actions Activities Docum…" at bounding box center [586, 549] width 1173 height 4380
click at [441, 320] on button "Yes" at bounding box center [430, 326] width 21 height 12
select select "0"
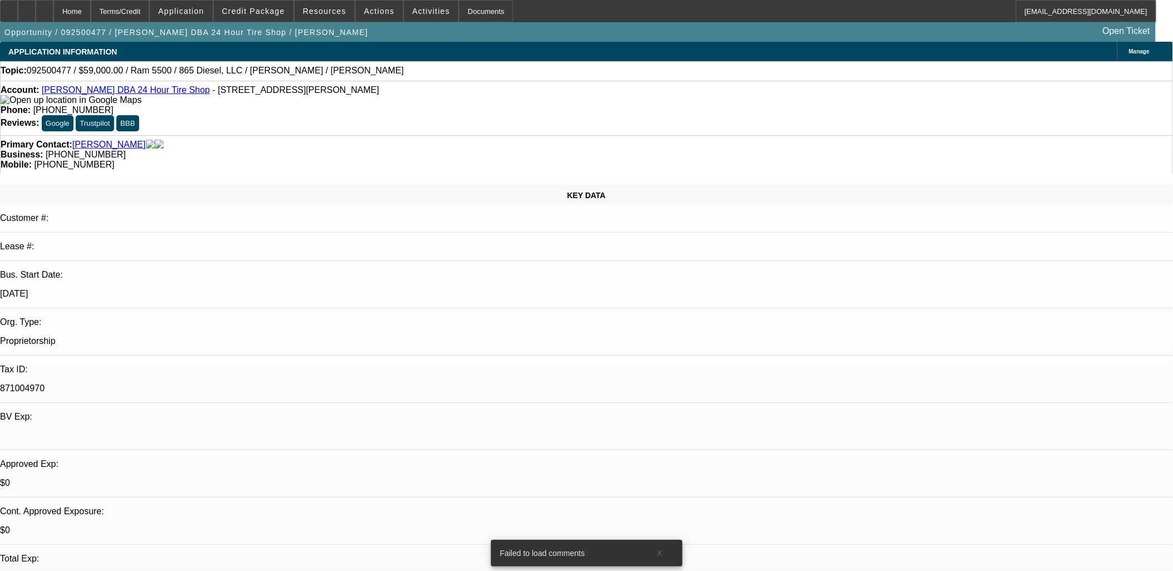
scroll to position [1641, 0]
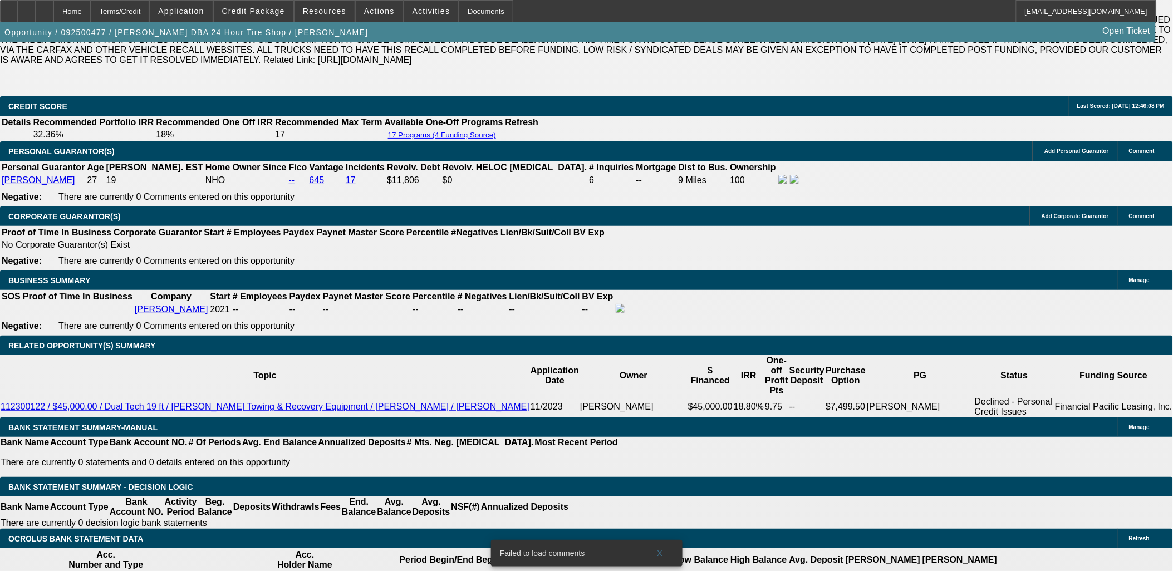
type input "$5,369.50"
type input "$2,684.75"
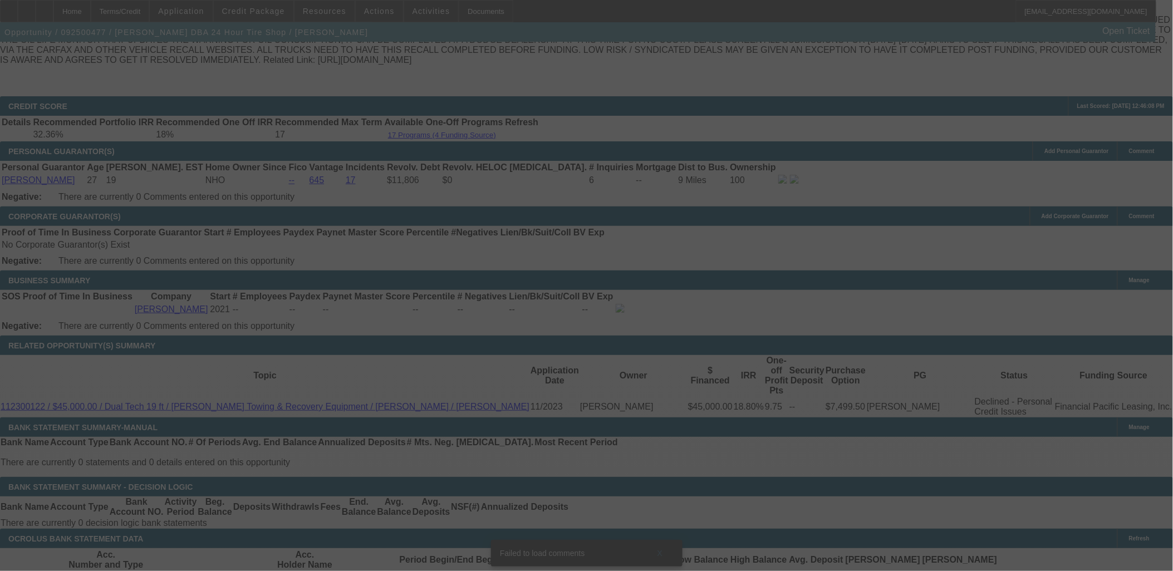
select select "0"
select select "2"
select select "0"
select select "6"
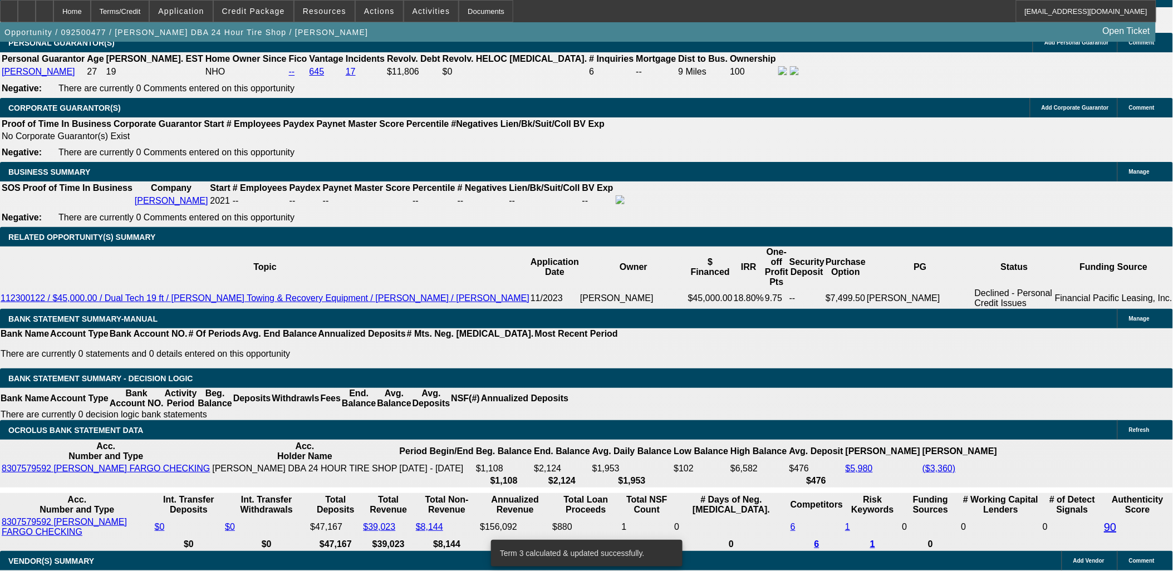
scroll to position [1765, 0]
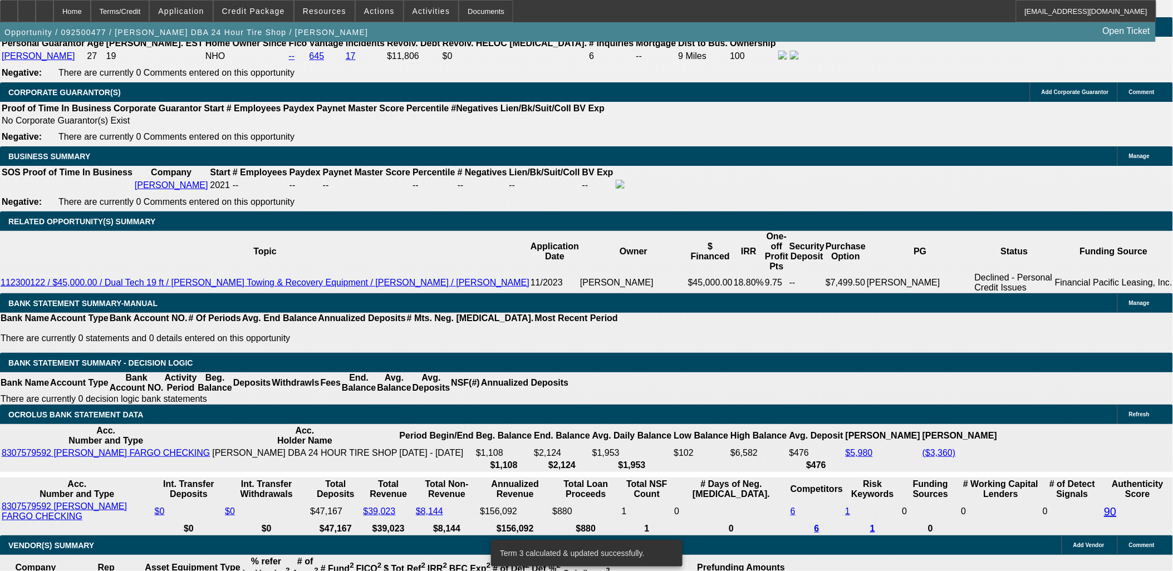
type input "28"
type input "$56.00"
type input "UNKNOWN"
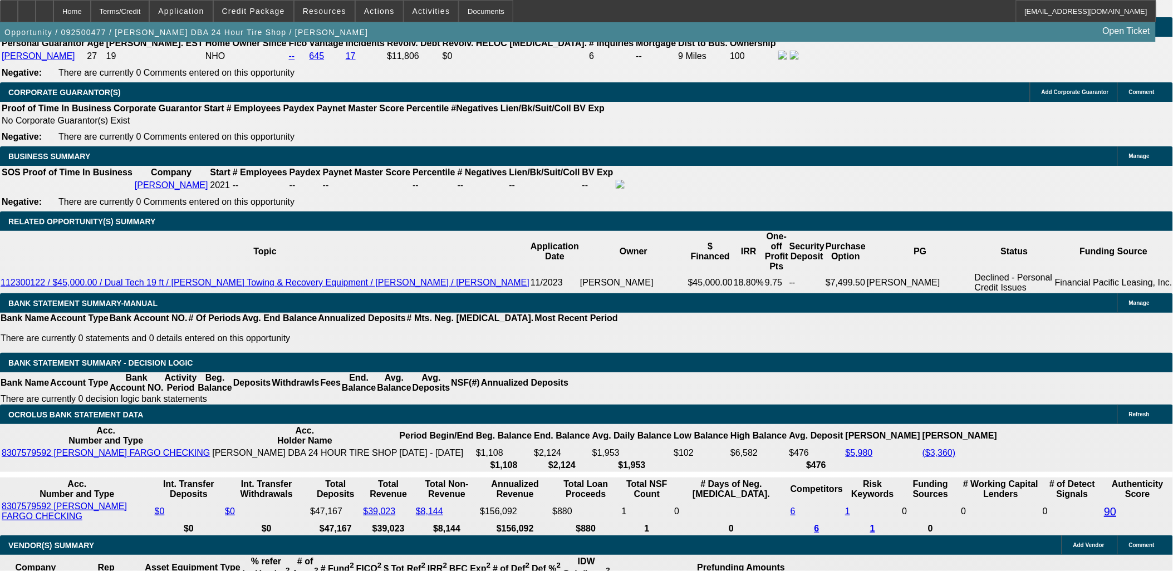
type input "2800"
type input "$5,600.00"
type input "17.6"
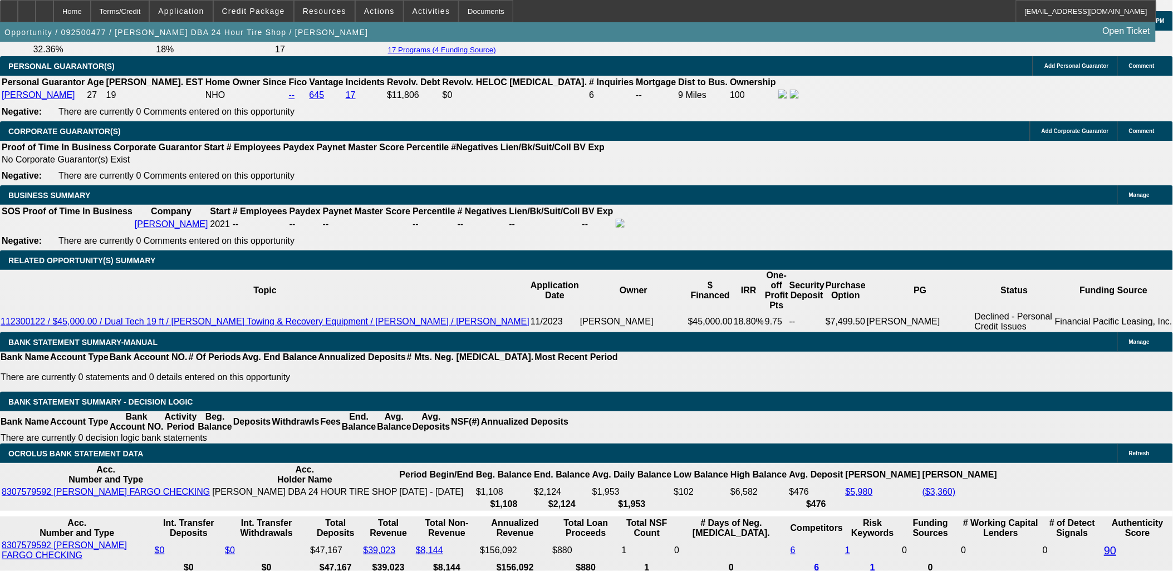
scroll to position [1579, 0]
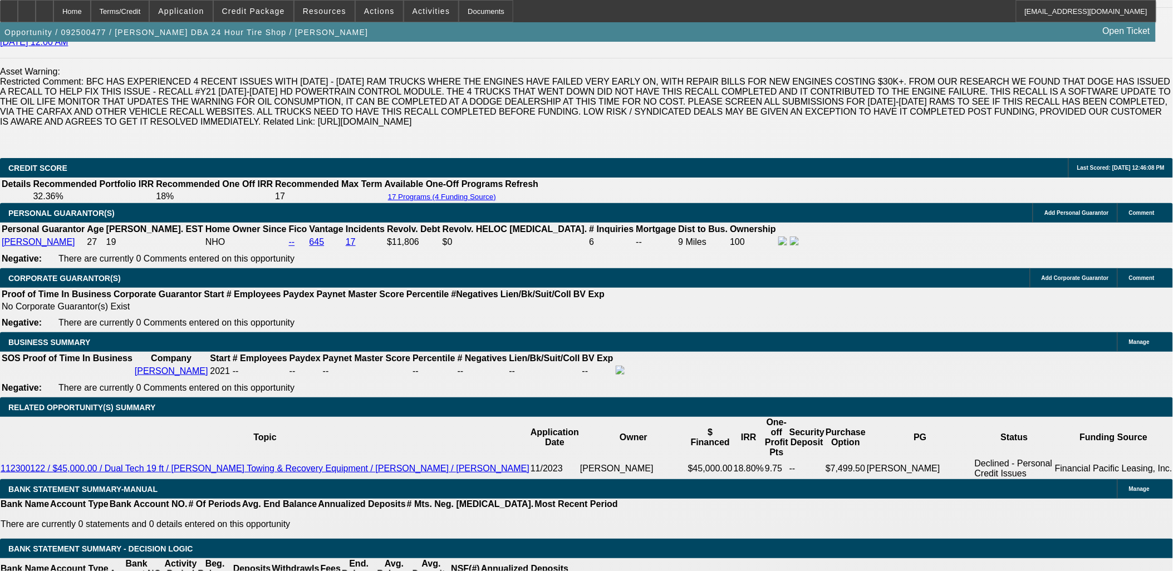
type input "$2,800.00"
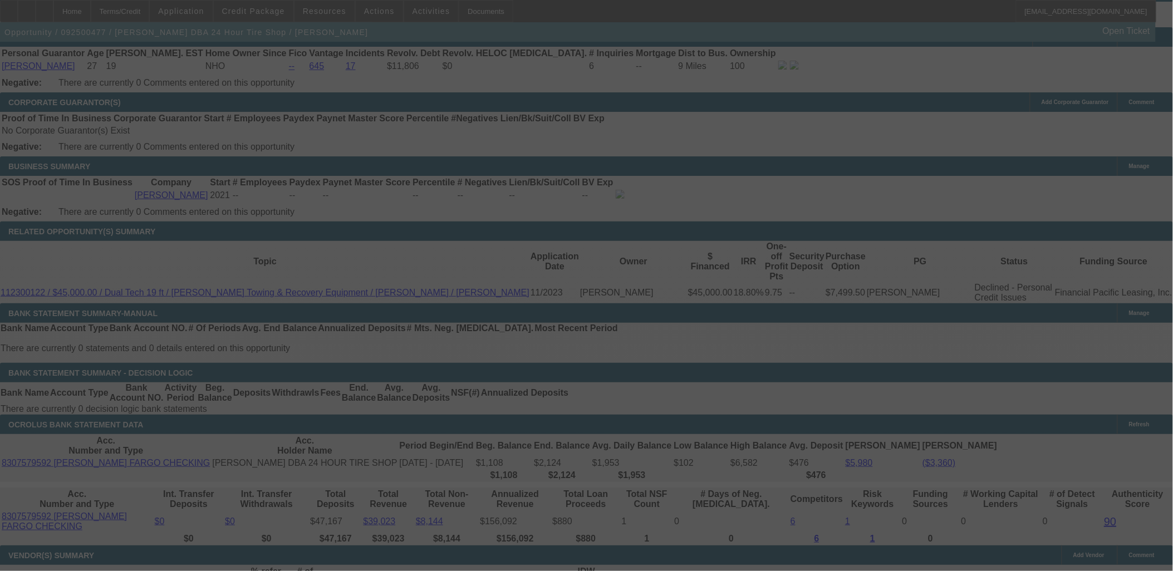
scroll to position [1827, 0]
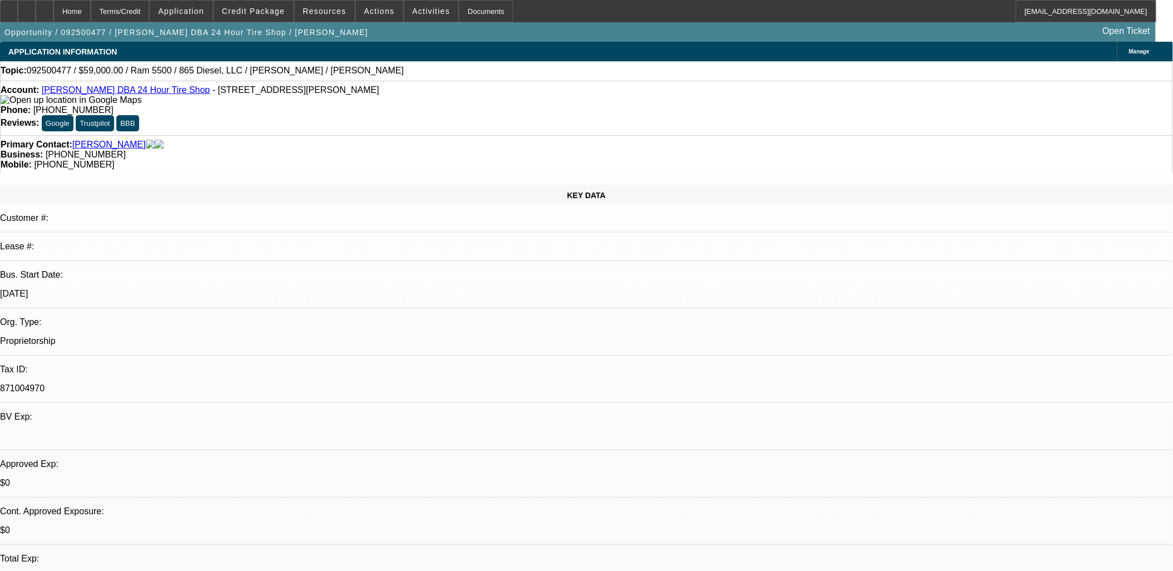
select select "0"
select select "2"
select select "0"
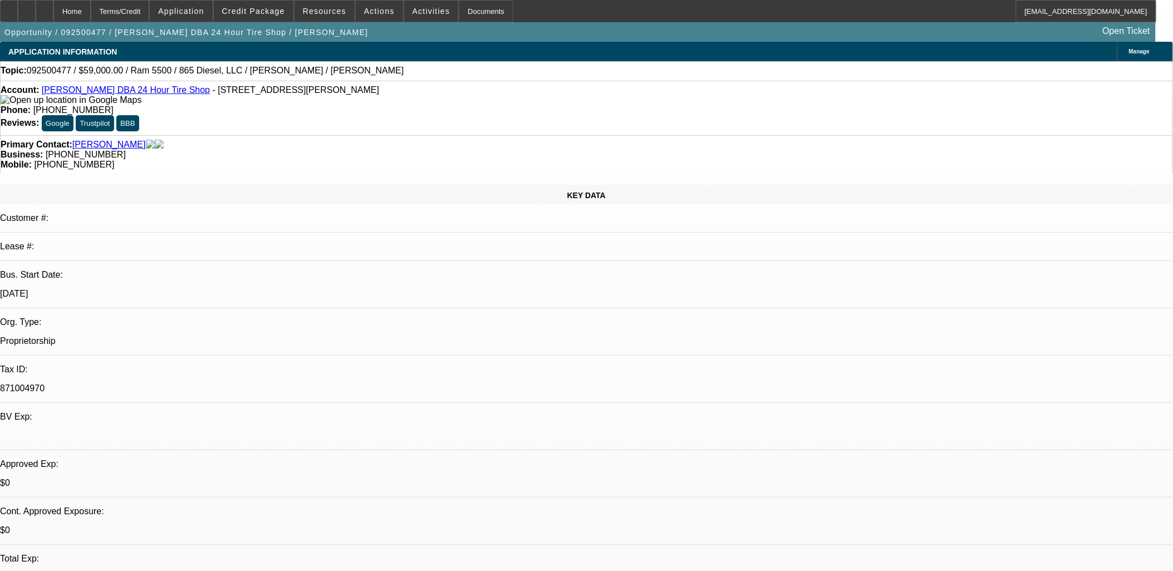
select select "0"
select select "0.1"
select select "0"
select select "1"
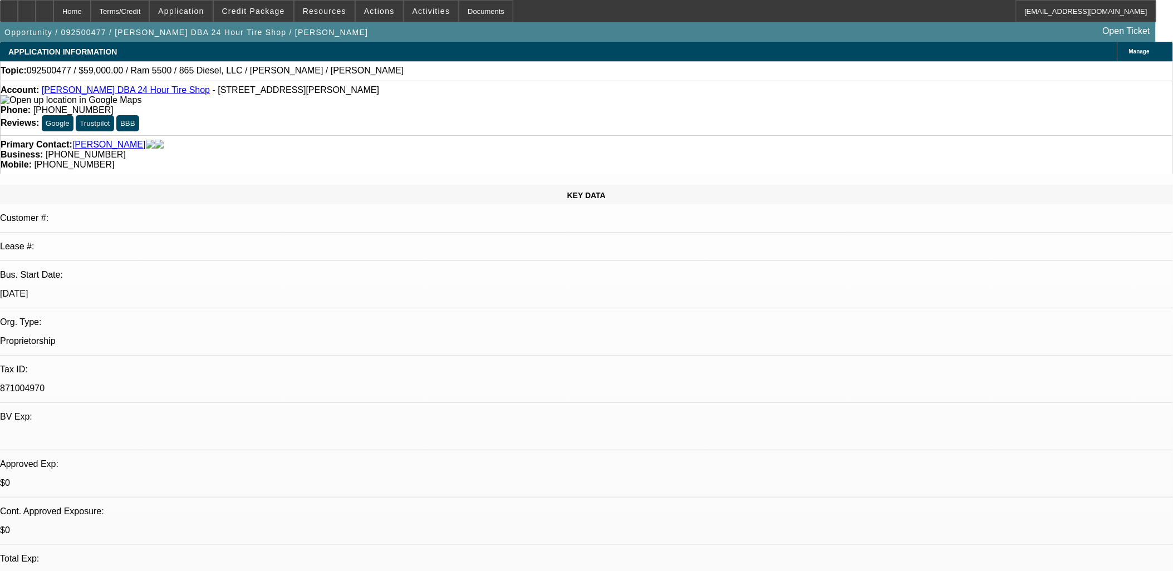
select select "2"
select select "6"
select select "1"
select select "3"
select select "6"
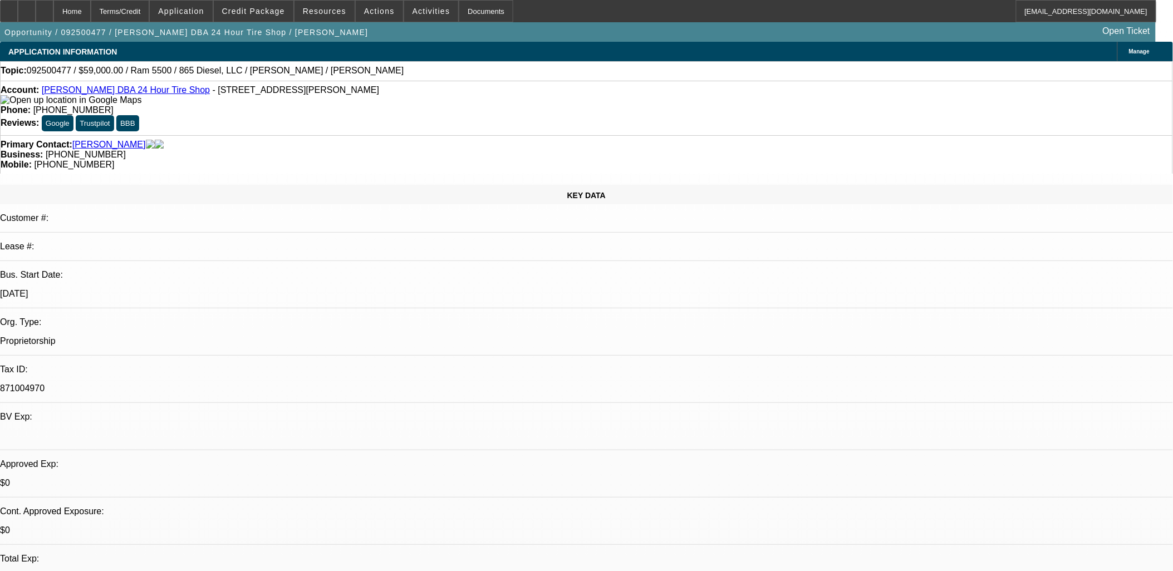
select select "1"
select select "2"
select select "6"
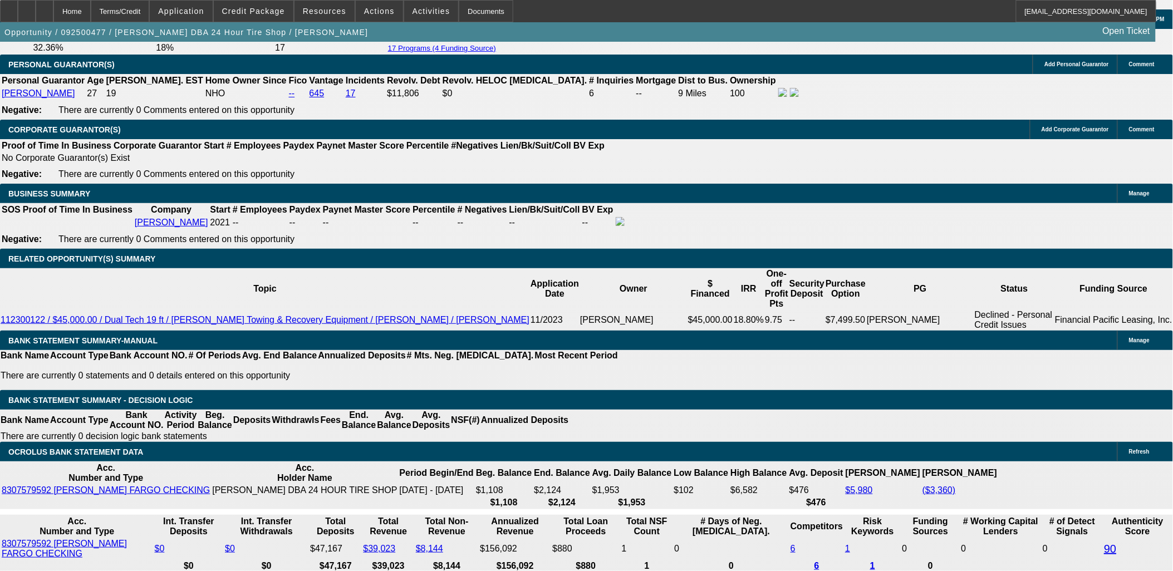
scroll to position [1546, 0]
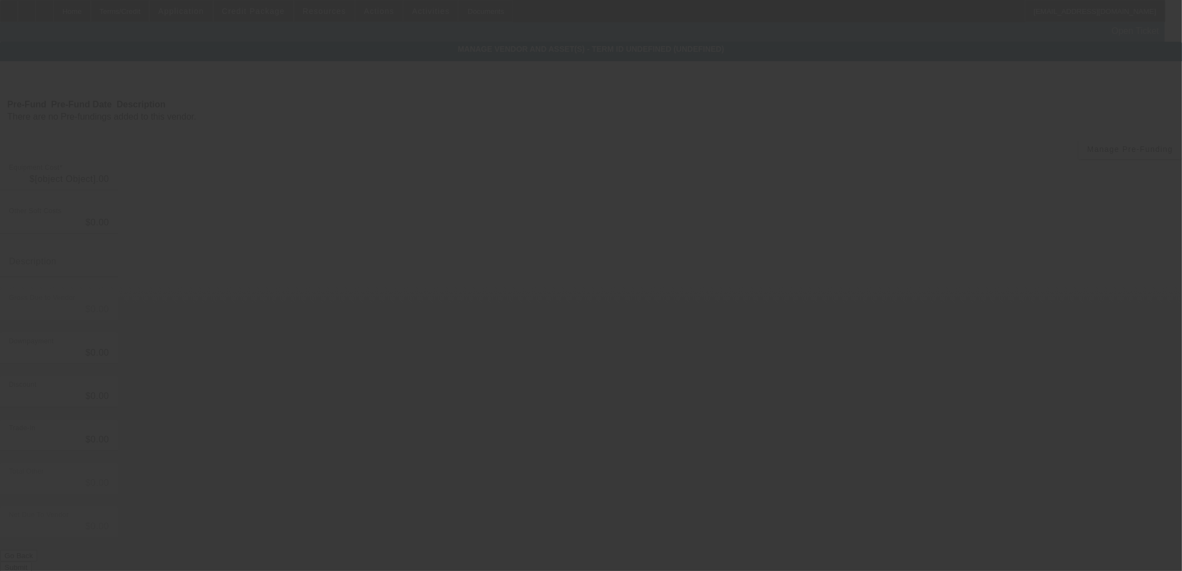
type input "$59,000.00"
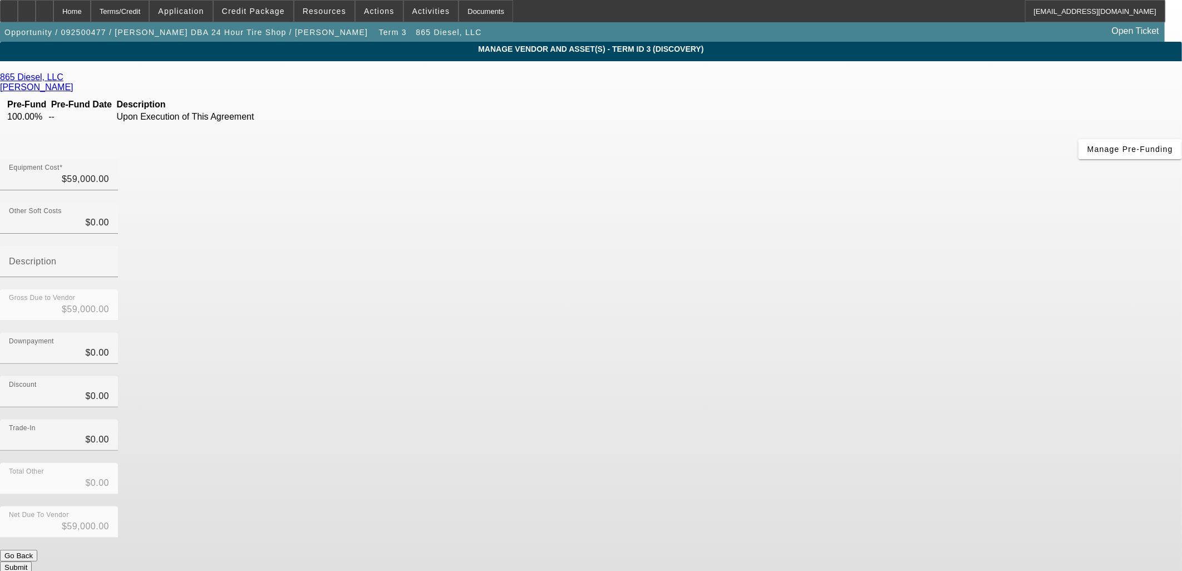
click at [63, 80] on link "865 Diesel, LLC" at bounding box center [31, 77] width 63 height 10
click at [91, 6] on div "Home" at bounding box center [71, 11] width 37 height 22
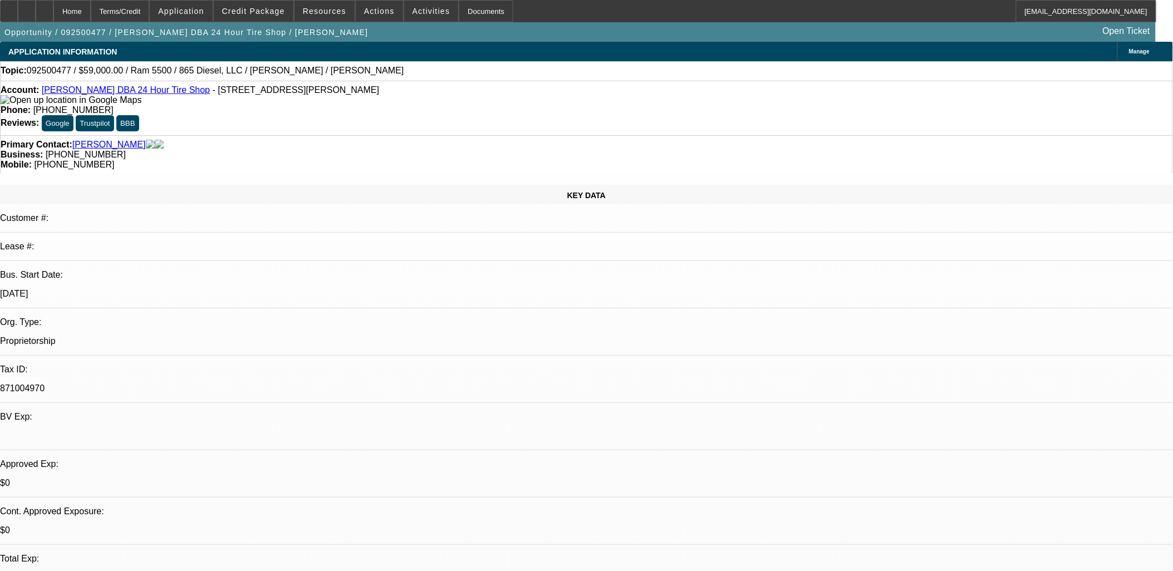
select select "0"
select select "2"
select select "0"
select select "6"
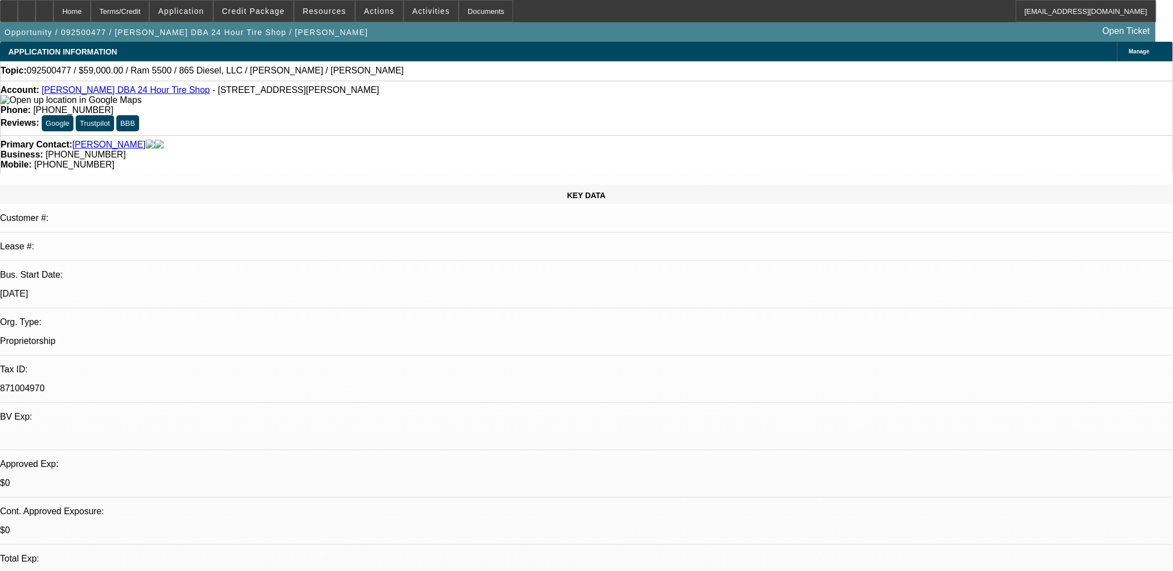
select select "0"
select select "3"
select select "0"
select select "6"
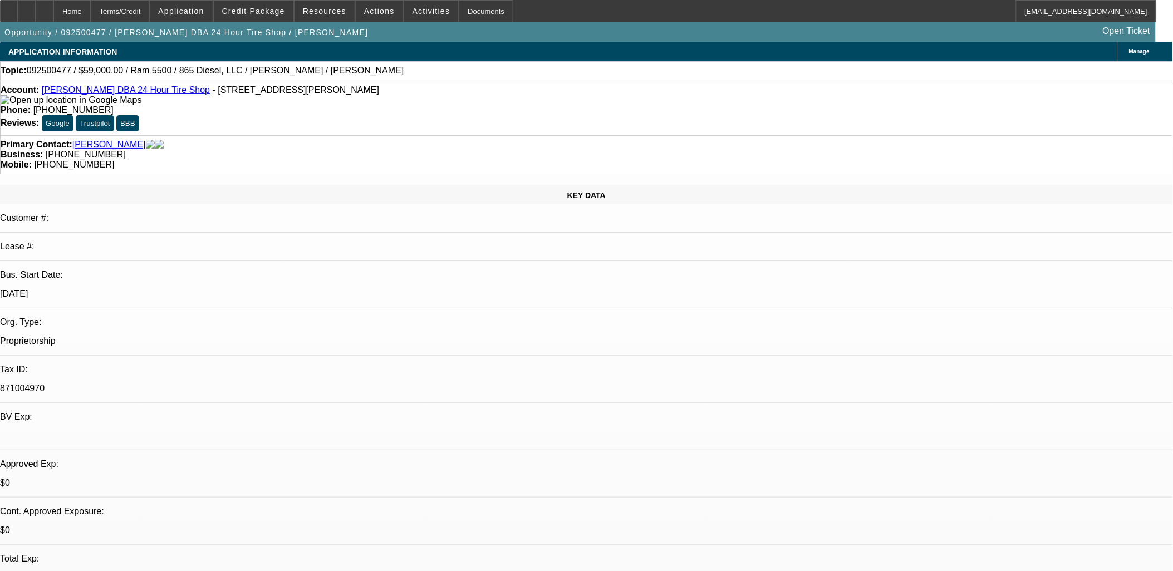
select select "0.1"
select select "0"
select select "2"
select select "0"
select select "6"
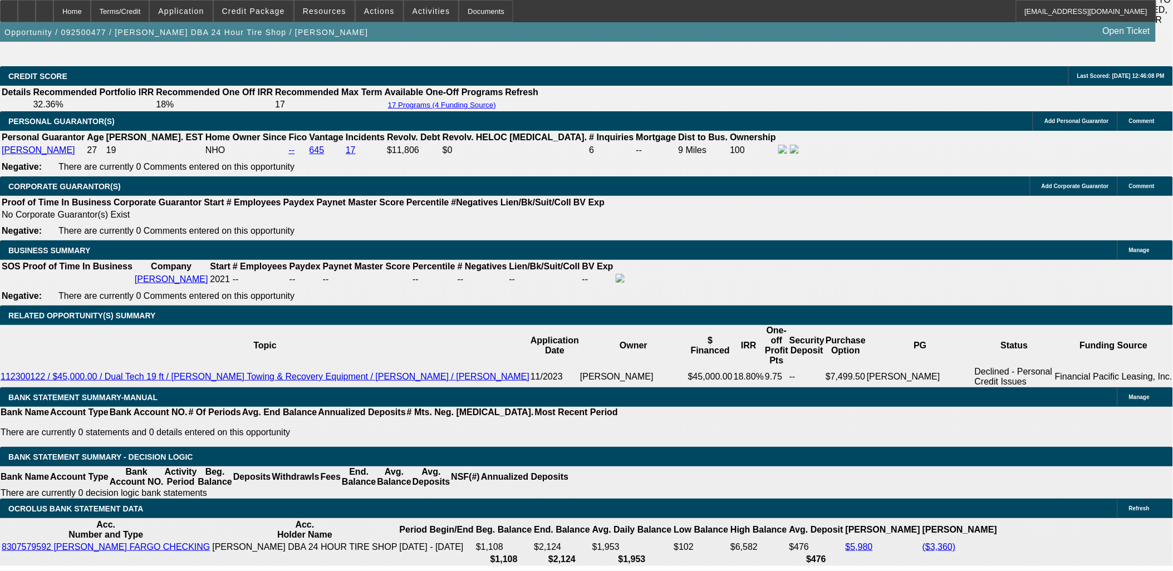
scroll to position [1670, 0]
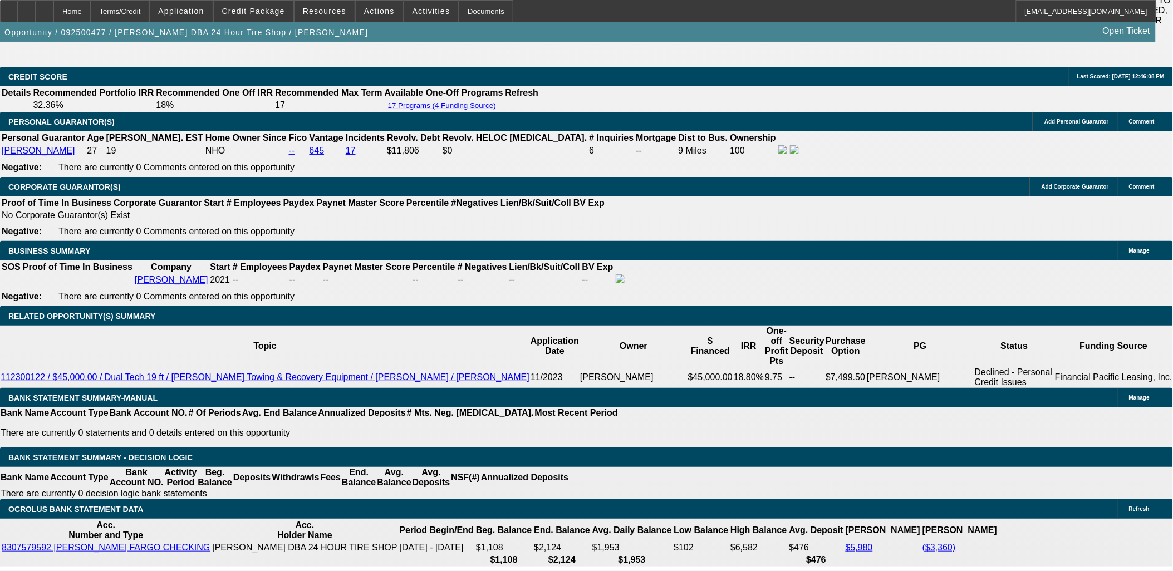
type input "2"
type input "UNKNOWN"
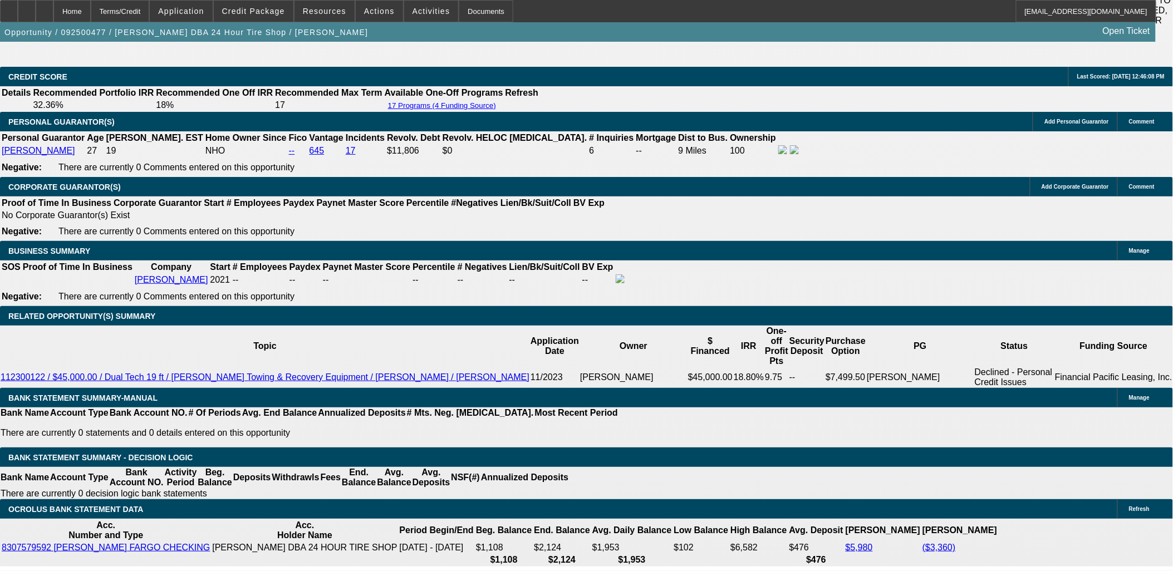
type input "24"
type input "$4,378.20"
type input "$2,189.10"
type input "$44,972.78"
type input "$22,486.39"
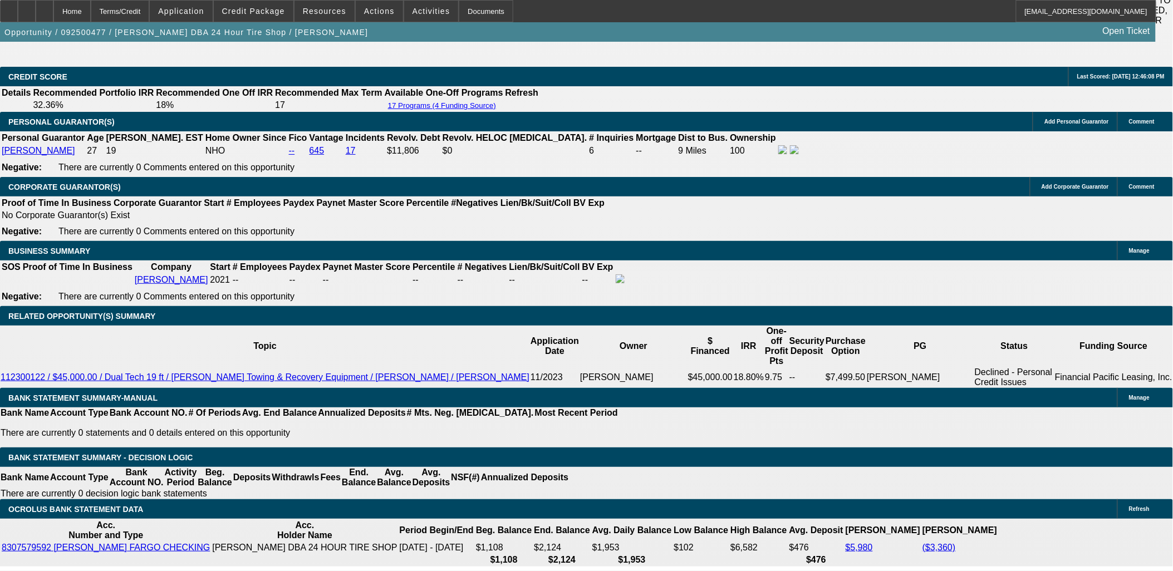
type input "24"
type input "$4,378.20"
type input "$2,189.10"
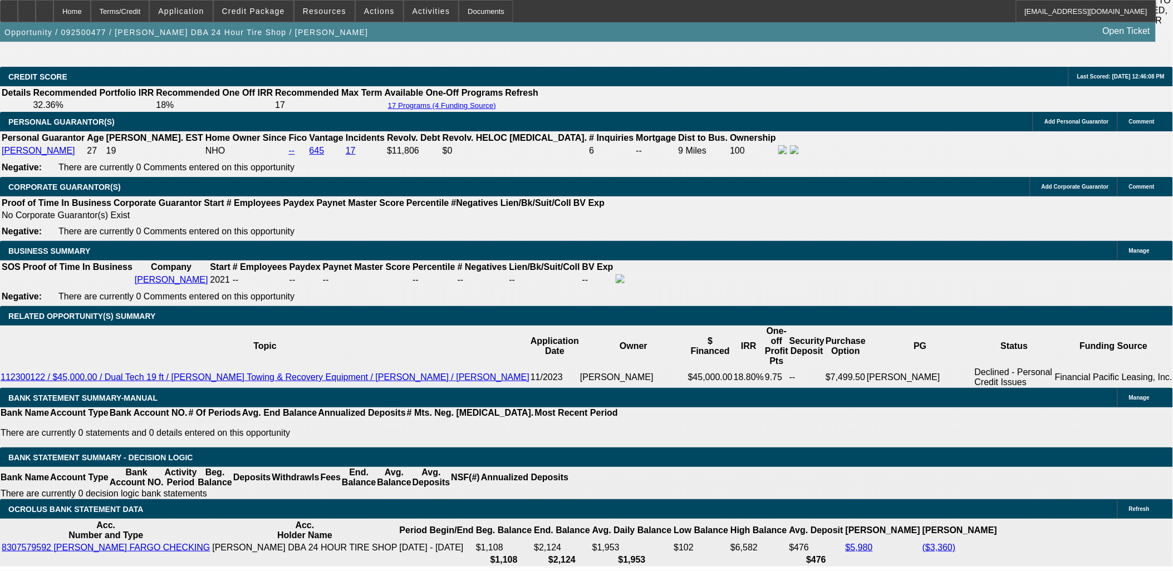
type input "24"
type input "220"
type input "$440.00"
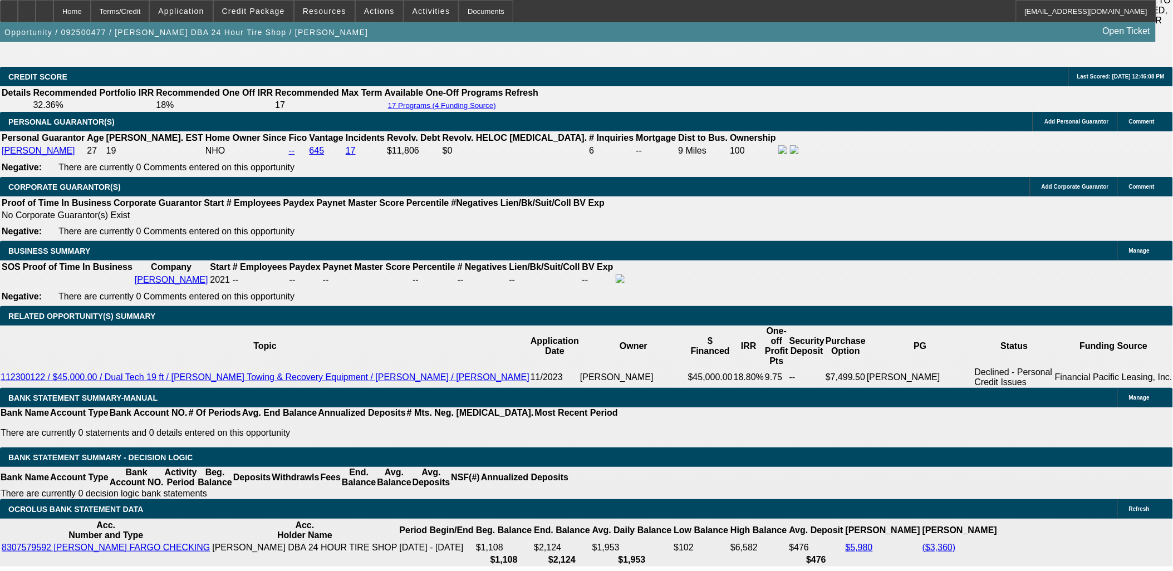
type input "2200"
type input "$4,400.00"
type input "18.2"
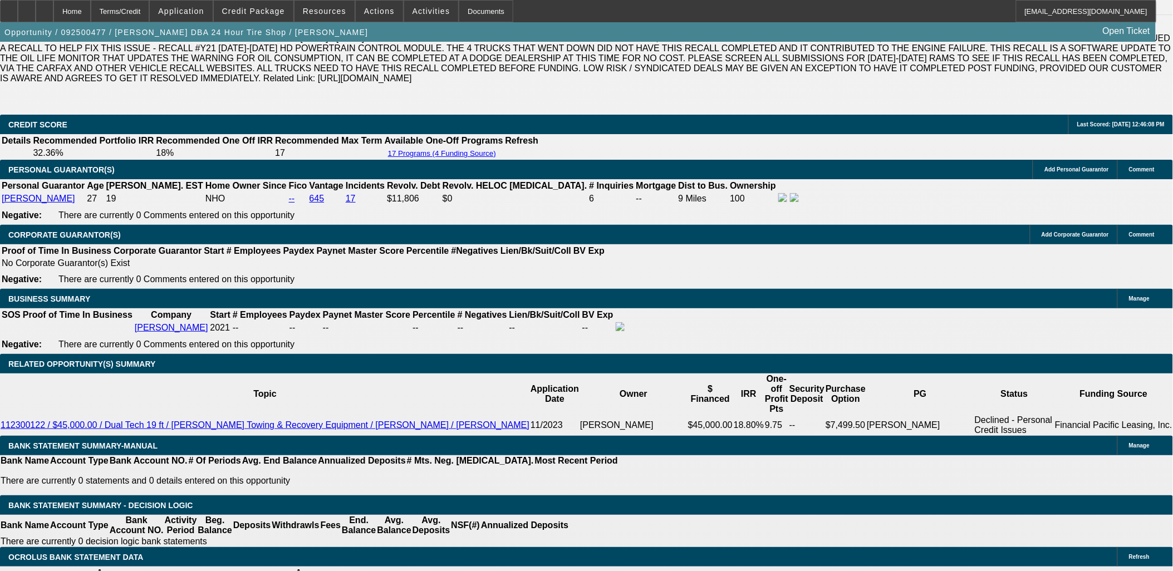
scroll to position [1546, 0]
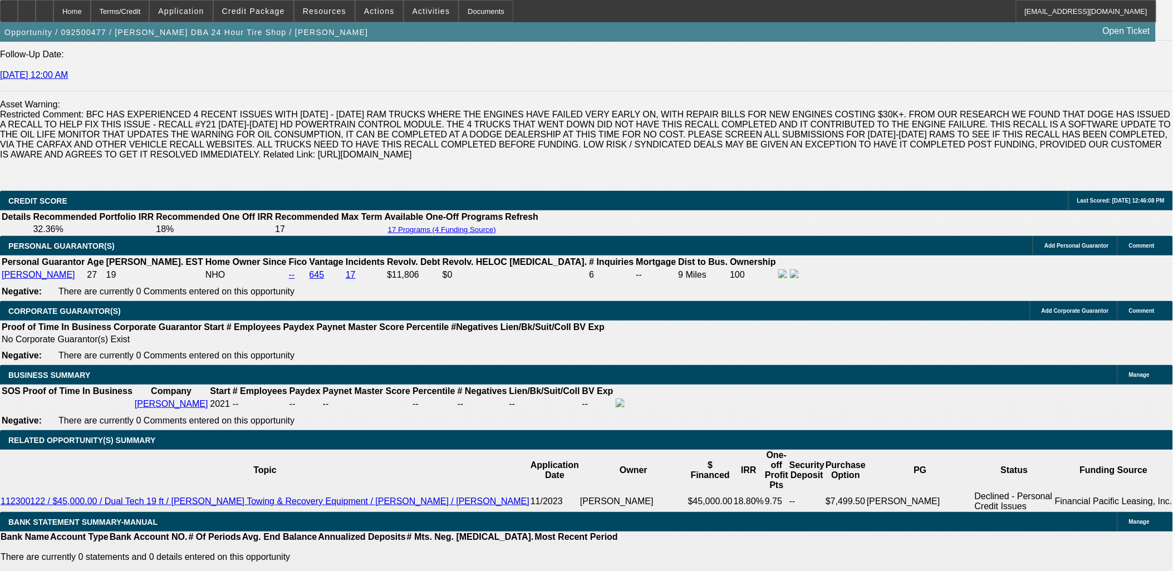
type input "$2,200.00"
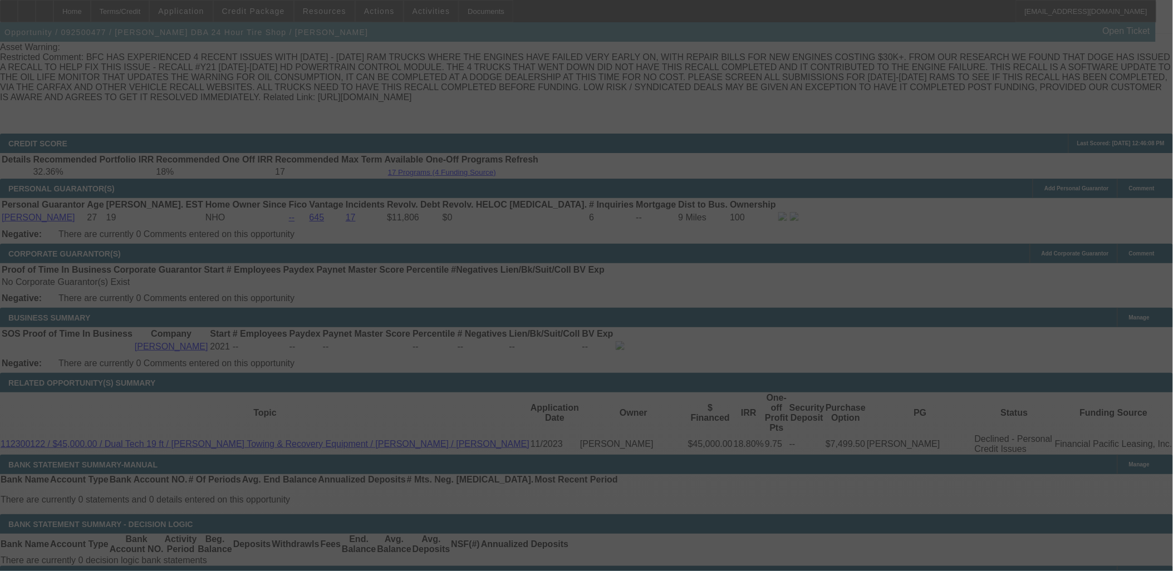
scroll to position [1670, 0]
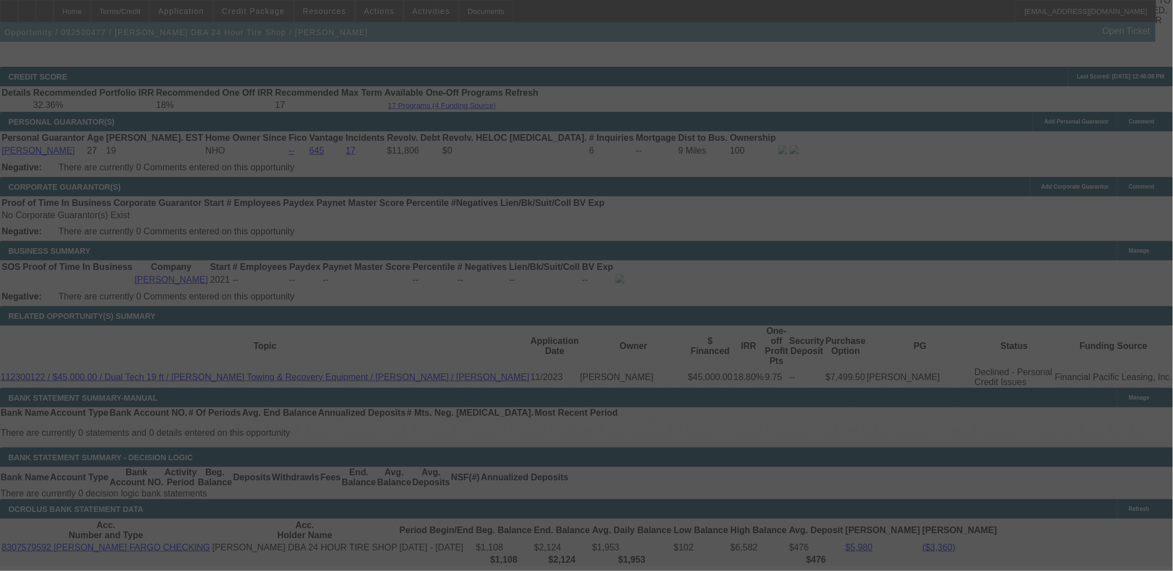
select select "0"
select select "2"
select select "0"
select select "6"
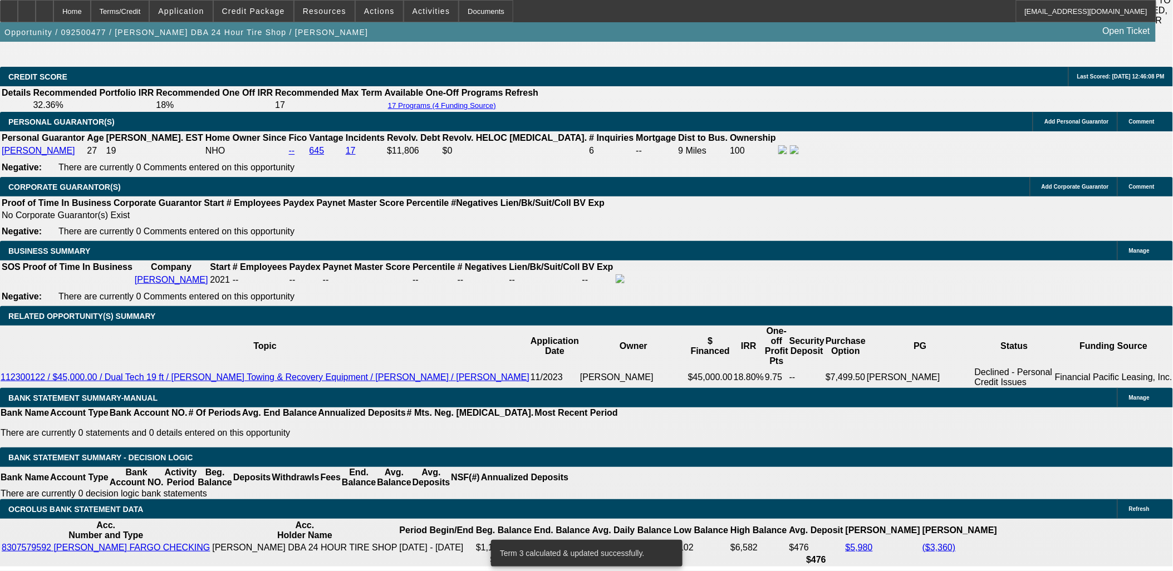
type input "$5,900.00"
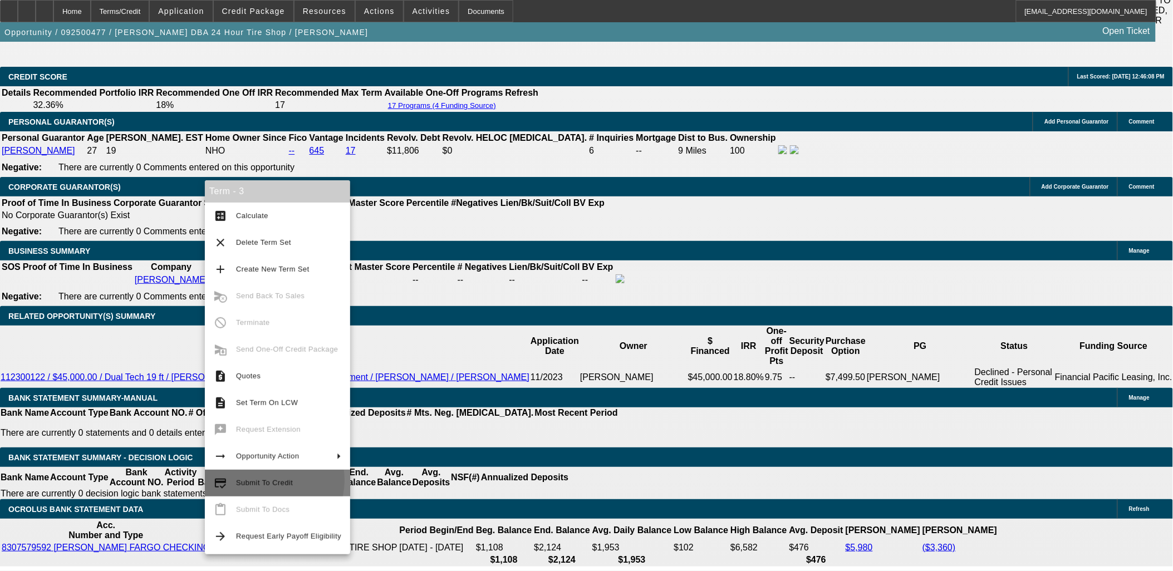
click at [264, 480] on span "Submit To Credit" at bounding box center [264, 483] width 57 height 8
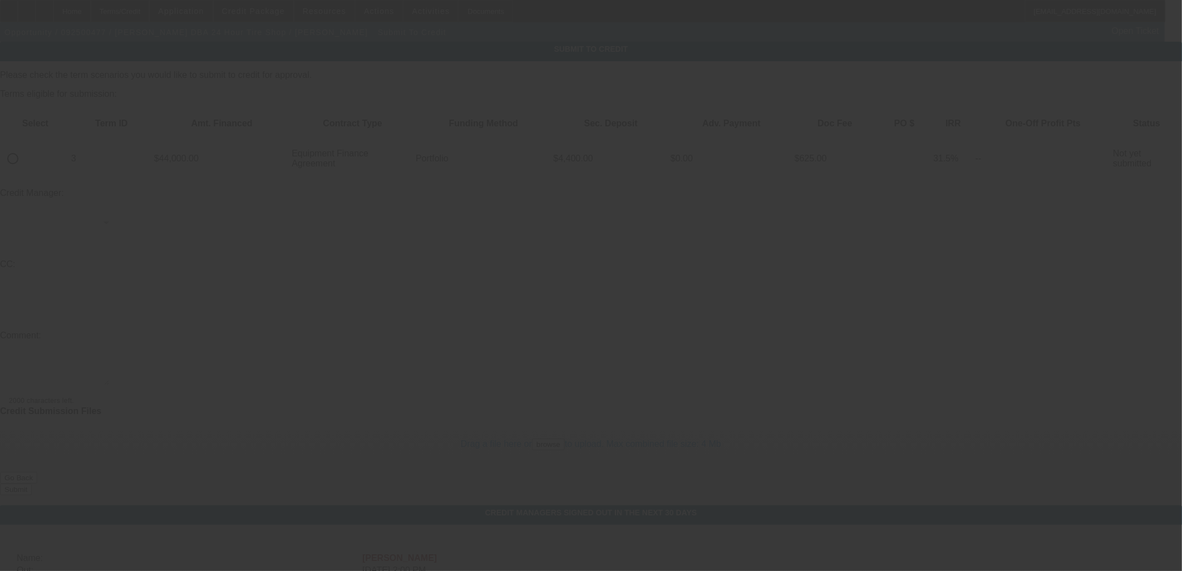
click at [47, 124] on div at bounding box center [591, 285] width 1182 height 571
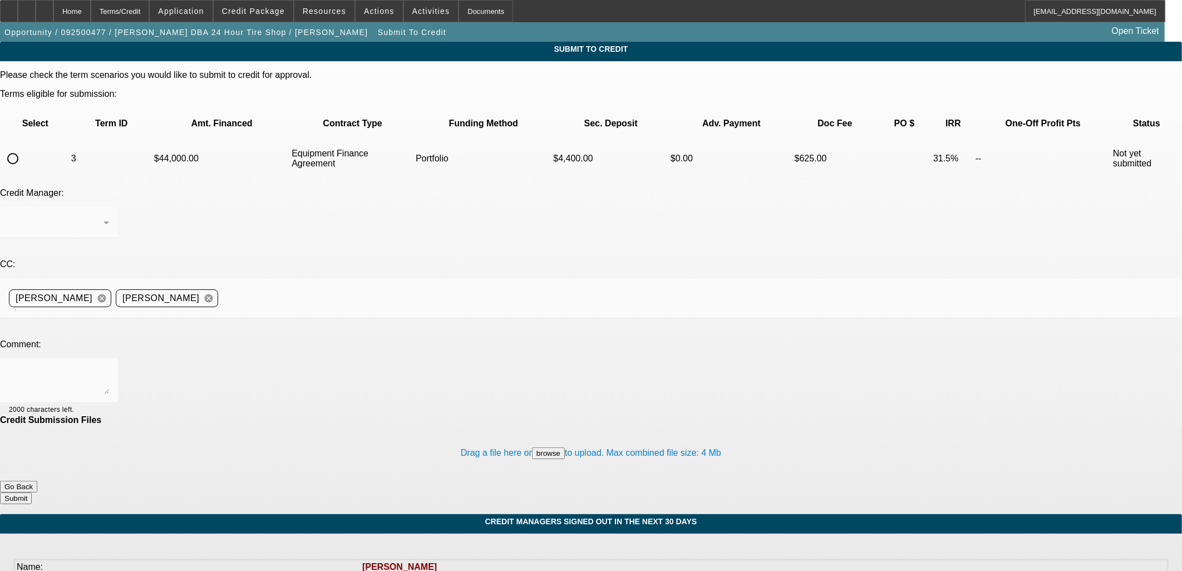
click at [24, 148] on input "radio" at bounding box center [13, 159] width 22 height 22
radio input "true"
click at [109, 367] on textarea at bounding box center [59, 380] width 100 height 27
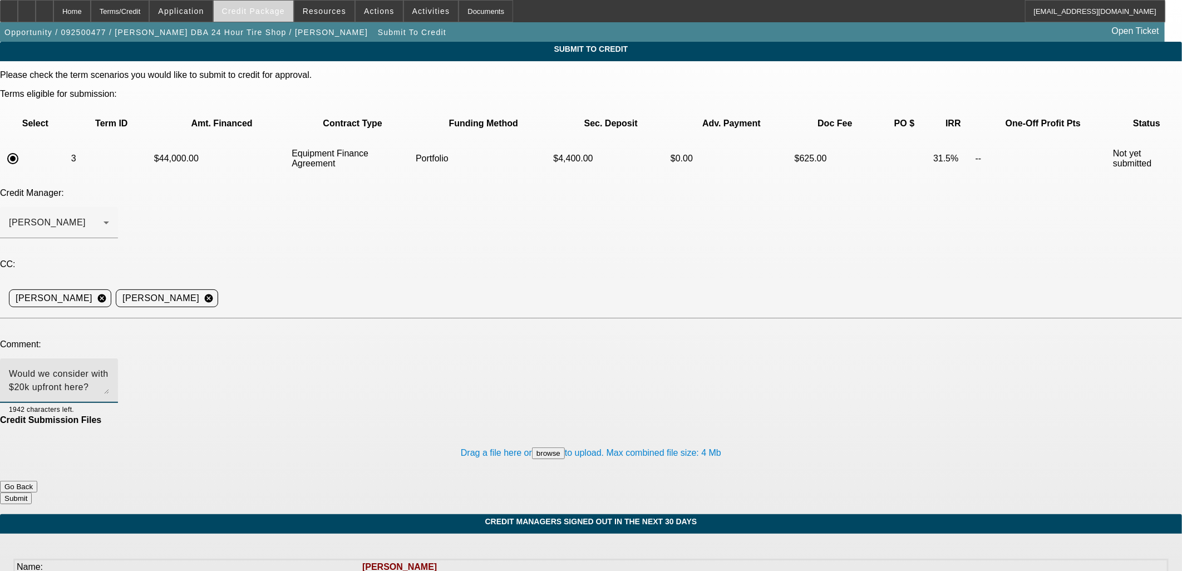
type textarea "Would we consider with $20k upfront here? TLO is bad, but"
click at [252, 13] on span "Credit Package" at bounding box center [253, 11] width 63 height 9
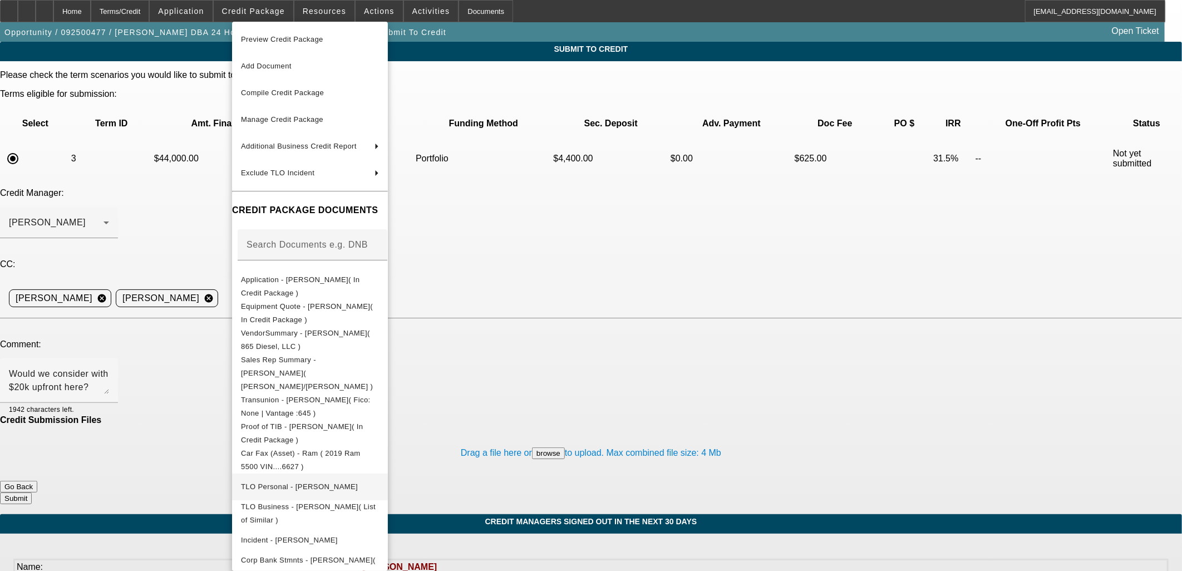
click at [335, 480] on span "TLO Personal - Robinson, Calvin" at bounding box center [310, 486] width 138 height 13
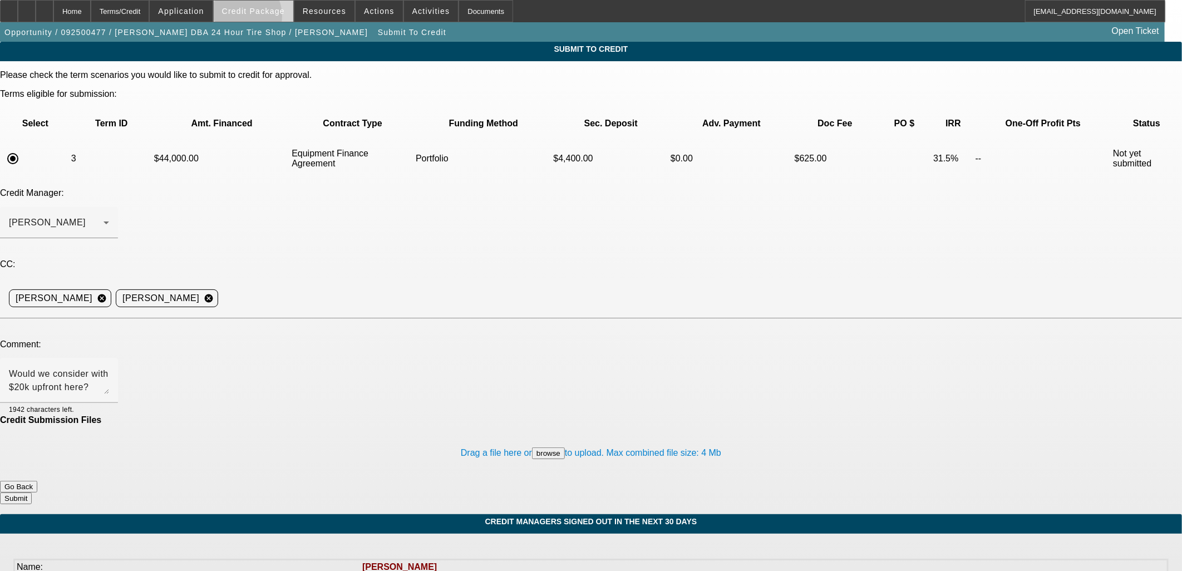
click at [254, 18] on span at bounding box center [254, 11] width 80 height 27
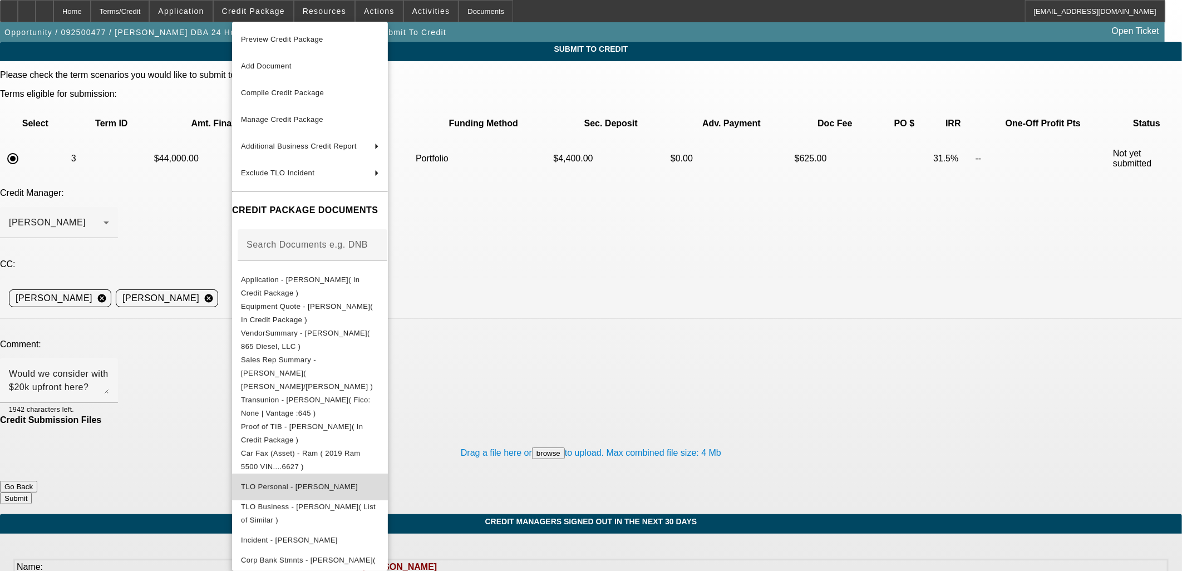
click at [281, 482] on span "TLO Personal - Robinson, Calvin" at bounding box center [299, 486] width 117 height 8
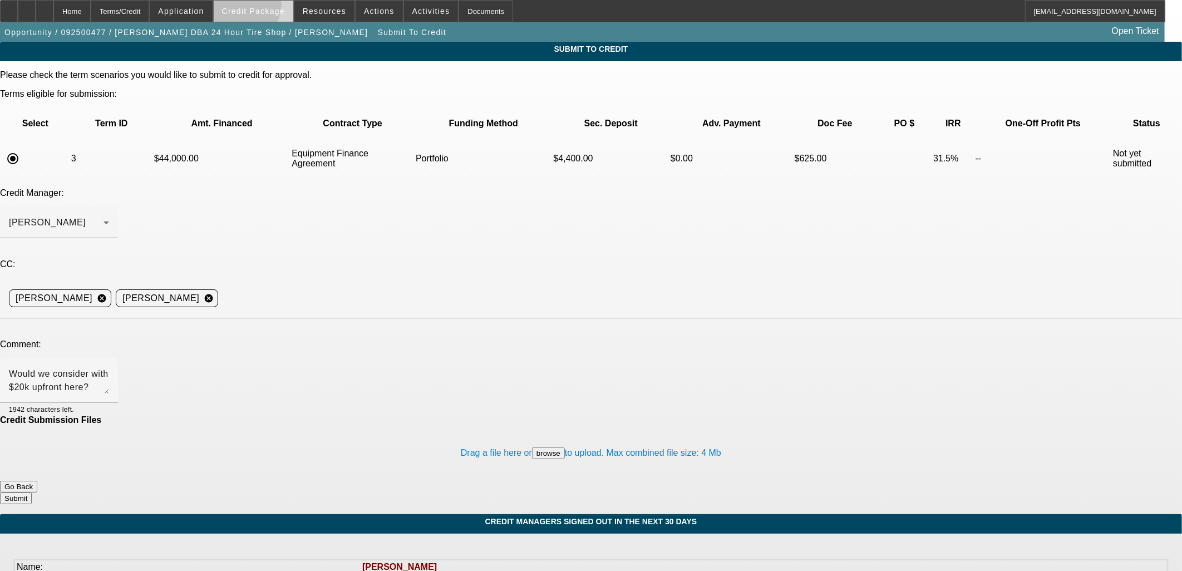
click at [254, 4] on span at bounding box center [254, 11] width 80 height 27
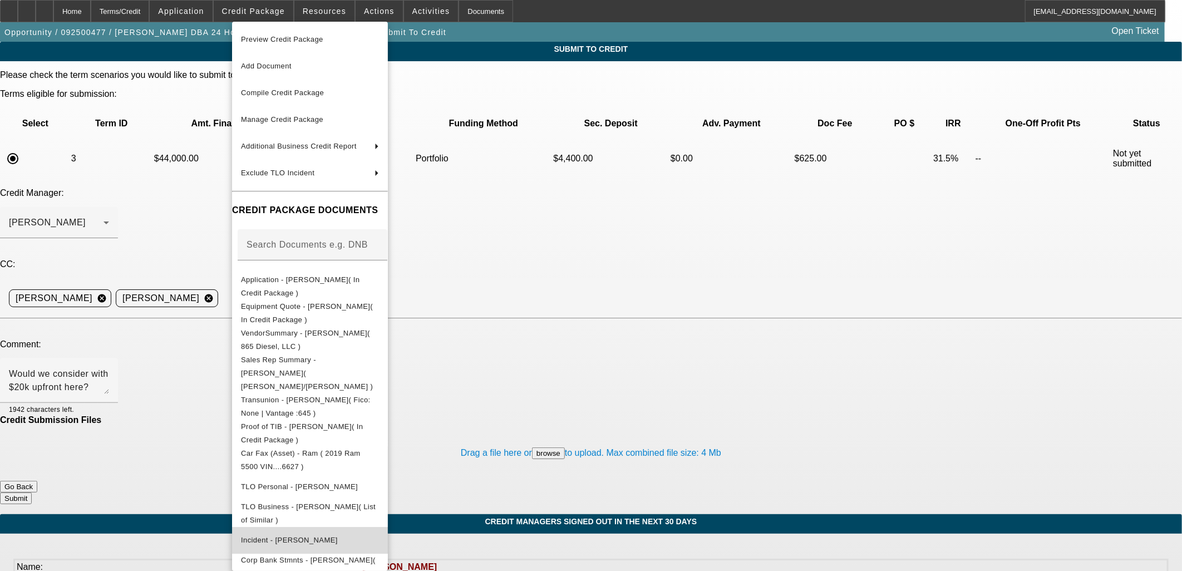
click at [318, 536] on span "Incident - Robinson, Calvin" at bounding box center [289, 540] width 97 height 8
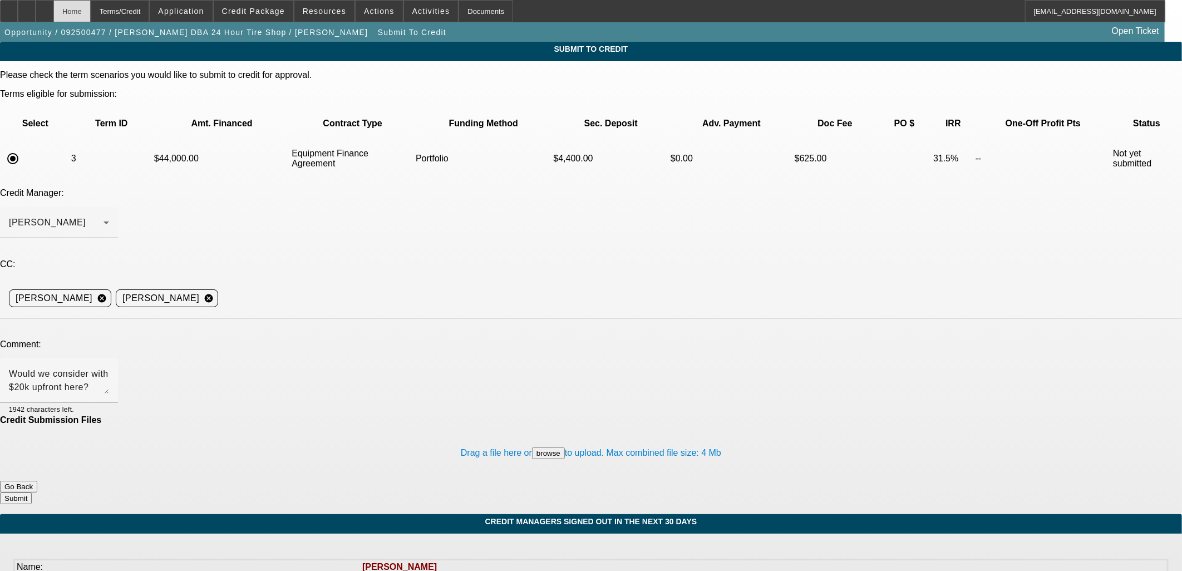
click at [91, 11] on div "Home" at bounding box center [71, 11] width 37 height 22
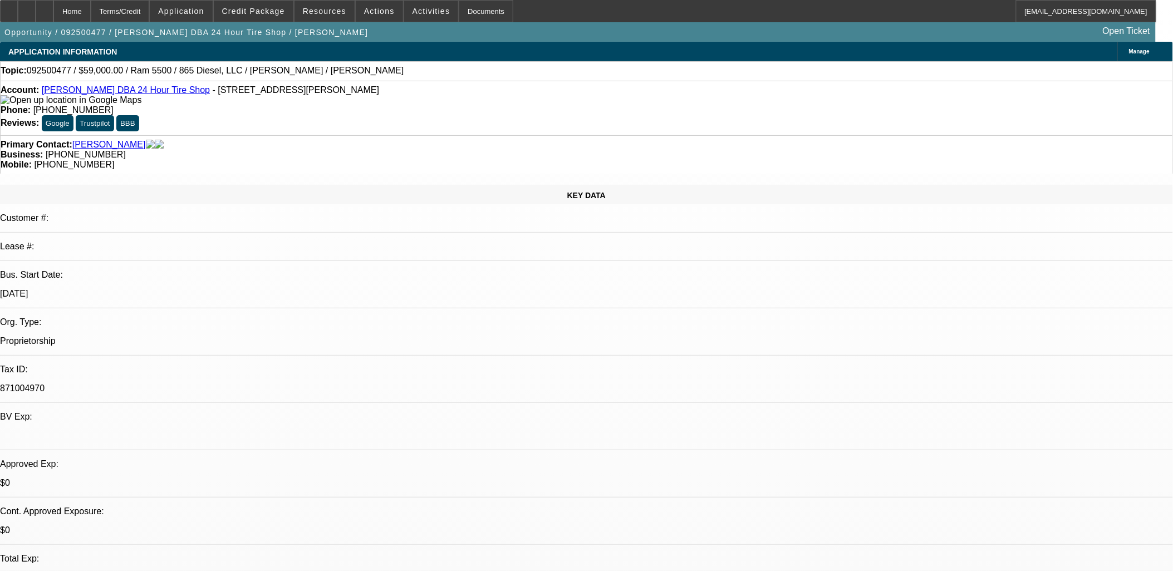
select select "0"
select select "2"
select select "0"
select select "6"
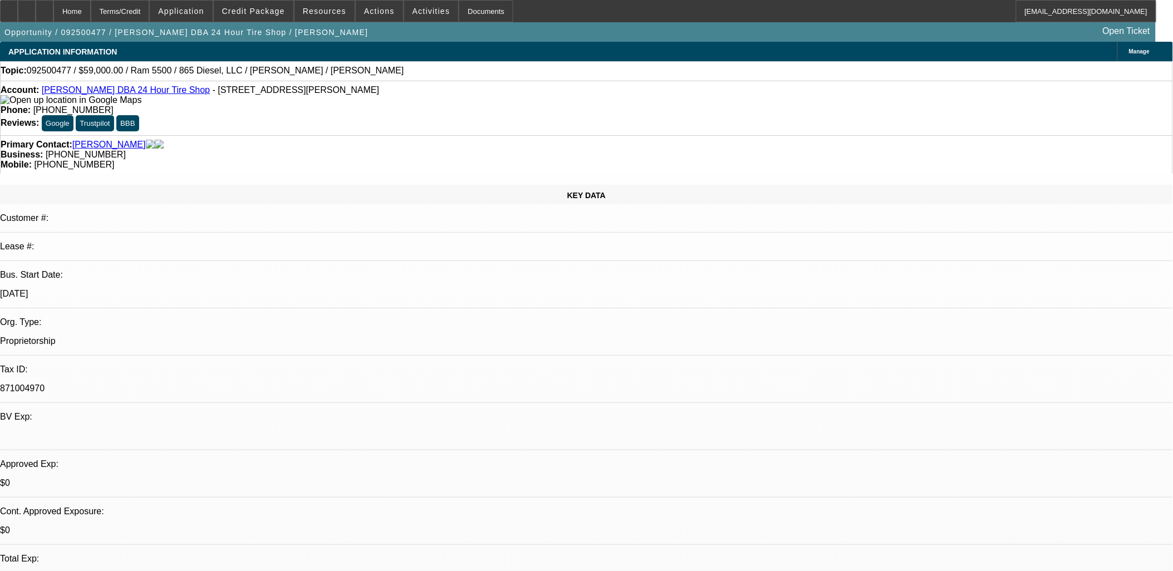
select select "0"
select select "3"
select select "0"
select select "6"
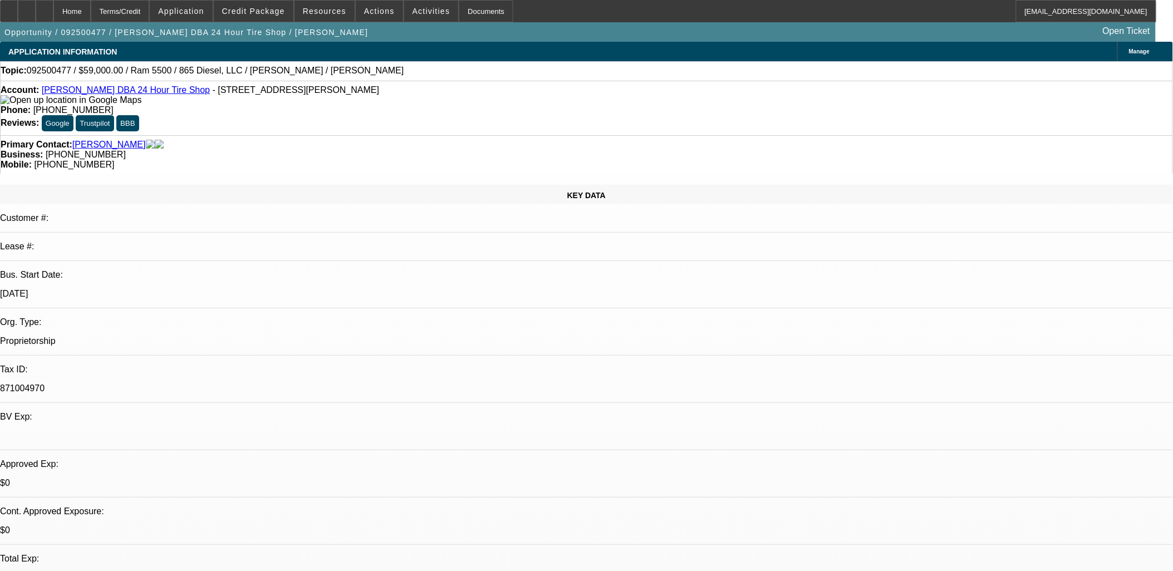
select select "0.1"
select select "0"
select select "2"
select select "0"
select select "6"
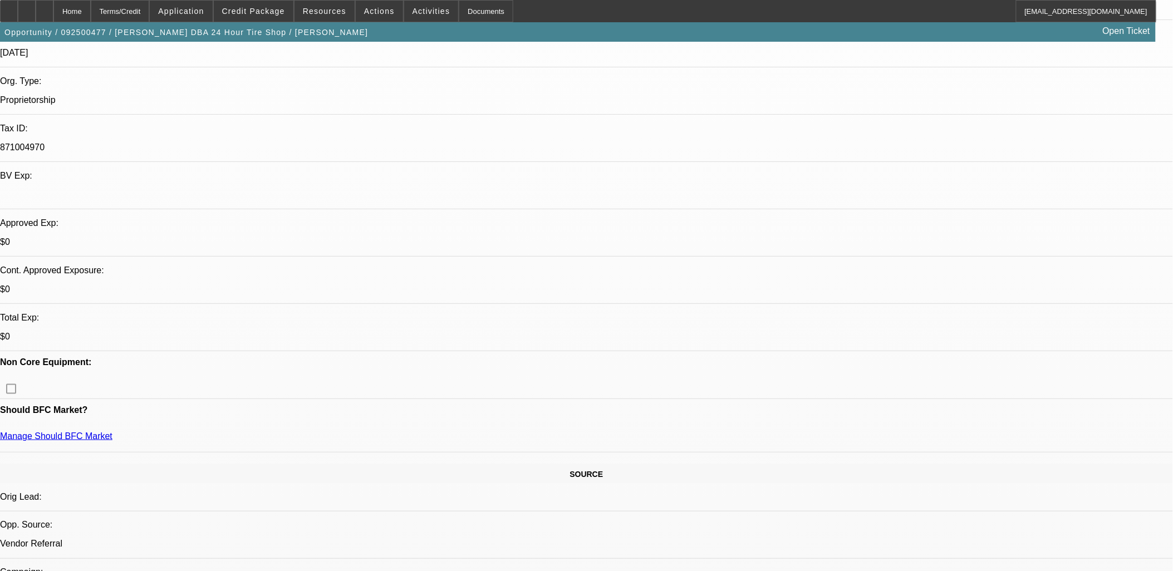
scroll to position [247, 0]
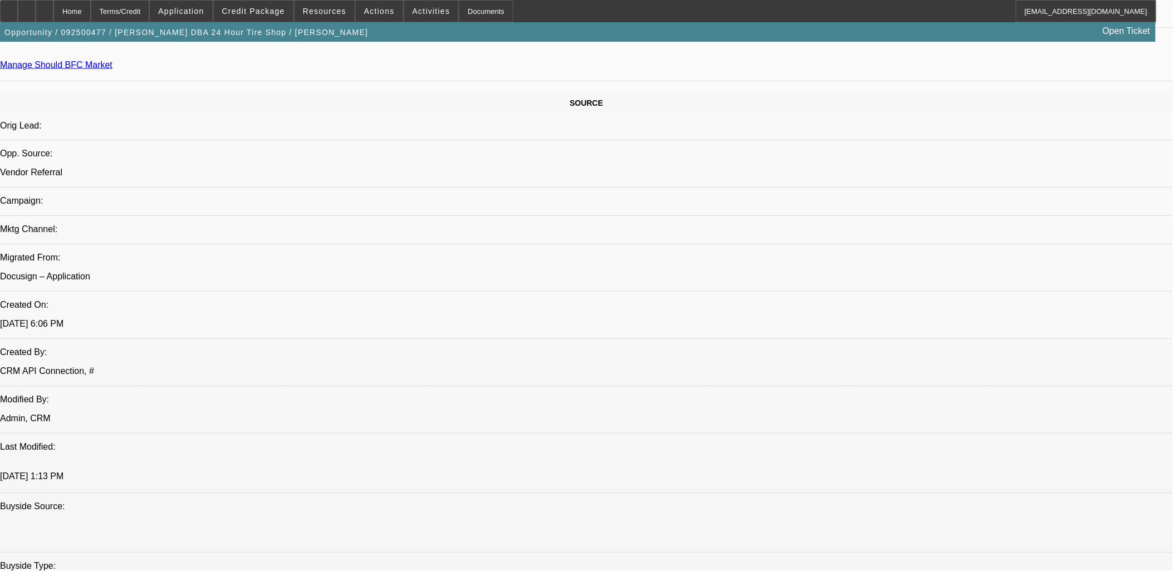
scroll to position [371, 0]
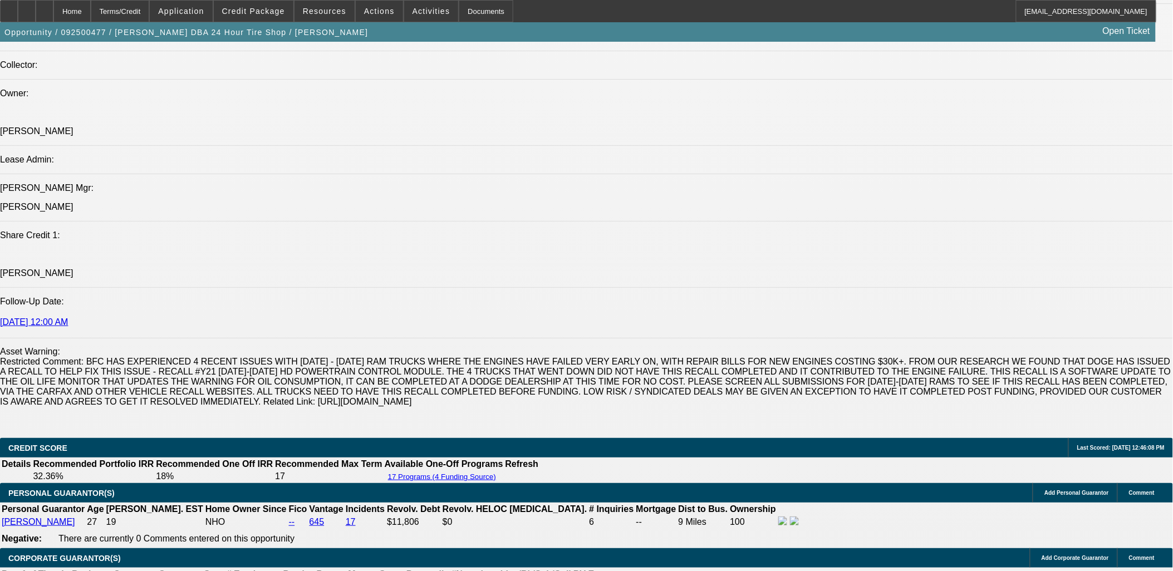
scroll to position [1670, 0]
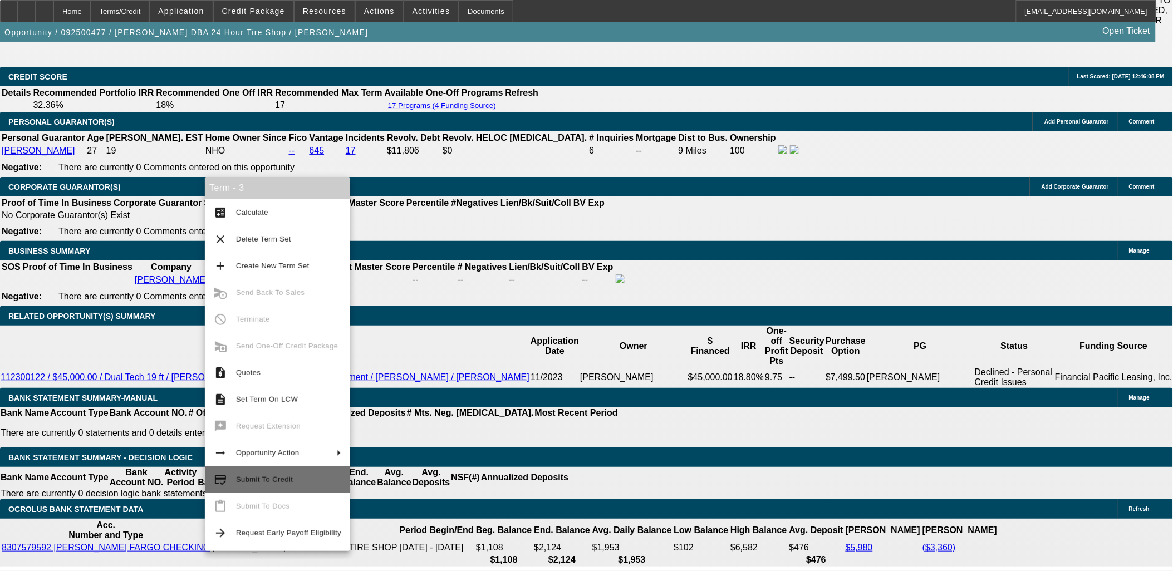
click at [278, 481] on span "Submit To Credit" at bounding box center [264, 479] width 57 height 8
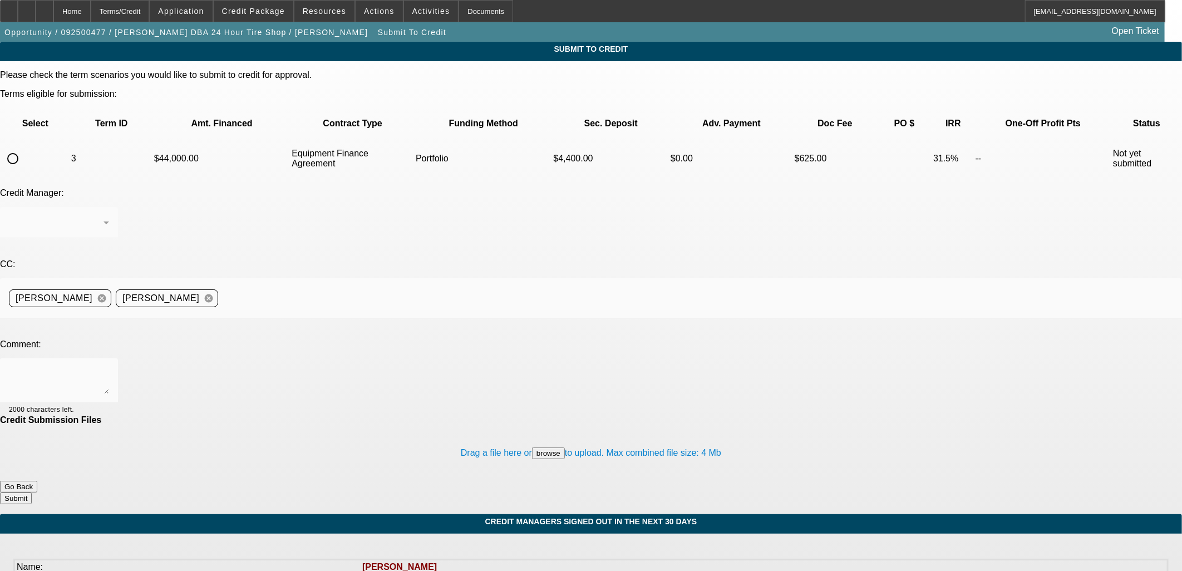
click at [24, 148] on input "radio" at bounding box center [13, 159] width 22 height 22
radio input "true"
click at [109, 367] on textarea at bounding box center [59, 380] width 100 height 27
type textarea "Sending with ~$20k upfront on $59k tow truck. TLO is bad, but I assume he serve…"
click at [37, 481] on button "Go Back" at bounding box center [18, 487] width 37 height 12
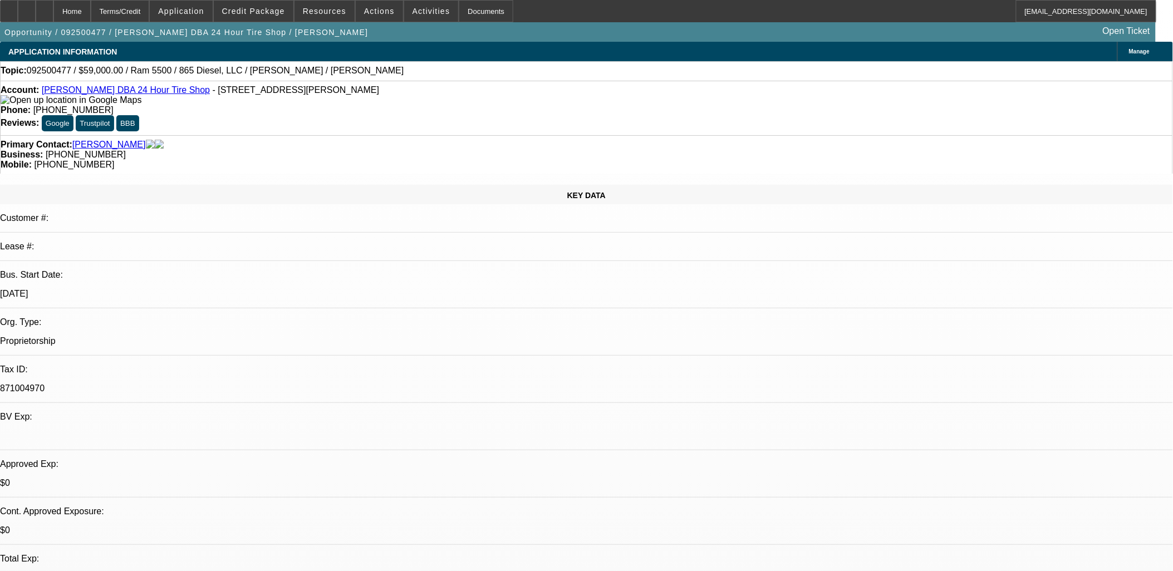
select select "0"
select select "2"
select select "0"
select select "6"
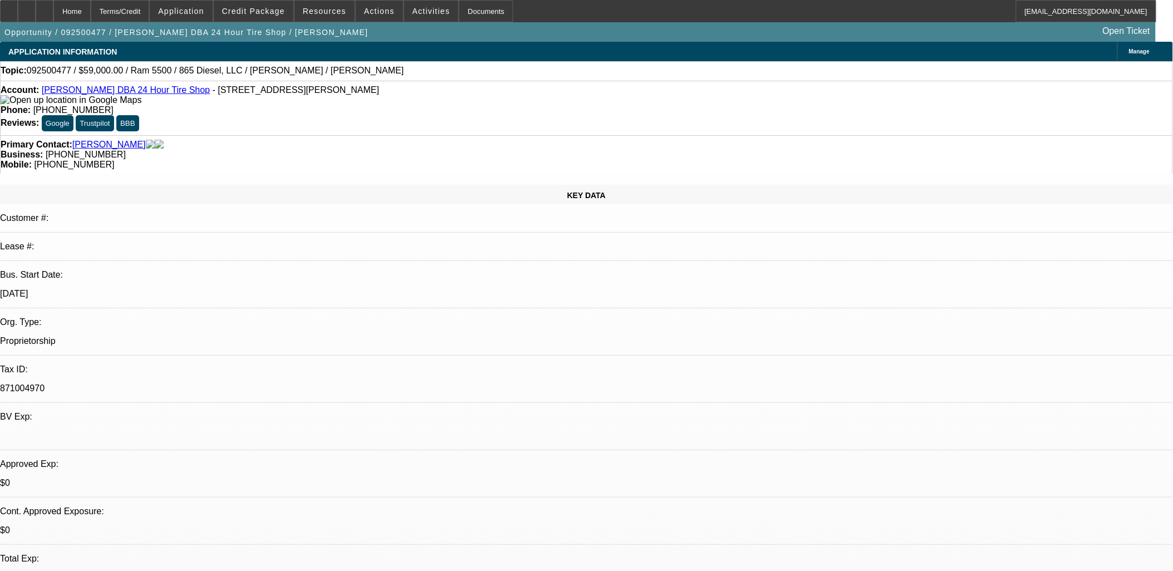
select select "0"
select select "3"
select select "0"
select select "6"
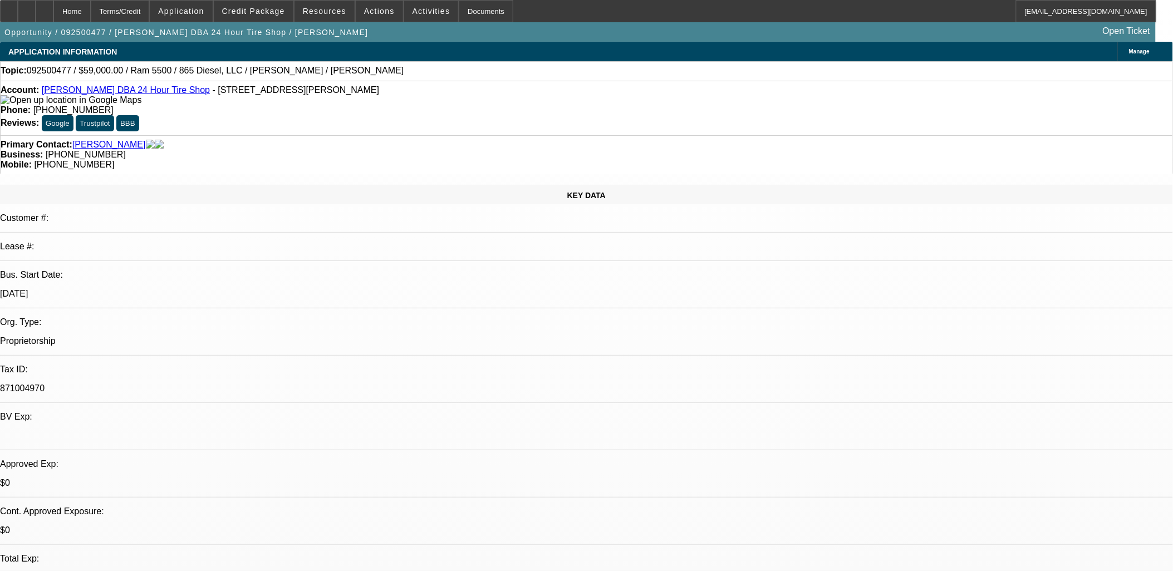
select select "0.1"
select select "0"
select select "2"
select select "0"
select select "6"
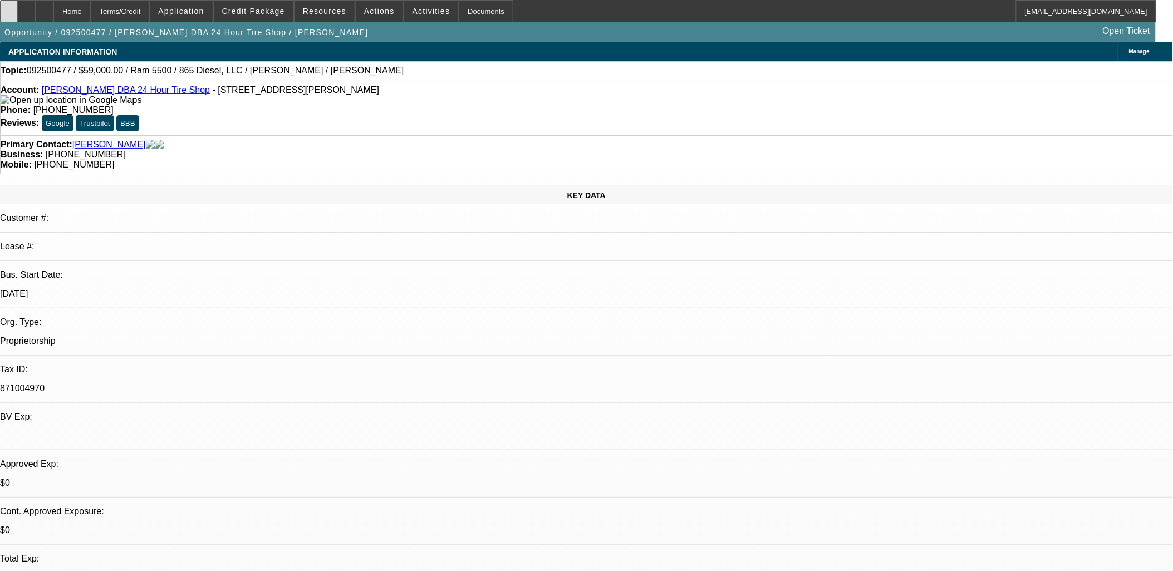
click at [18, 6] on div at bounding box center [9, 11] width 18 height 22
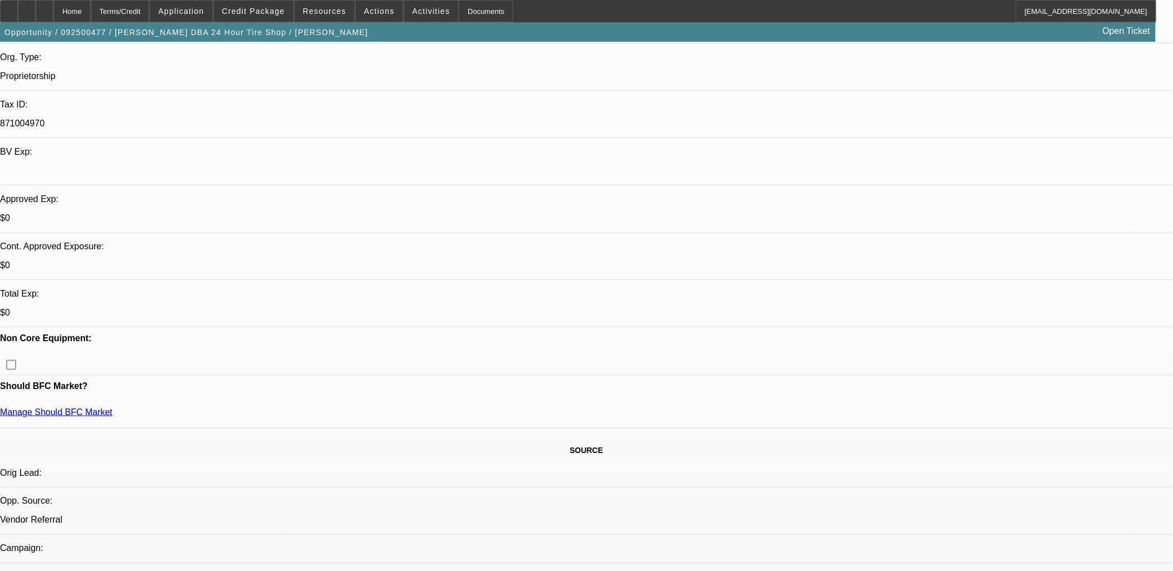
scroll to position [247, 0]
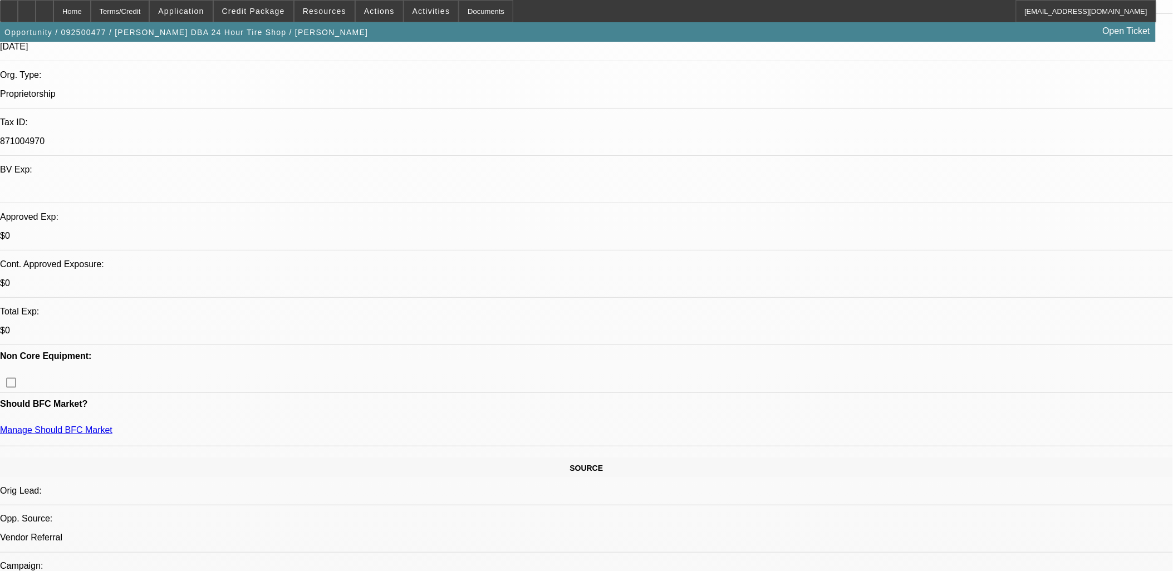
click at [355, 17] on div "Actions" at bounding box center [379, 11] width 48 height 22
click at [374, 10] on span "Actions" at bounding box center [379, 11] width 31 height 9
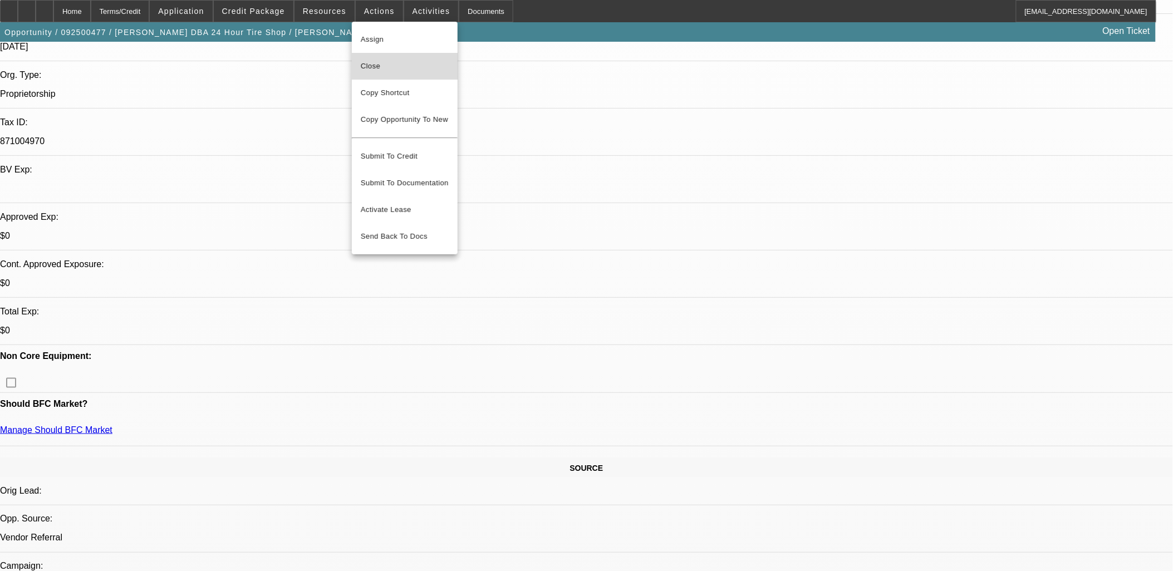
click at [374, 65] on span "Close" at bounding box center [405, 66] width 88 height 13
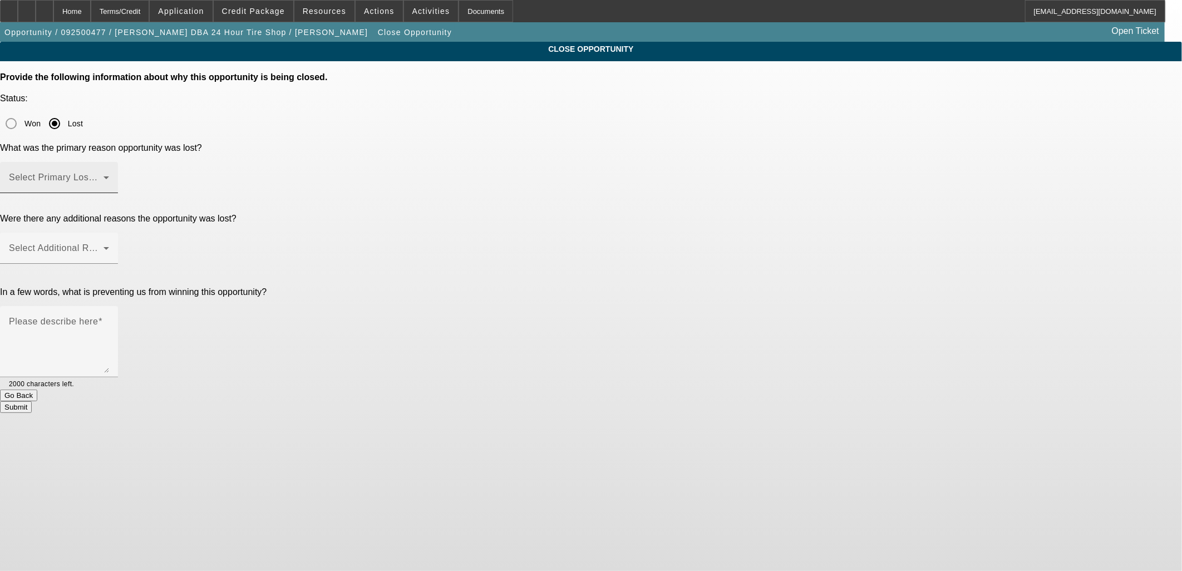
click at [104, 175] on span at bounding box center [56, 181] width 95 height 13
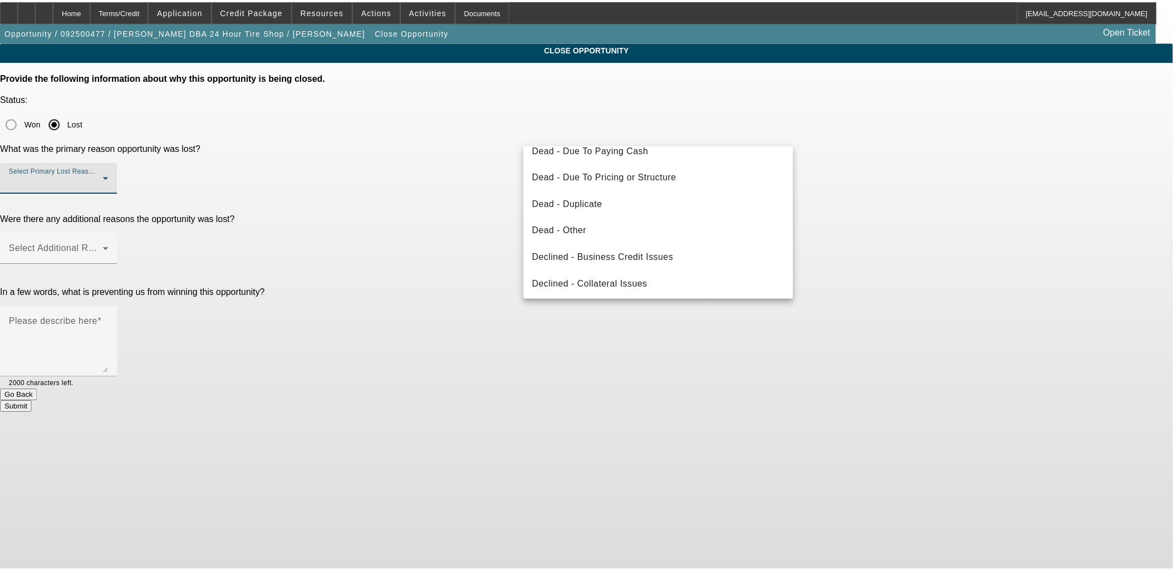
scroll to position [149, 0]
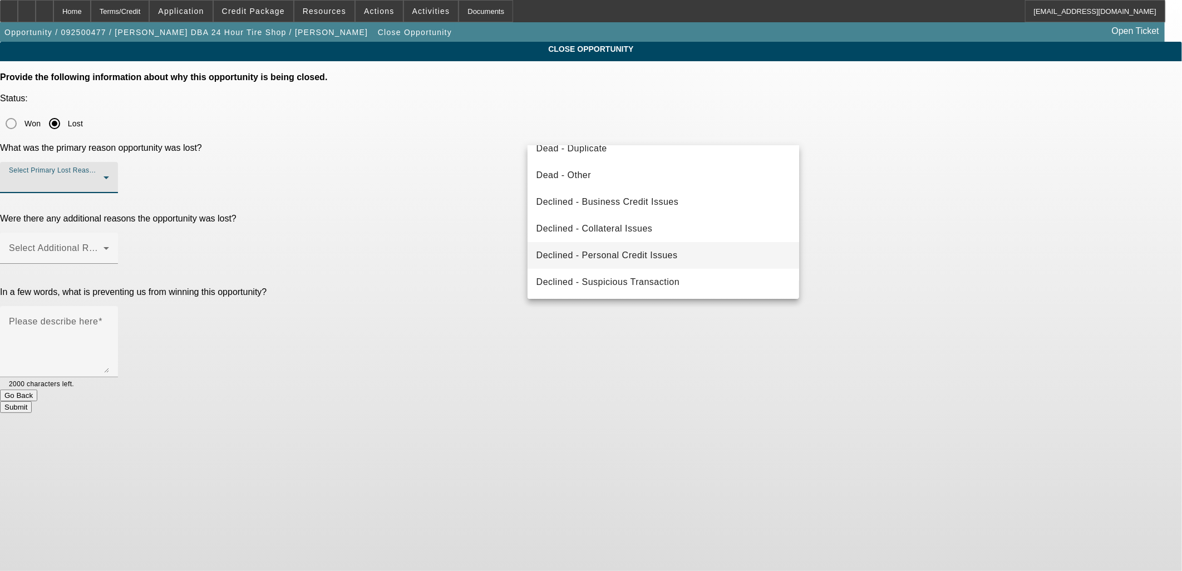
click at [626, 256] on span "Declined - Personal Credit Issues" at bounding box center [607, 255] width 141 height 13
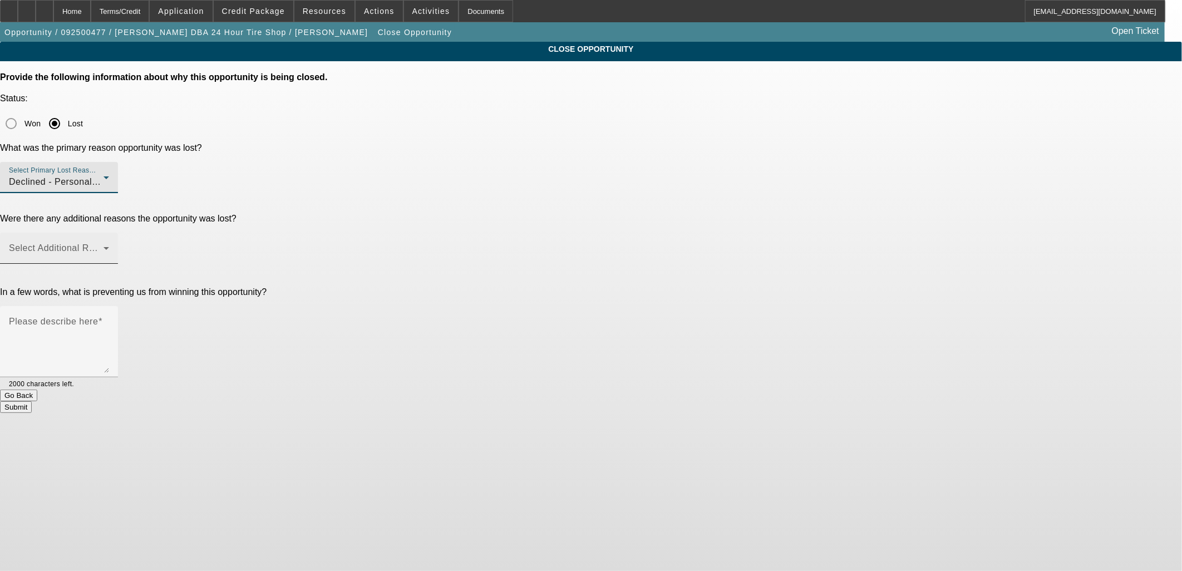
click at [109, 233] on div "Select Additional Reasons" at bounding box center [59, 248] width 100 height 31
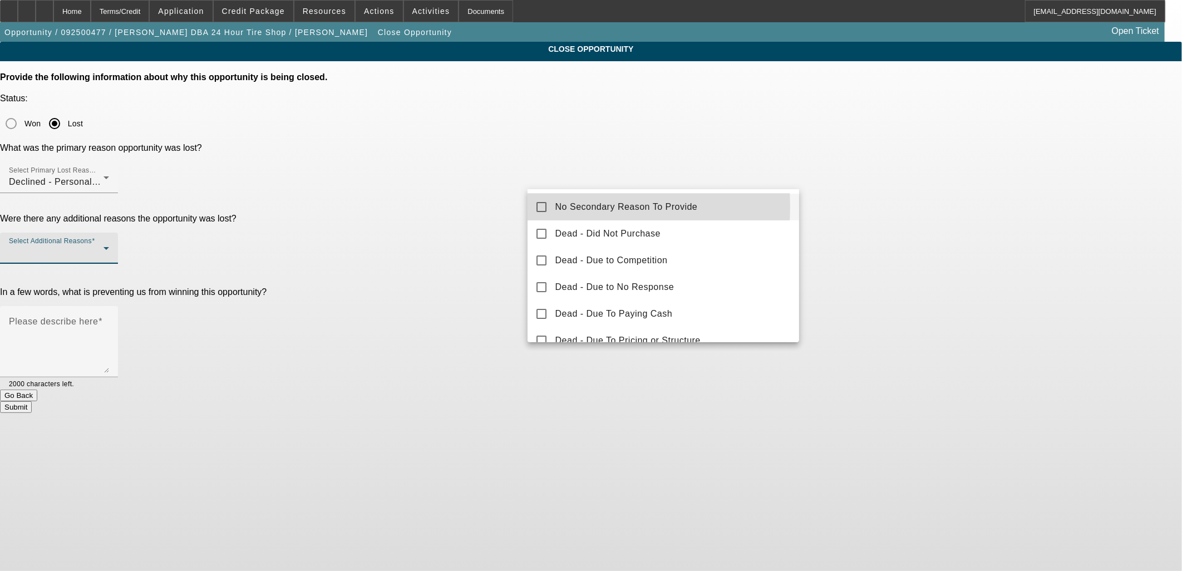
drag, startPoint x: 552, startPoint y: 207, endPoint x: 448, endPoint y: 199, distance: 104.9
click at [542, 207] on mat-option "No Secondary Reason To Provide" at bounding box center [664, 207] width 272 height 27
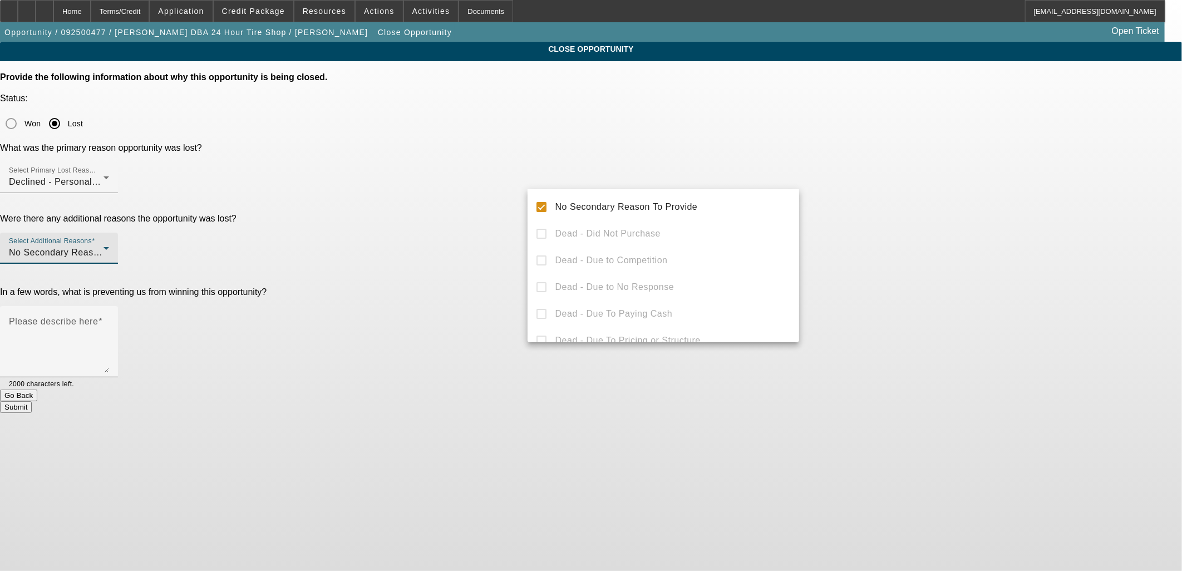
click at [448, 198] on div at bounding box center [591, 285] width 1182 height 571
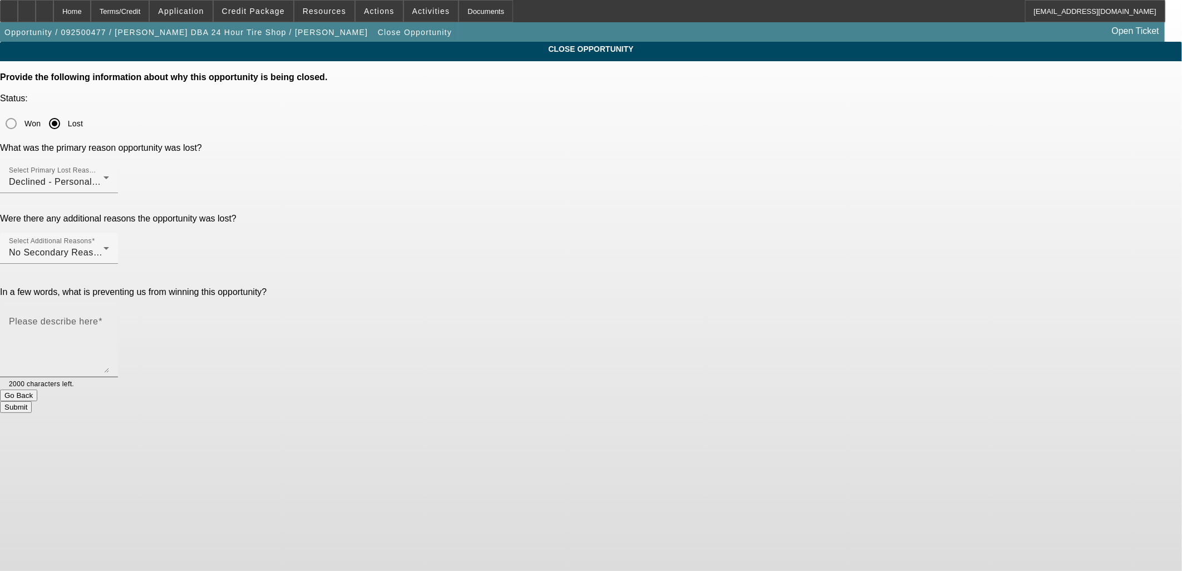
click at [98, 317] on mat-label "Please describe here" at bounding box center [53, 321] width 89 height 9
click at [109, 320] on textarea "Please describe here" at bounding box center [59, 346] width 100 height 53
drag, startPoint x: 599, startPoint y: 218, endPoint x: 347, endPoint y: 225, distance: 251.8
click at [349, 232] on div "CLOSE OPPORTUNITY Provide the following information about why this opportunity …" at bounding box center [591, 227] width 1182 height 371
click at [109, 320] on textarea "His credit isn't the worst and he has $20k DP for $59k truck but the TLO is abh…" at bounding box center [59, 346] width 100 height 53
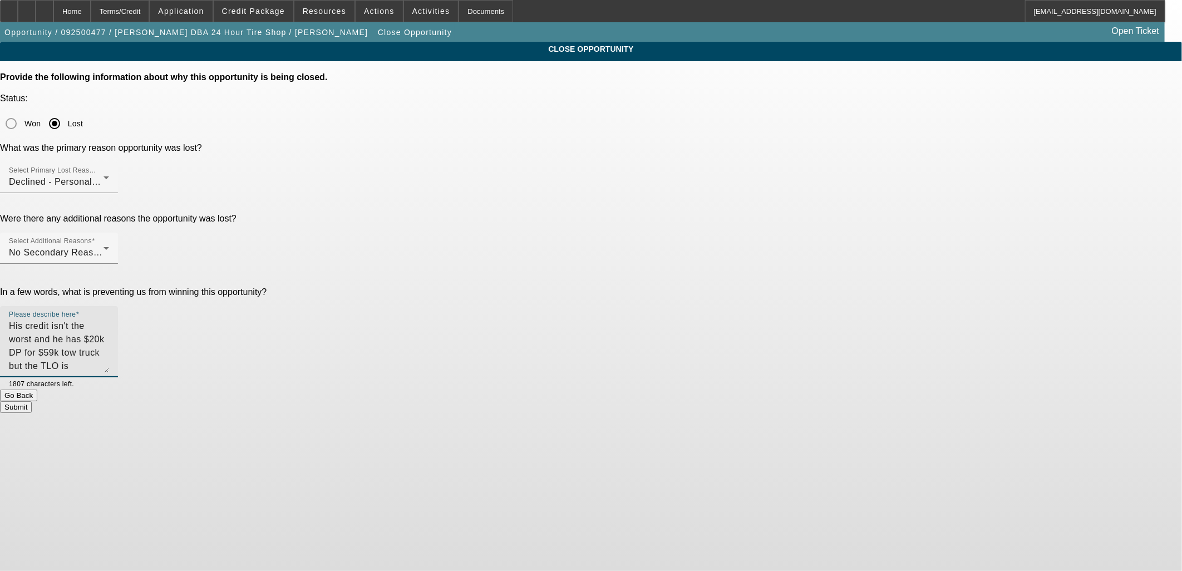
type textarea "His credit isn't the worst and he has $20k DP for $59k tow truck but the TLO is…"
click at [32, 401] on button "Submit" at bounding box center [16, 407] width 32 height 12
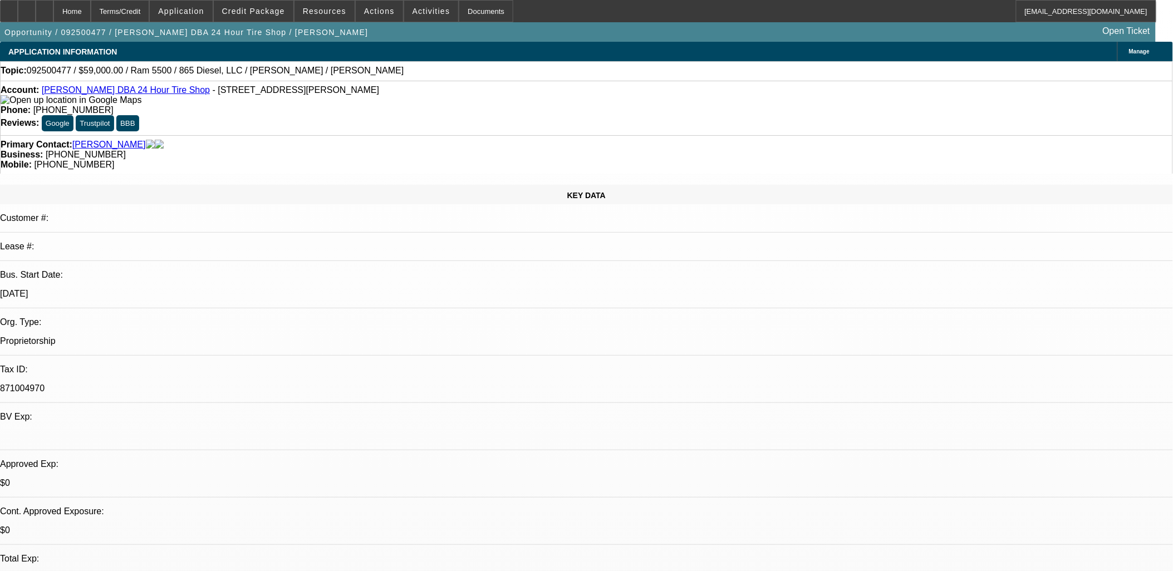
select select "0"
select select "2"
select select "0"
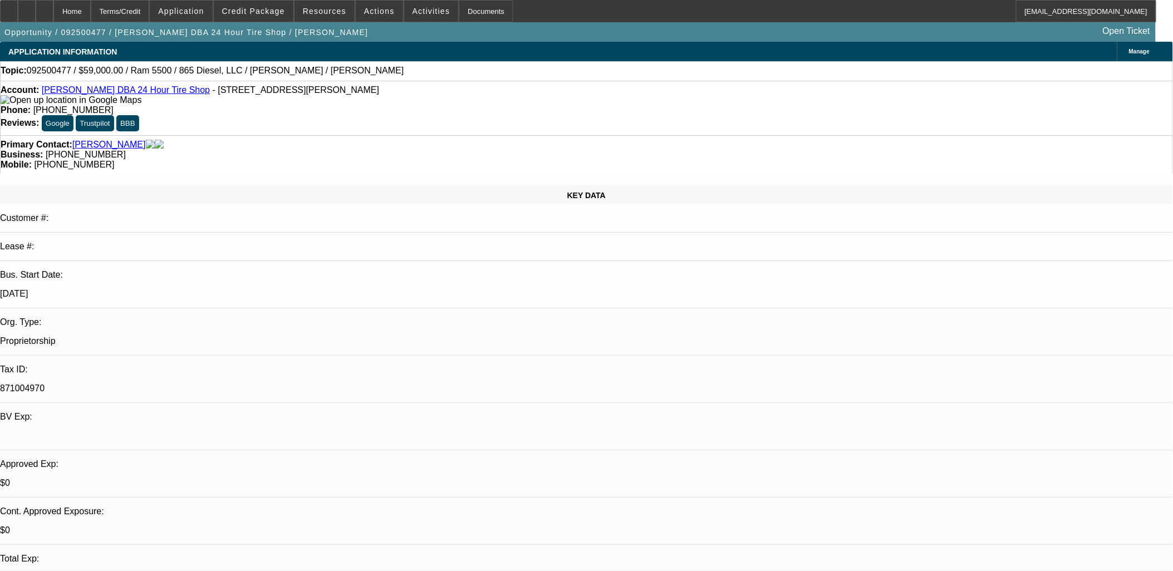
select select "0"
select select "0.1"
select select "0"
select select "1"
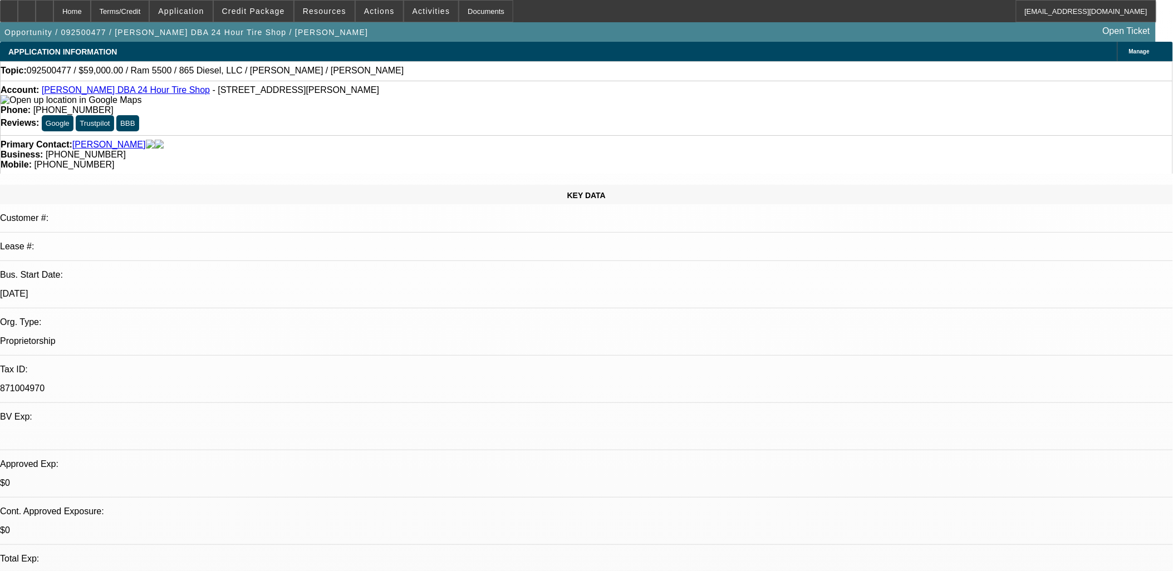
select select "2"
select select "6"
select select "1"
select select "3"
select select "6"
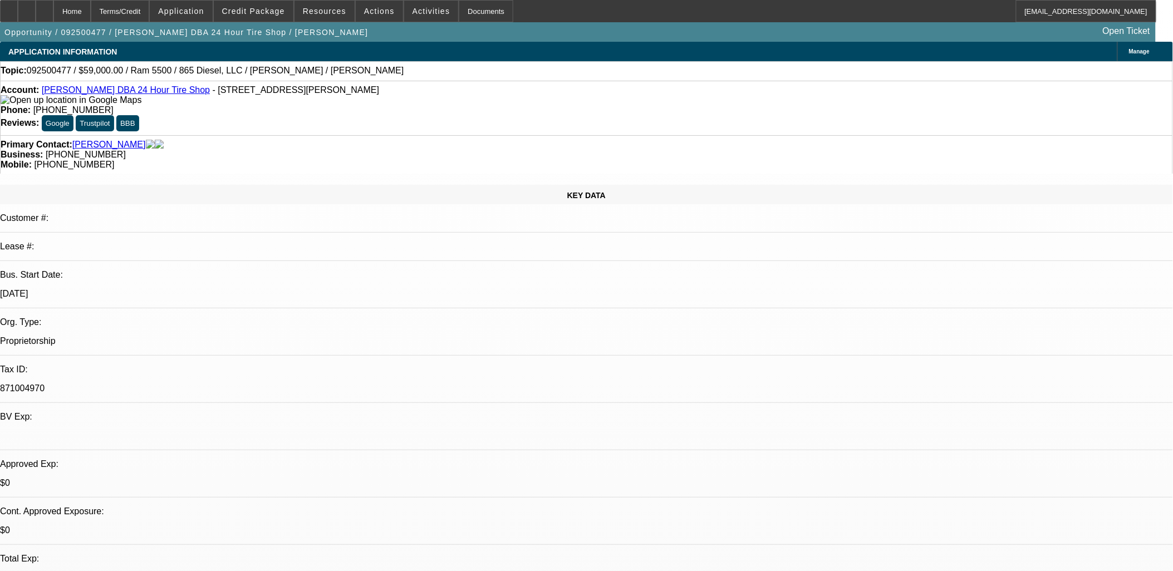
select select "1"
select select "2"
select select "6"
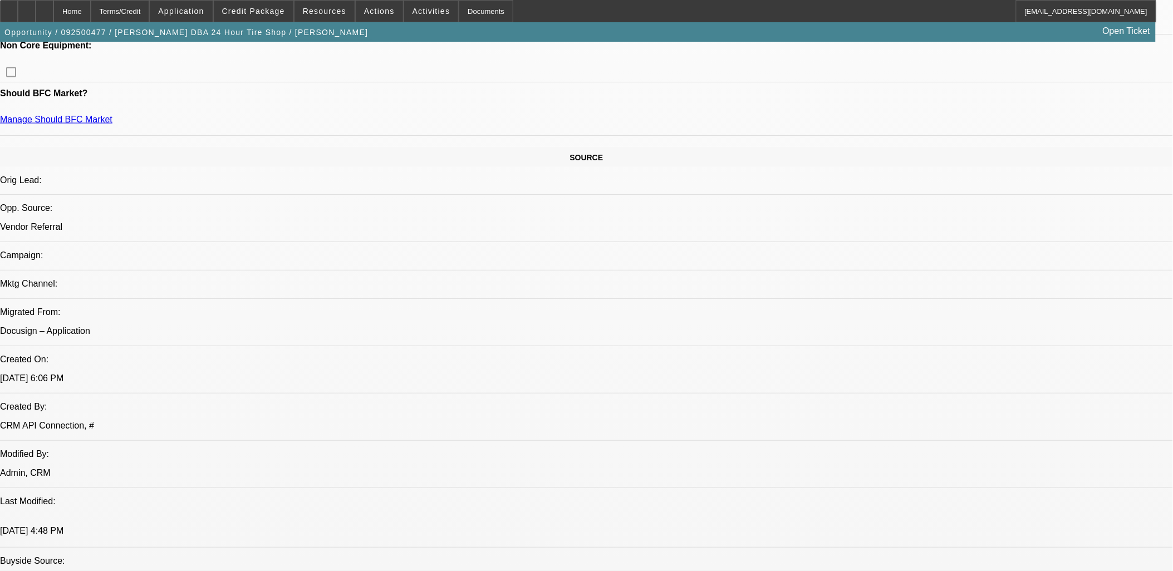
scroll to position [371, 0]
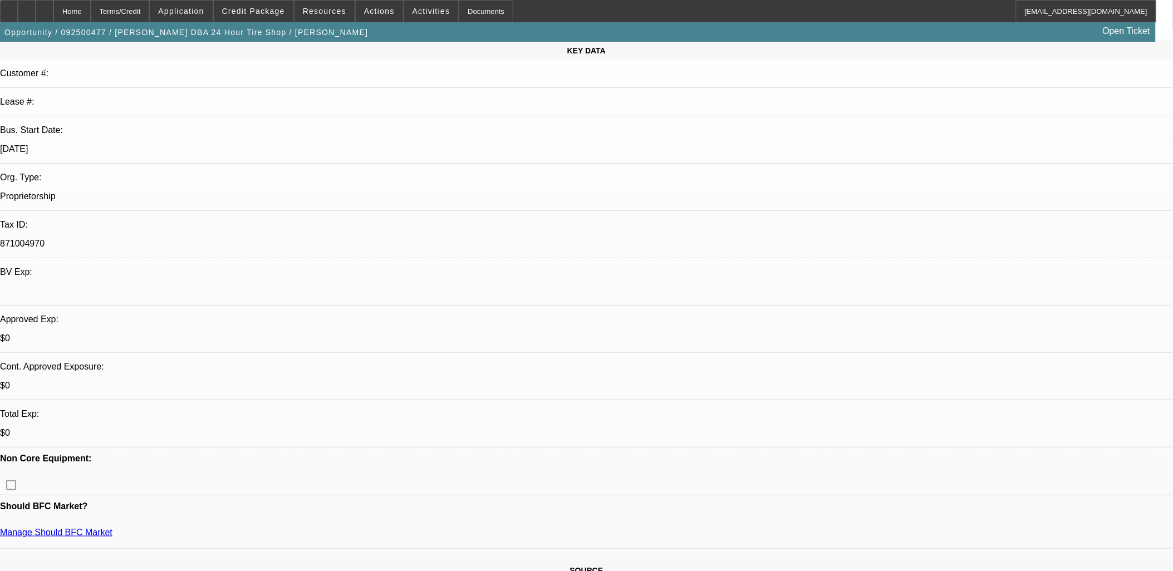
scroll to position [247, 0]
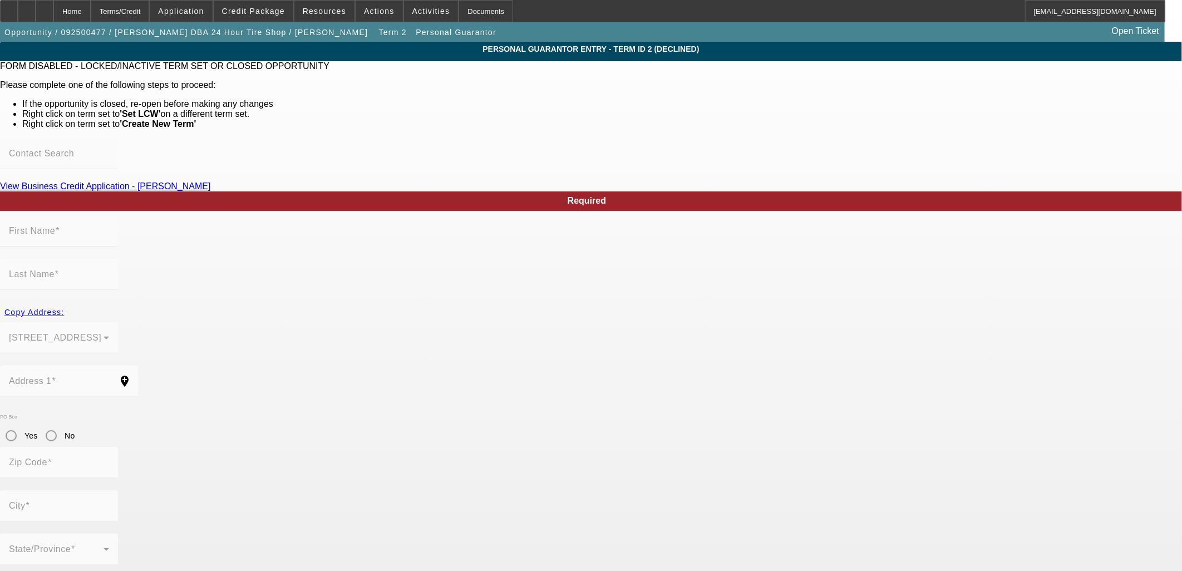
type input "[PERSON_NAME]"
type input "1385 Robinhood Ln"
radio input "true"
type input "38111"
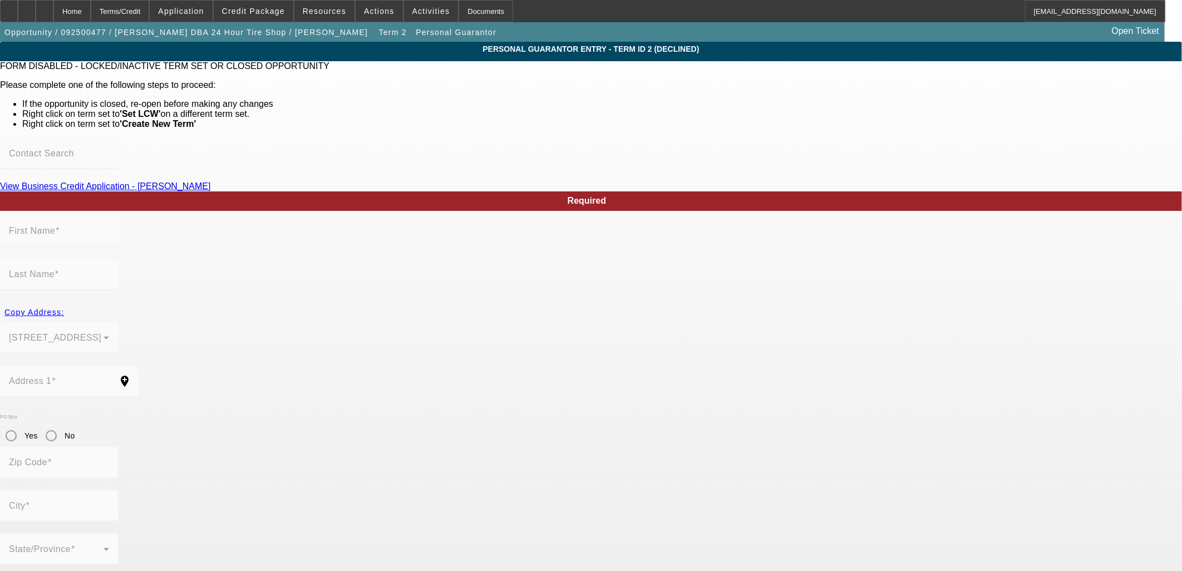
type input "[GEOGRAPHIC_DATA]"
type input "[PHONE_NUMBER]"
type input "100"
type input "409-85-6240"
type input "[EMAIL_ADDRESS][DOMAIN_NAME]"
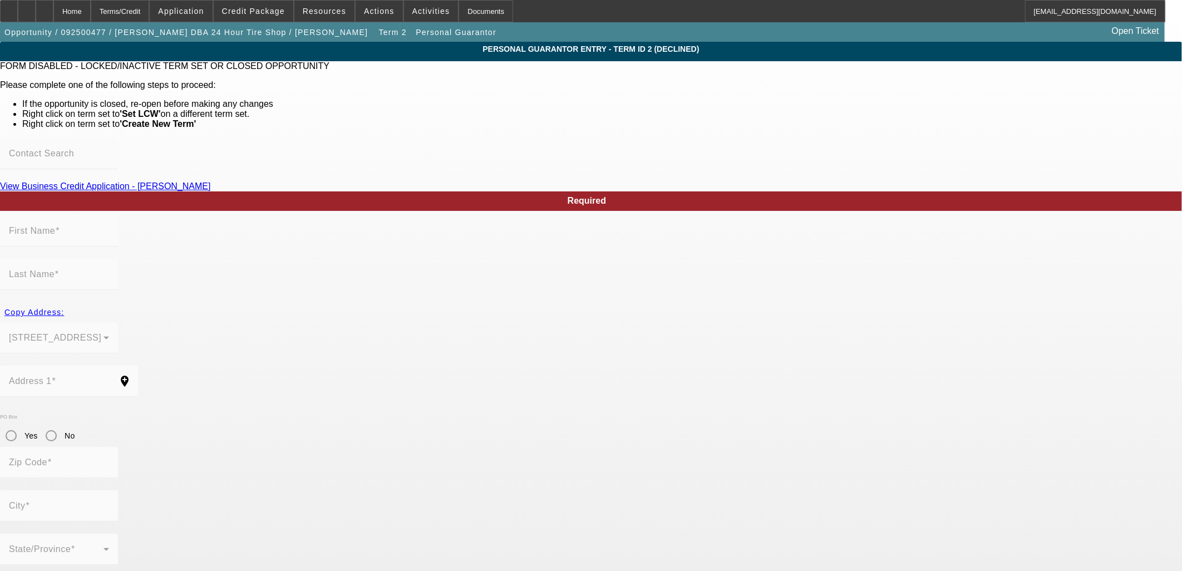
type input "[PHONE_NUMBER]"
click at [91, 9] on div "Home" at bounding box center [71, 11] width 37 height 22
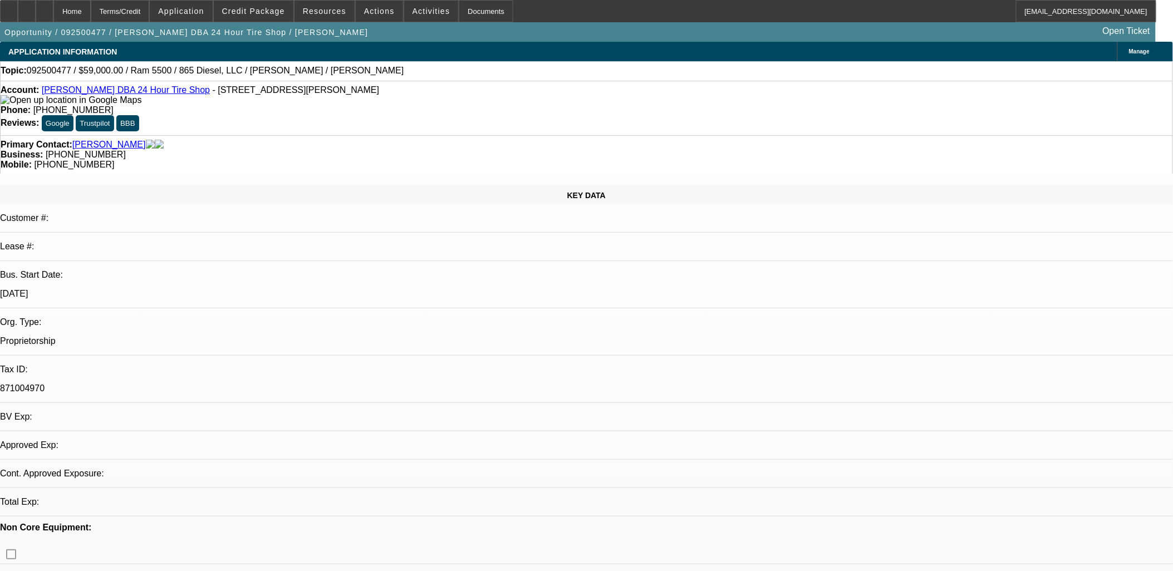
select select "0"
select select "2"
select select "0"
select select "6"
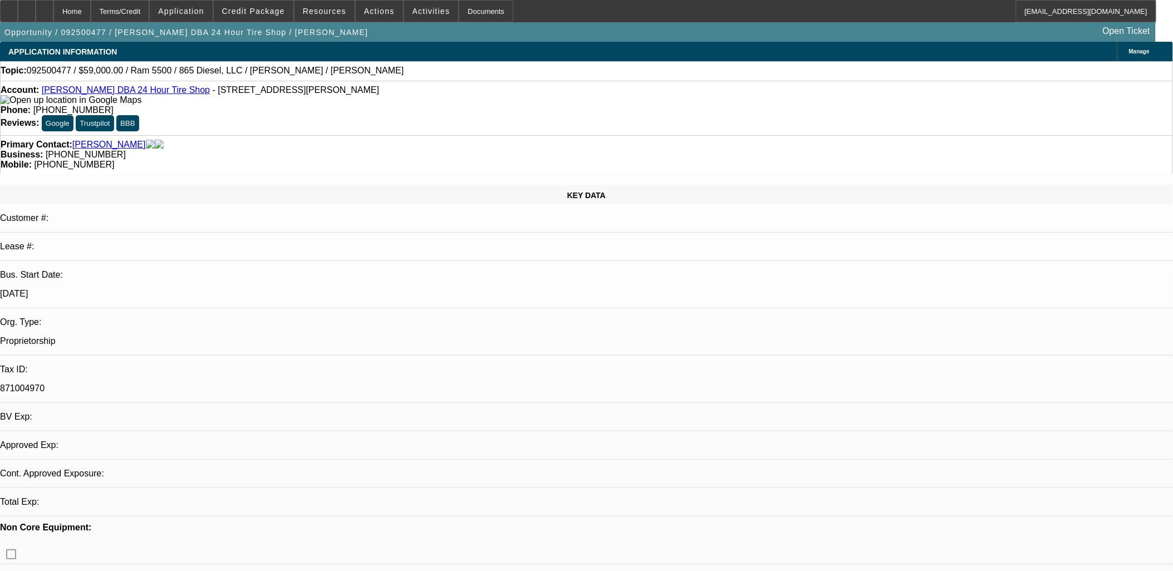
select select "0"
select select "3"
select select "0"
select select "6"
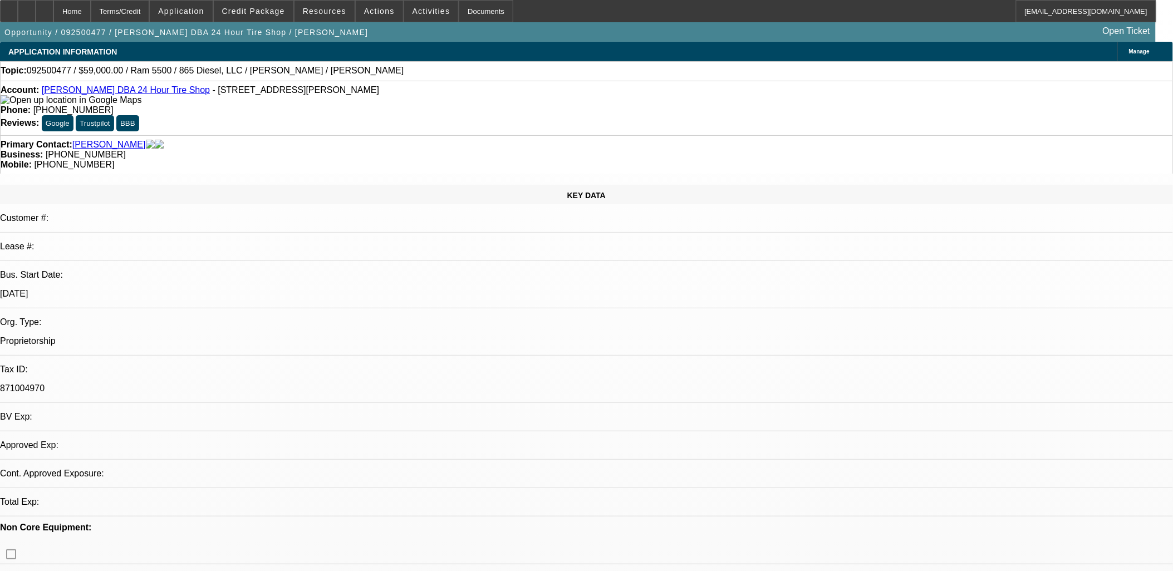
select select "0.1"
select select "0"
select select "2"
select select "0"
select select "6"
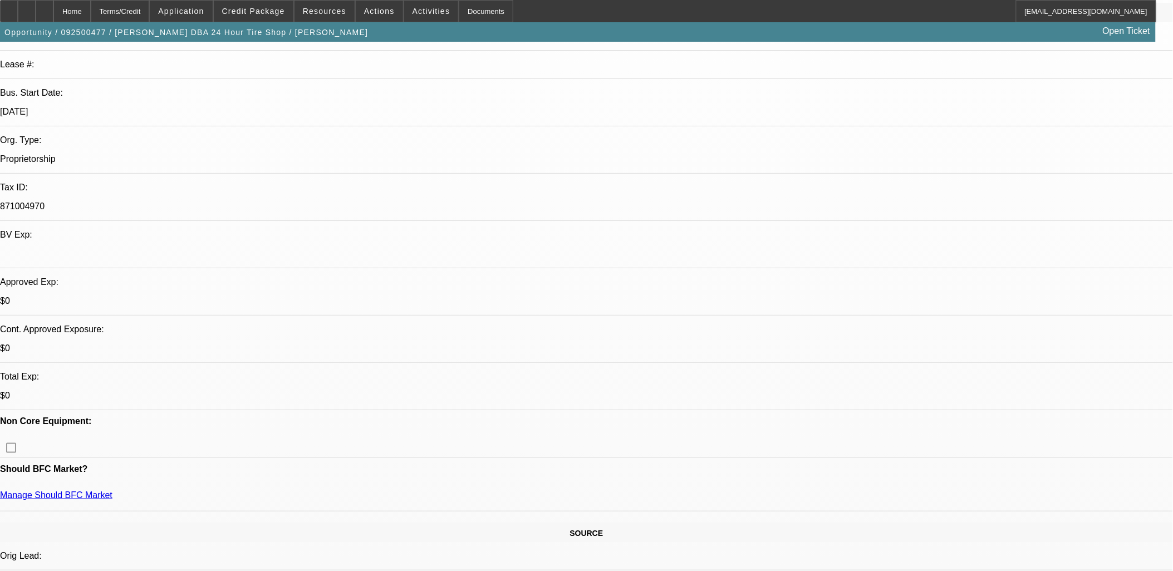
scroll to position [0, 0]
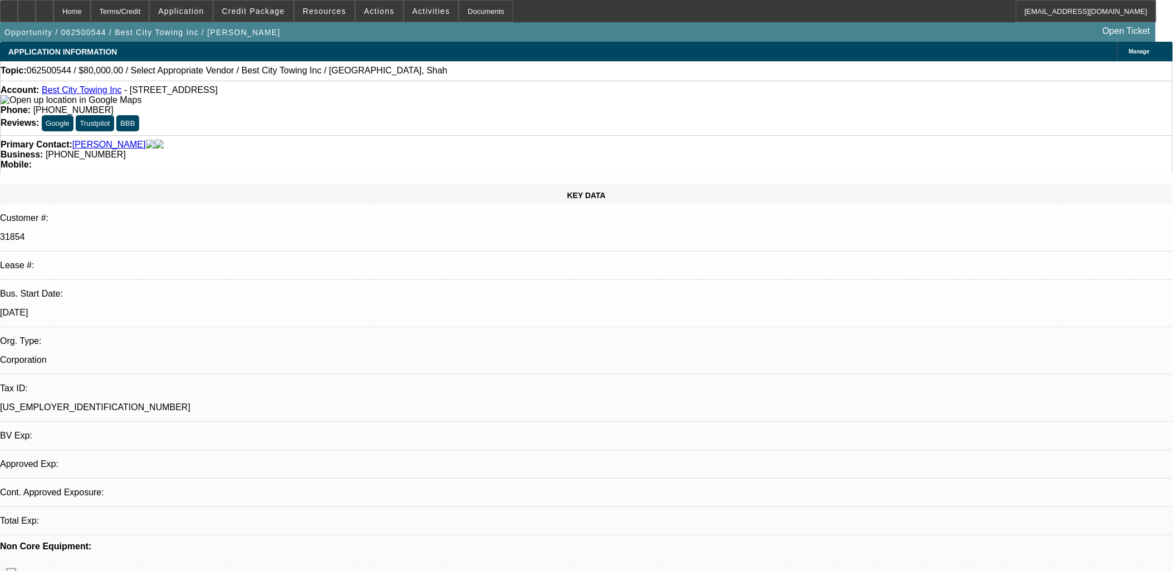
select select "0"
select select "2"
select select "0.1"
select select "4"
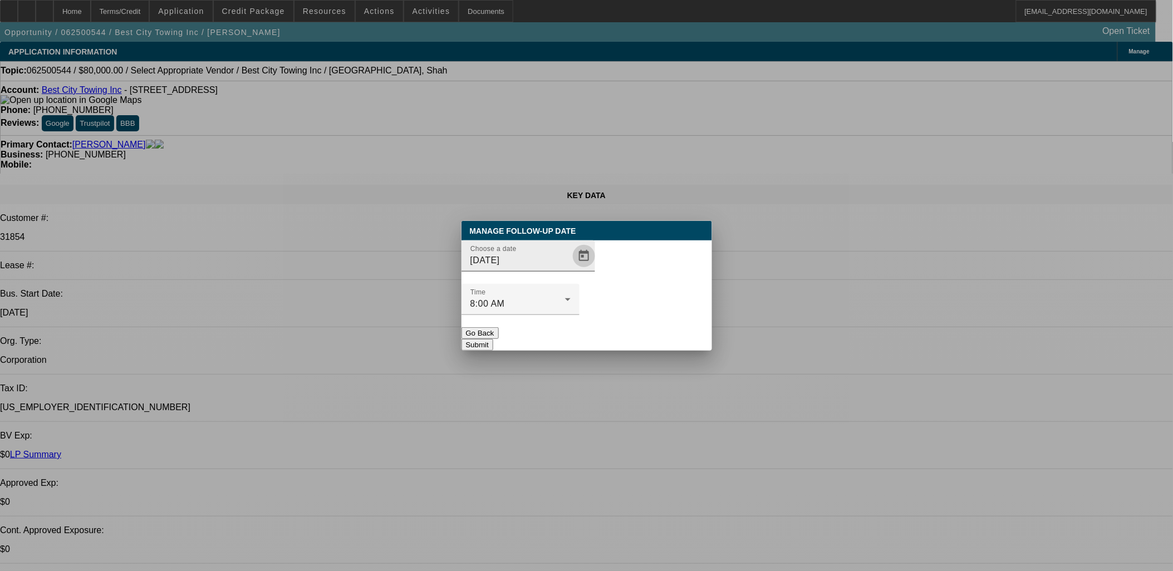
click at [571, 269] on span "Open calendar" at bounding box center [584, 256] width 27 height 27
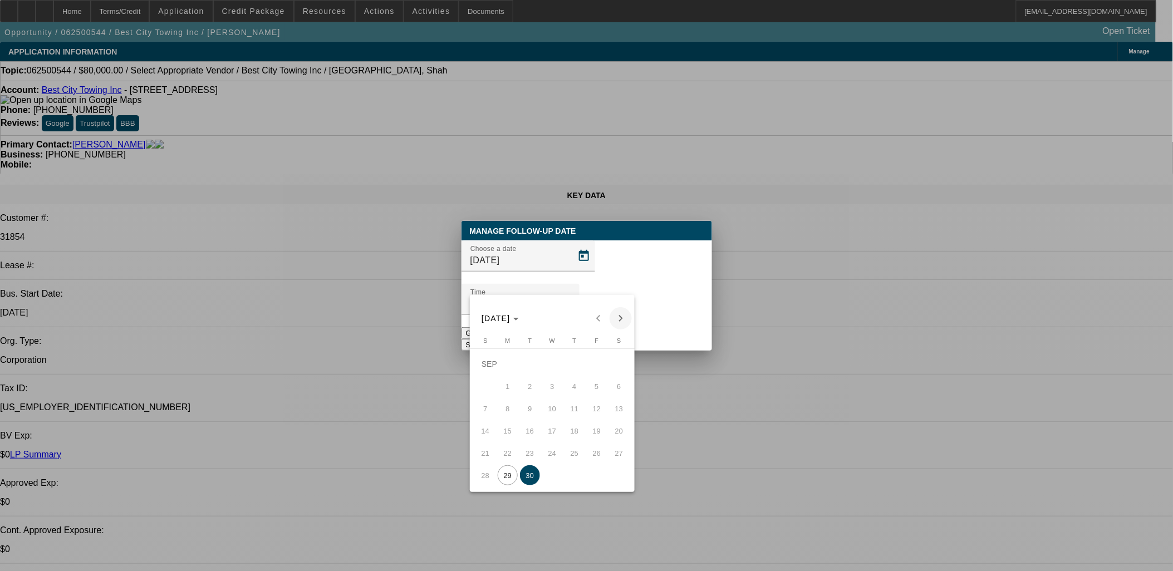
click at [621, 312] on span "Next month" at bounding box center [621, 318] width 22 height 22
click at [558, 455] on span "29" at bounding box center [552, 453] width 20 height 20
type input "[DATE]"
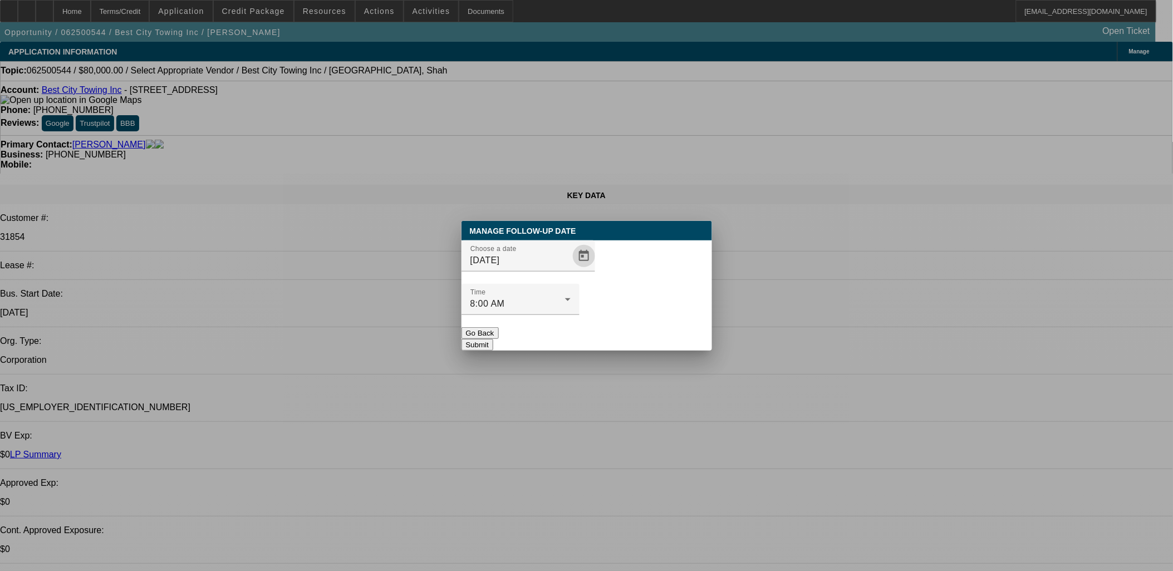
click at [493, 339] on button "Submit" at bounding box center [478, 345] width 32 height 12
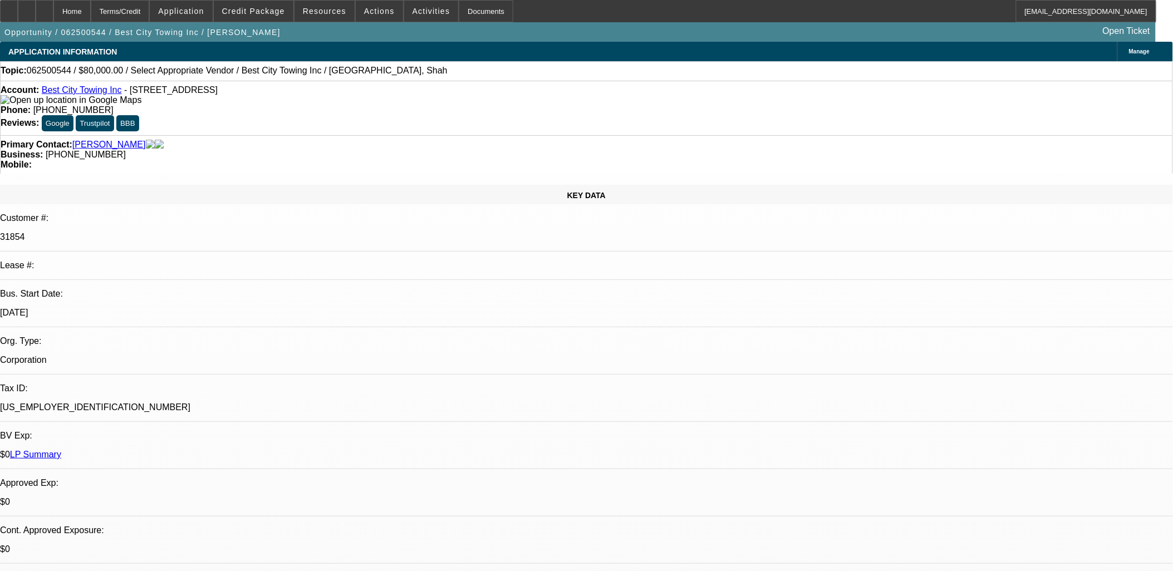
drag, startPoint x: 944, startPoint y: 180, endPoint x: 945, endPoint y: 188, distance: 7.9
radio input "true"
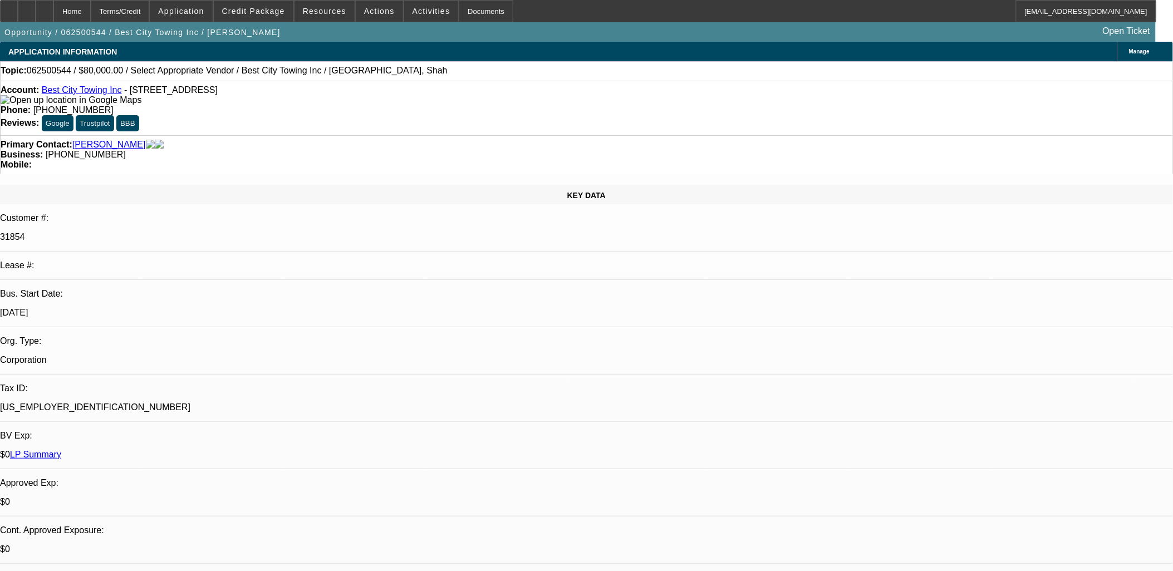
type textarea ""work is slow""
radio input "true"
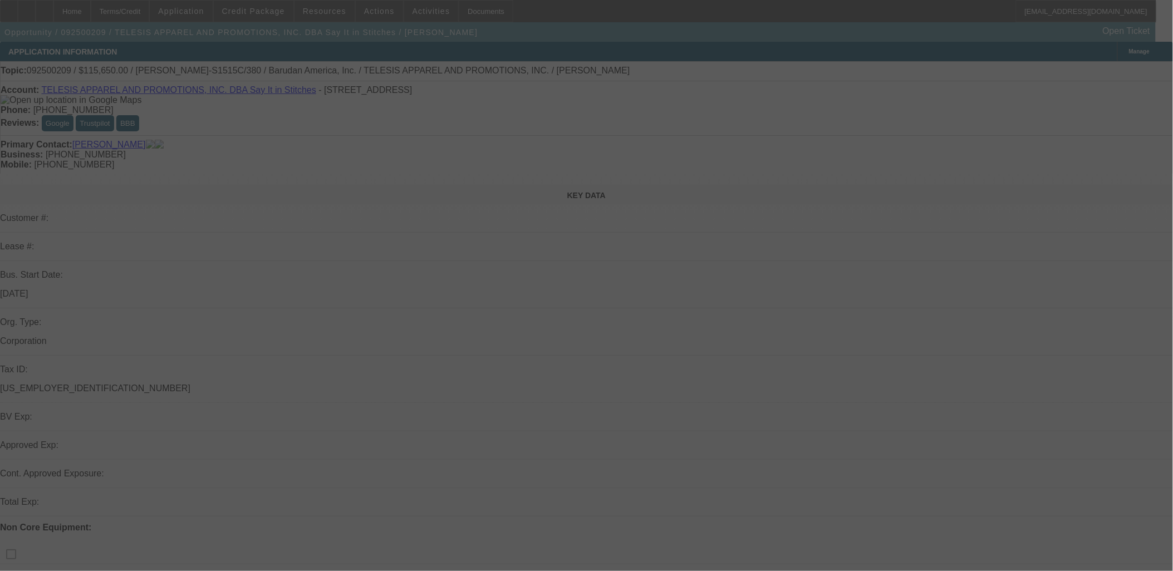
select select "0.1"
select select "2"
select select "0.1"
select select "4"
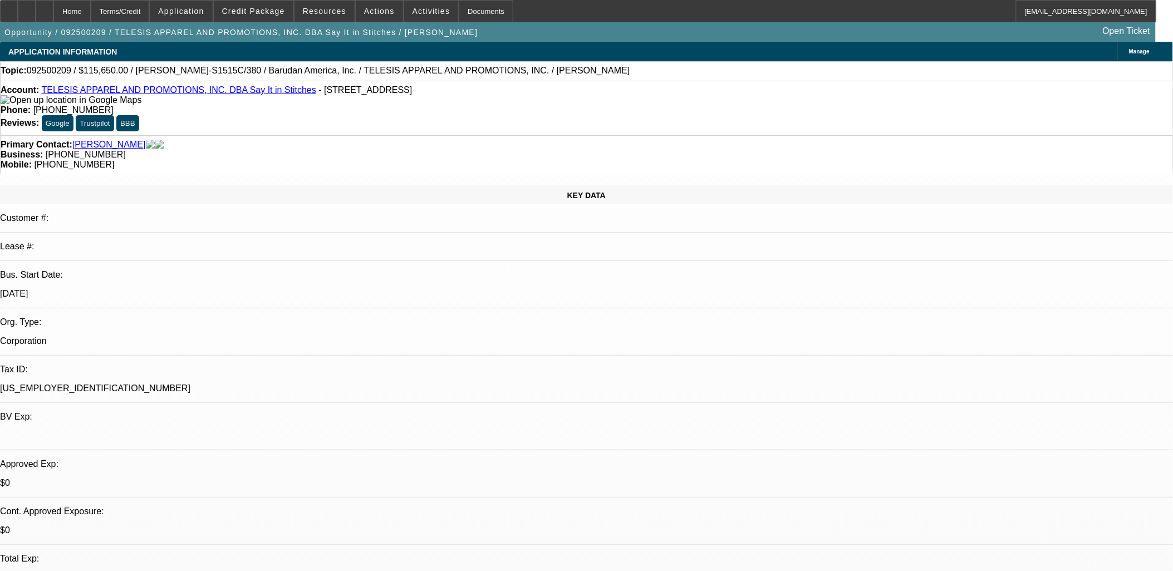
click at [86, 89] on link "TELESIS APPAREL AND PROMOTIONS, INC. DBA Say It in Stitches" at bounding box center [178, 89] width 274 height 9
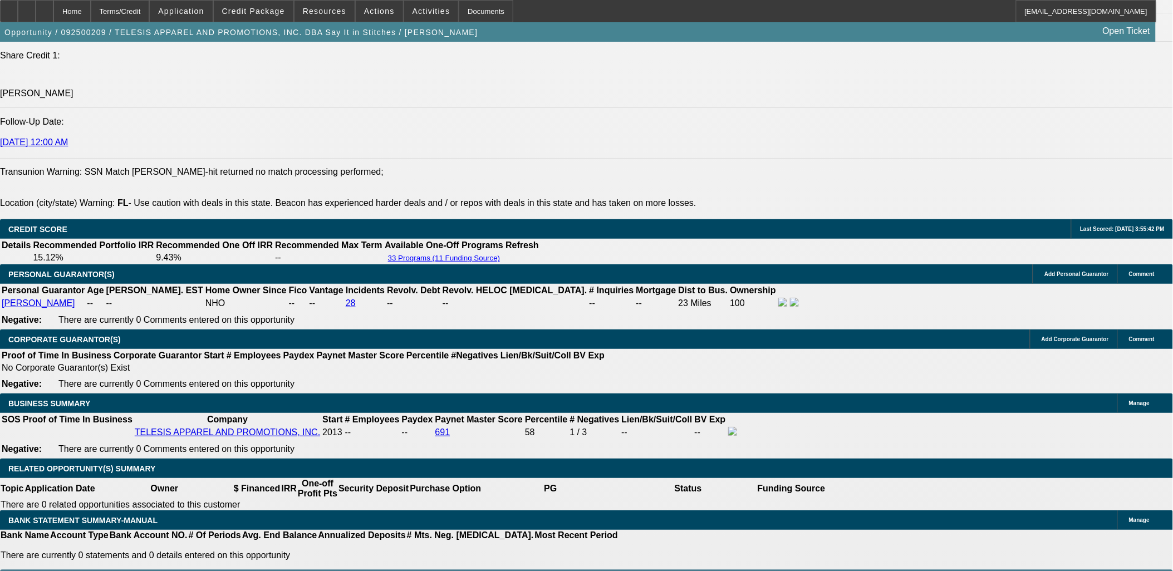
scroll to position [1422, 0]
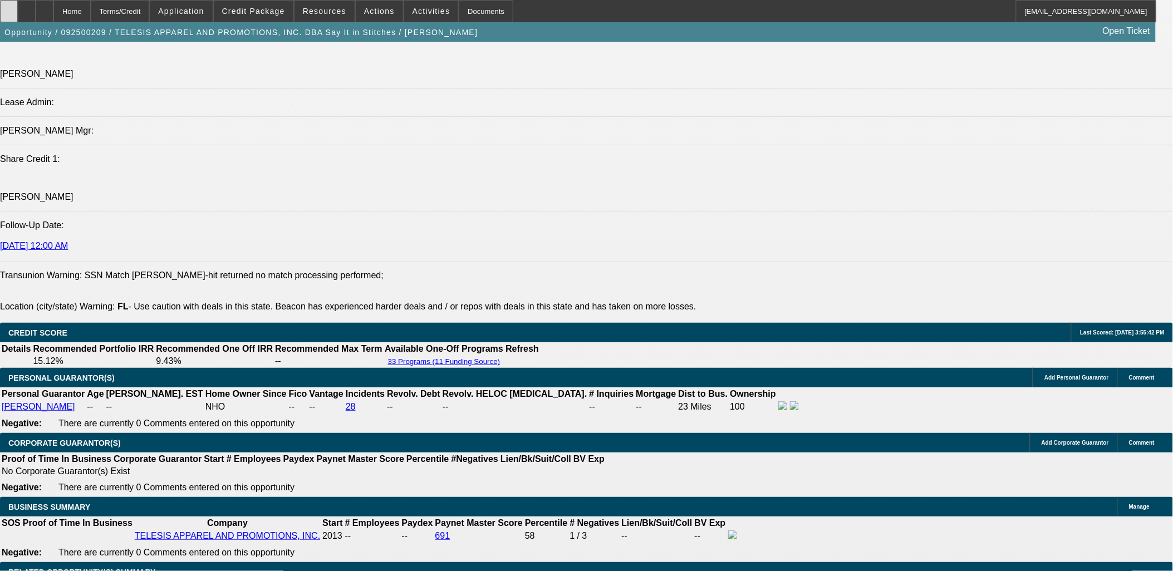
click at [18, 6] on div at bounding box center [9, 11] width 18 height 22
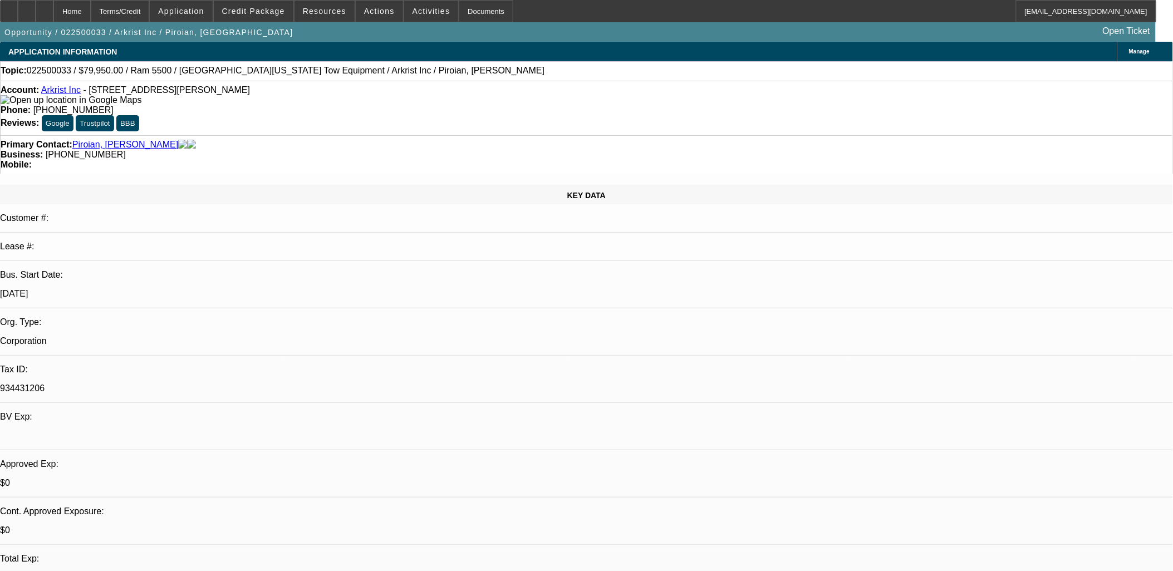
select select "0"
select select "2"
select select "0.1"
select select "1"
select select "2"
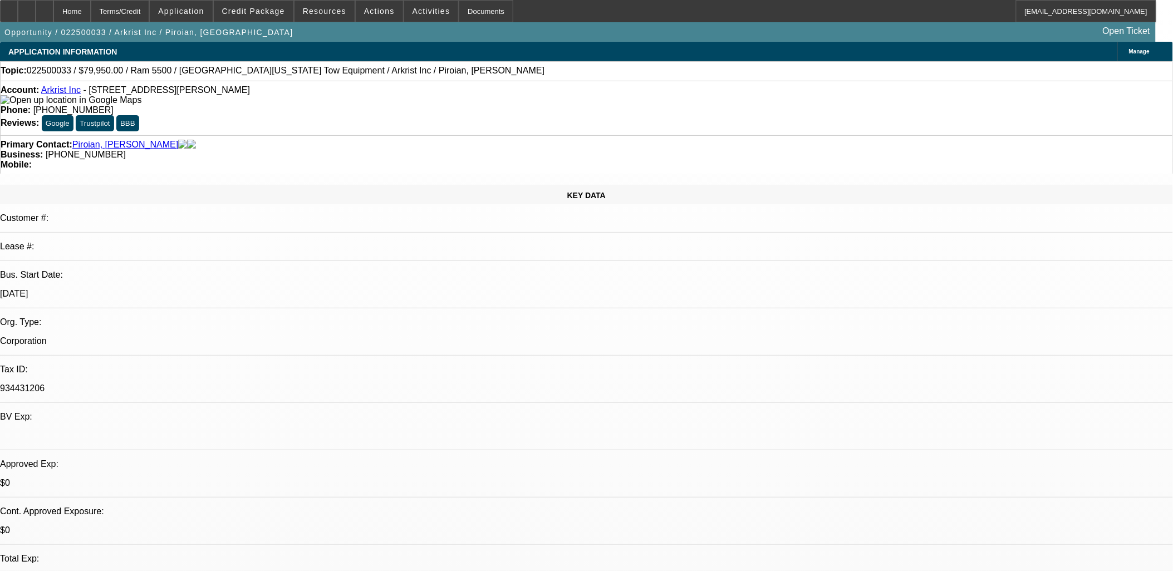
select select "4"
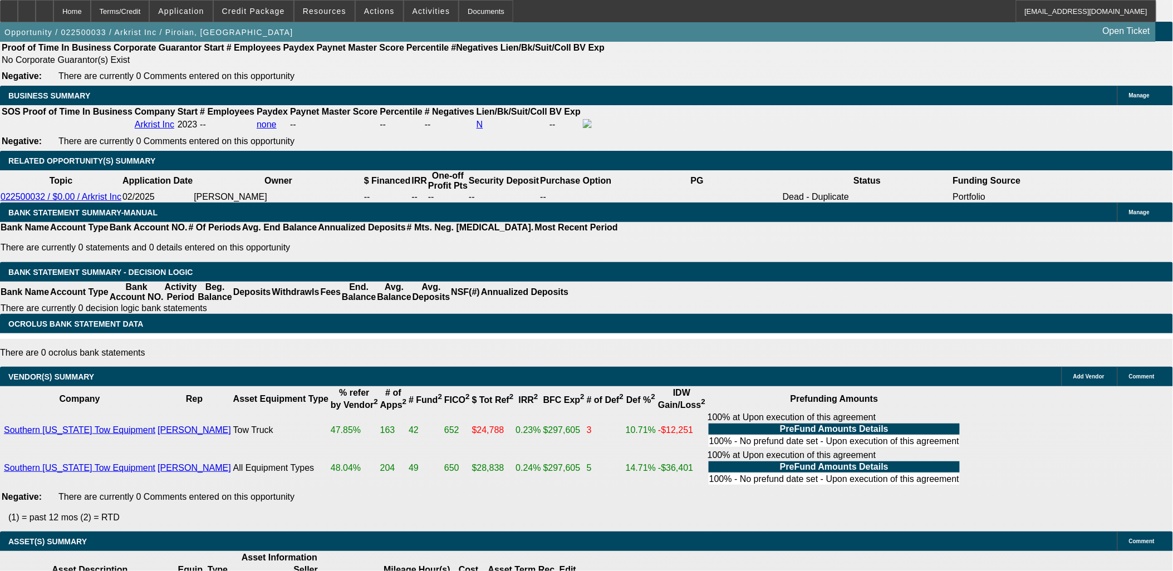
scroll to position [1856, 0]
